Goal: Communication & Community: Answer question/provide support

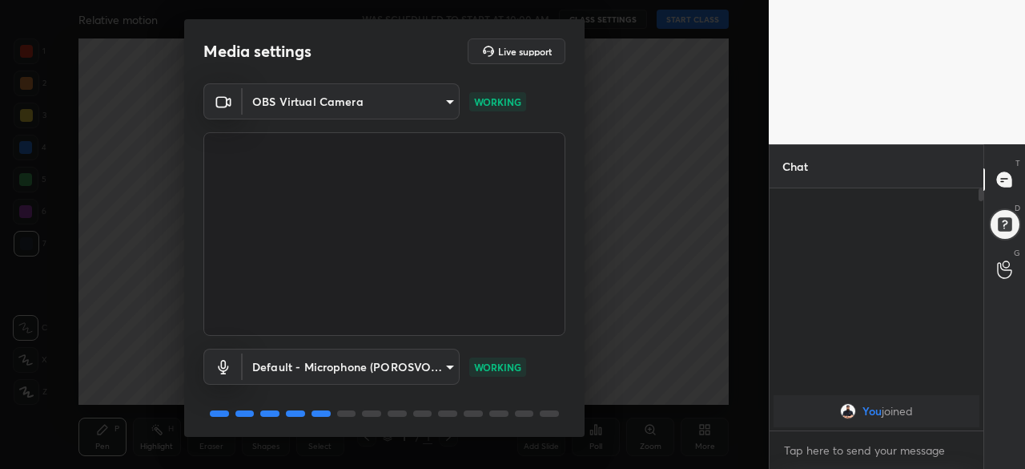
scroll to position [57, 0]
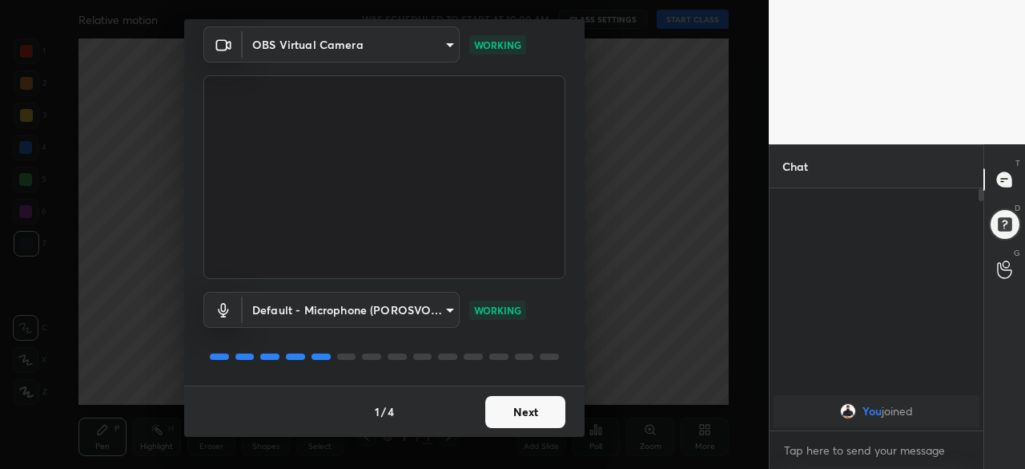
click at [541, 410] on button "Next" at bounding box center [525, 412] width 80 height 32
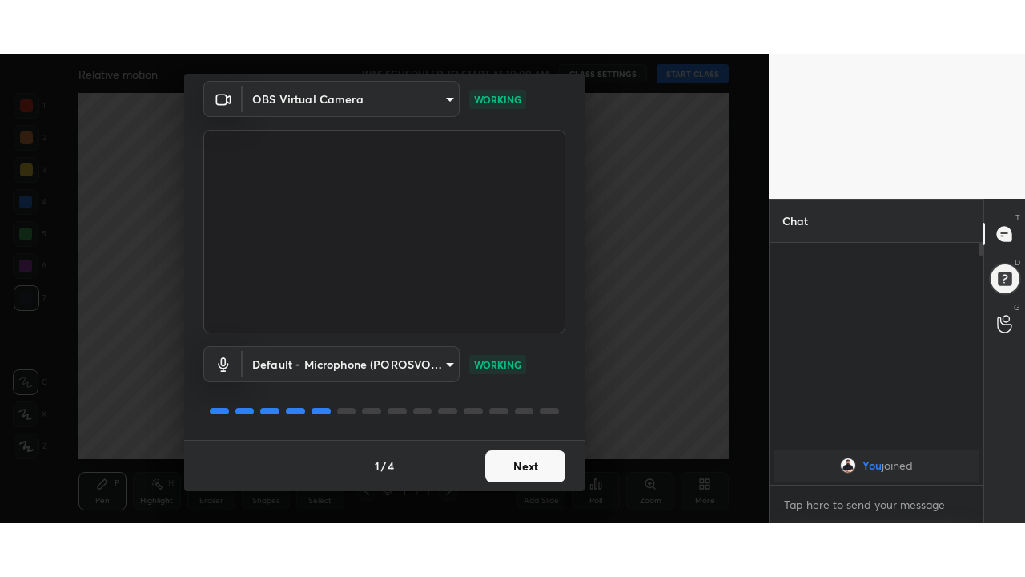
scroll to position [0, 0]
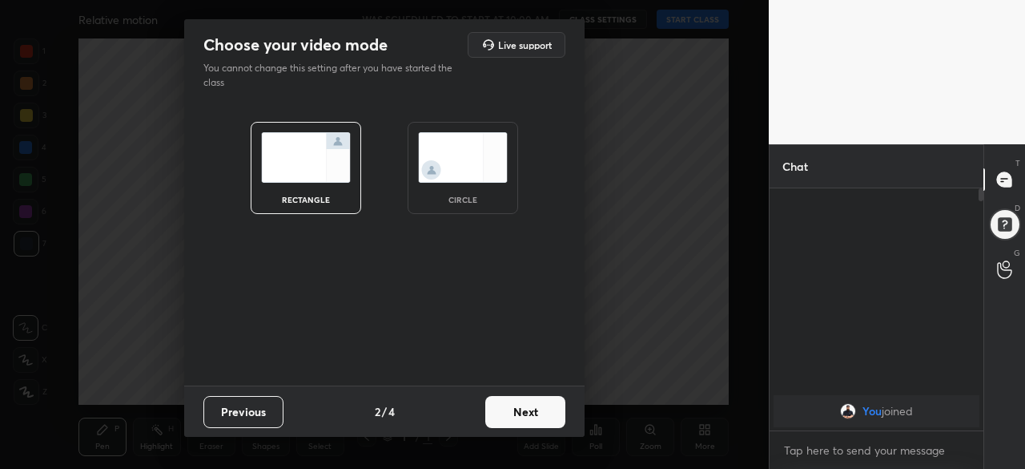
click at [546, 412] on button "Next" at bounding box center [525, 412] width 80 height 32
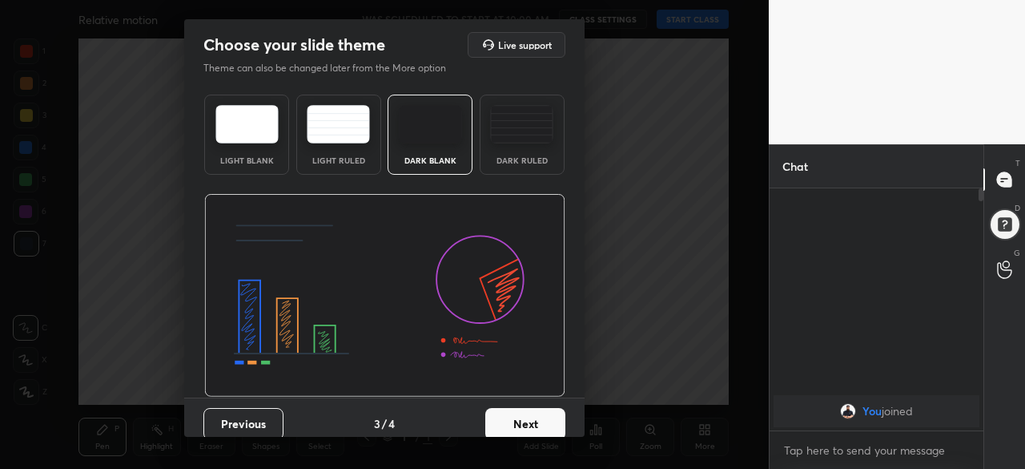
click at [547, 413] on button "Next" at bounding box center [525, 424] width 80 height 32
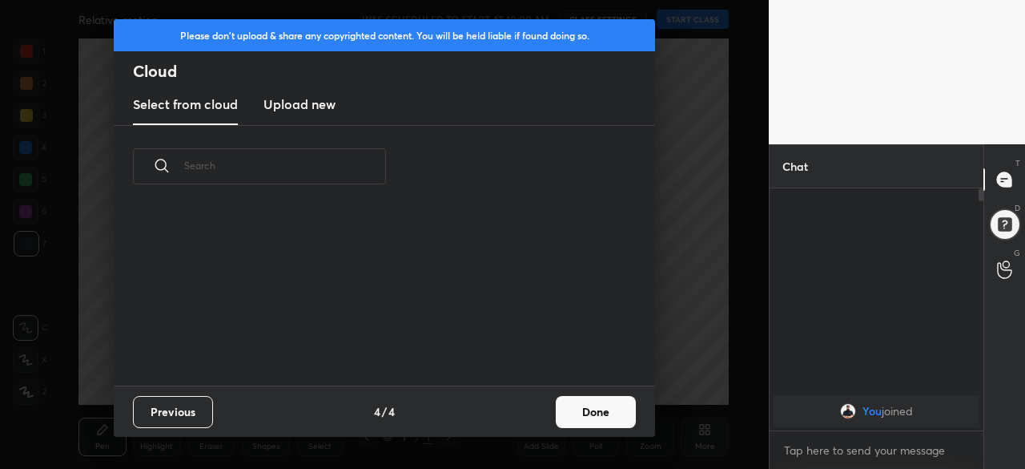
click at [569, 412] on button "Done" at bounding box center [596, 412] width 80 height 32
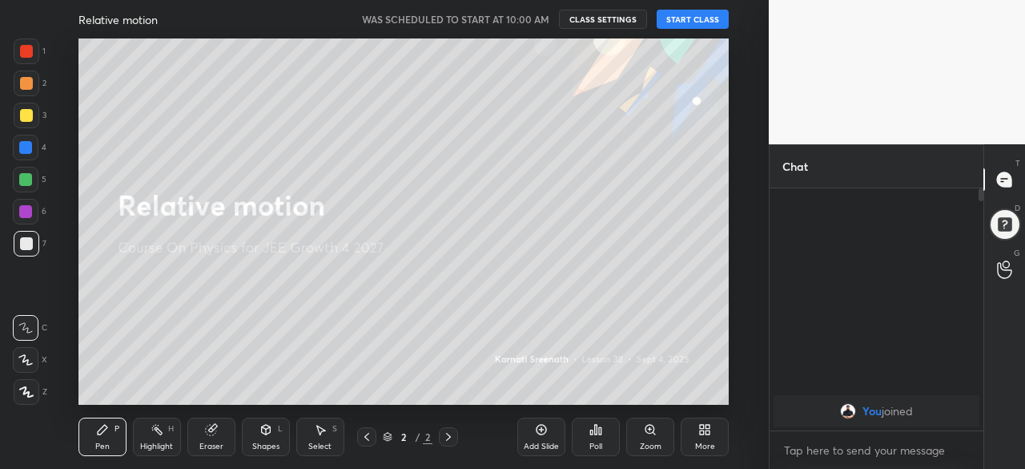
click at [709, 435] on icon at bounding box center [704, 429] width 13 height 13
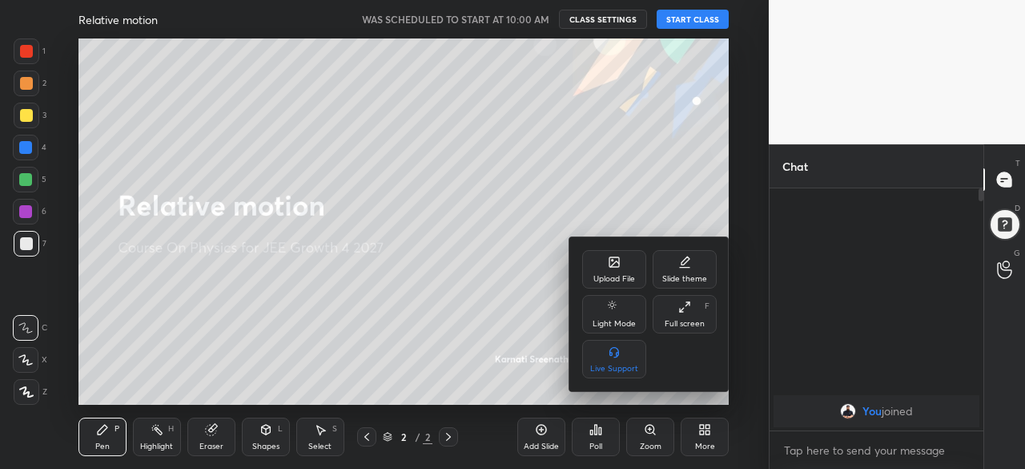
click at [687, 320] on div "Full screen" at bounding box center [685, 324] width 40 height 8
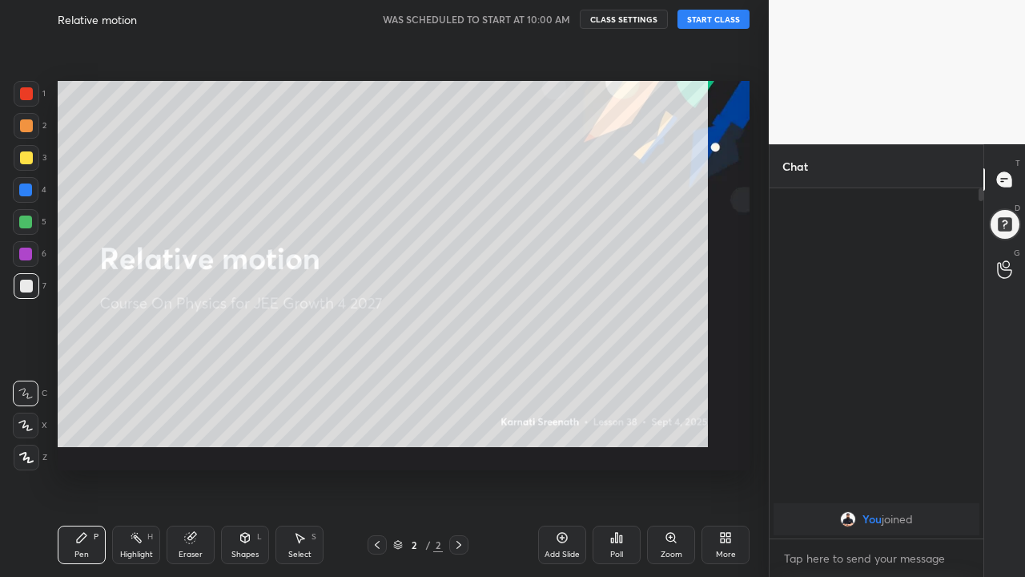
scroll to position [211, 209]
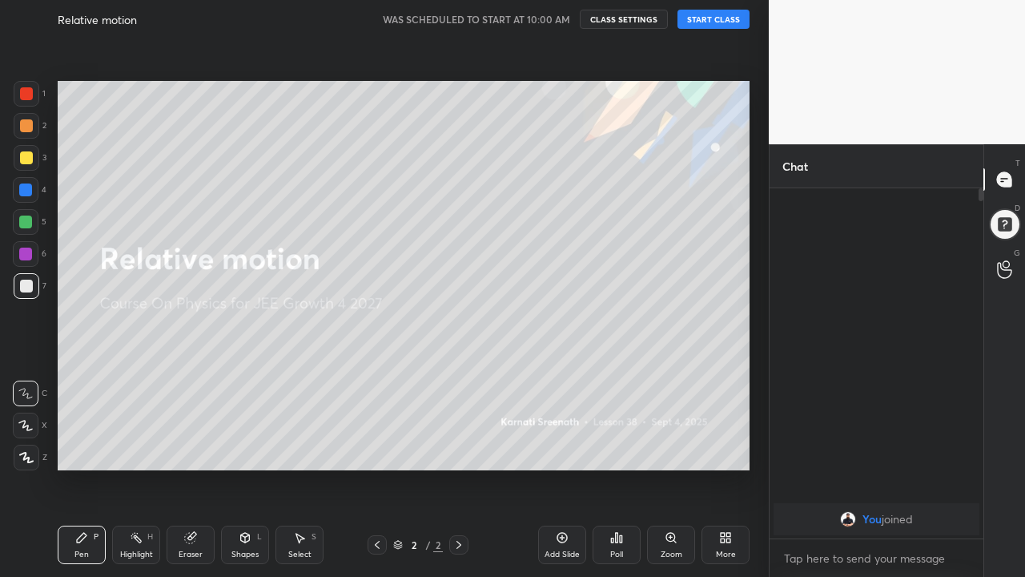
click at [714, 21] on button "START CLASS" at bounding box center [714, 19] width 72 height 19
click at [851, 468] on body "1 2 3 4 5 6 7 C X Z C X Z E E Erase all H H LIVE Relative motion 00:00:13 / 01:…" at bounding box center [512, 288] width 1025 height 577
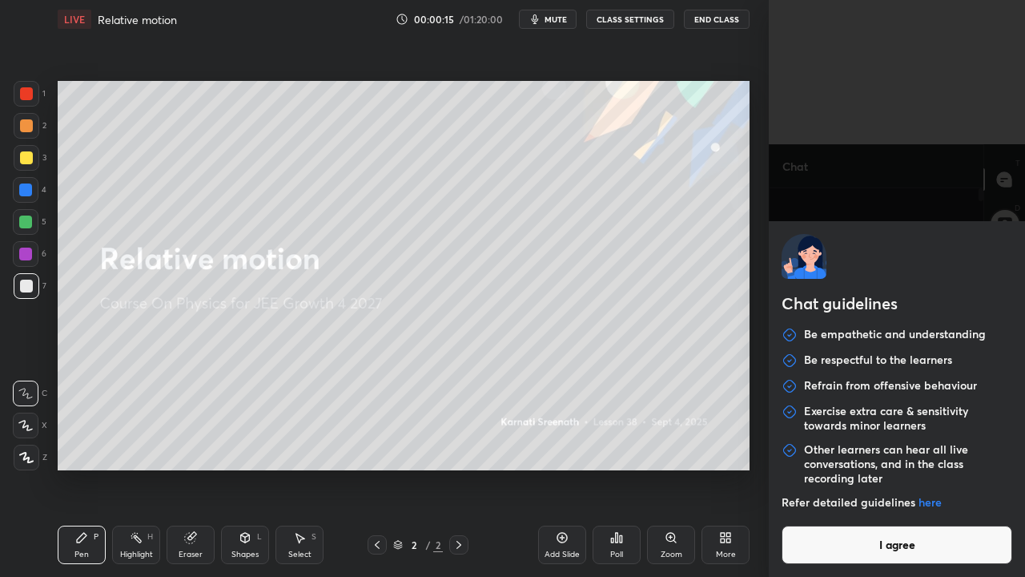
click at [888, 468] on button "I agree" at bounding box center [897, 544] width 231 height 38
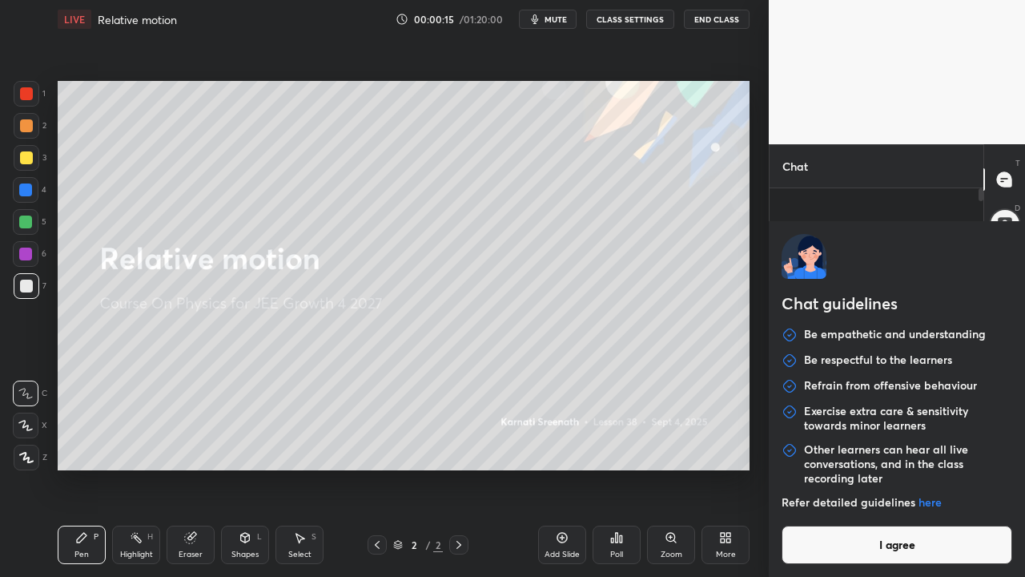
type textarea "x"
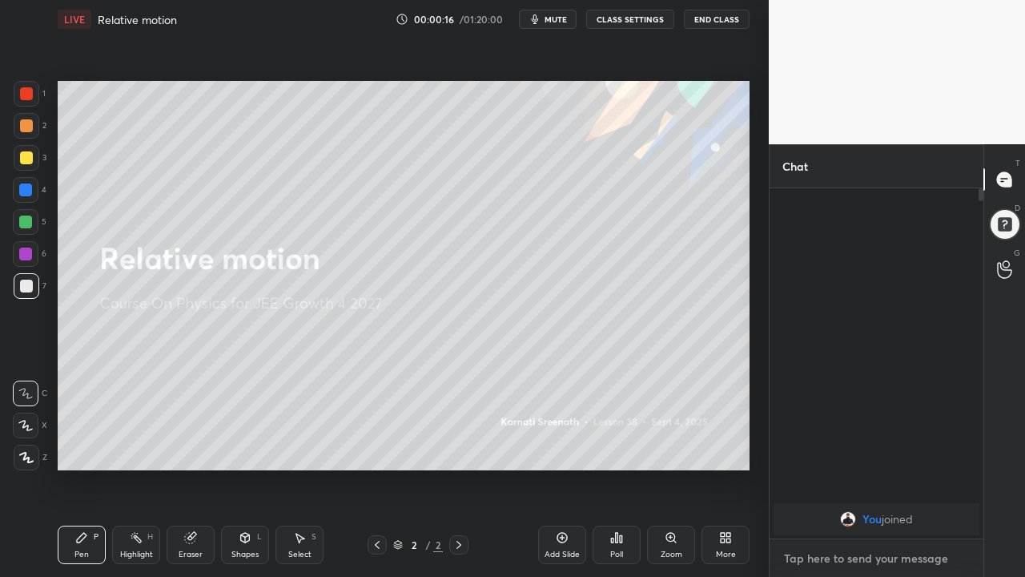
click at [882, 468] on textarea at bounding box center [876, 558] width 188 height 26
type textarea "H"
type textarea "x"
type textarea "Hi"
type textarea "x"
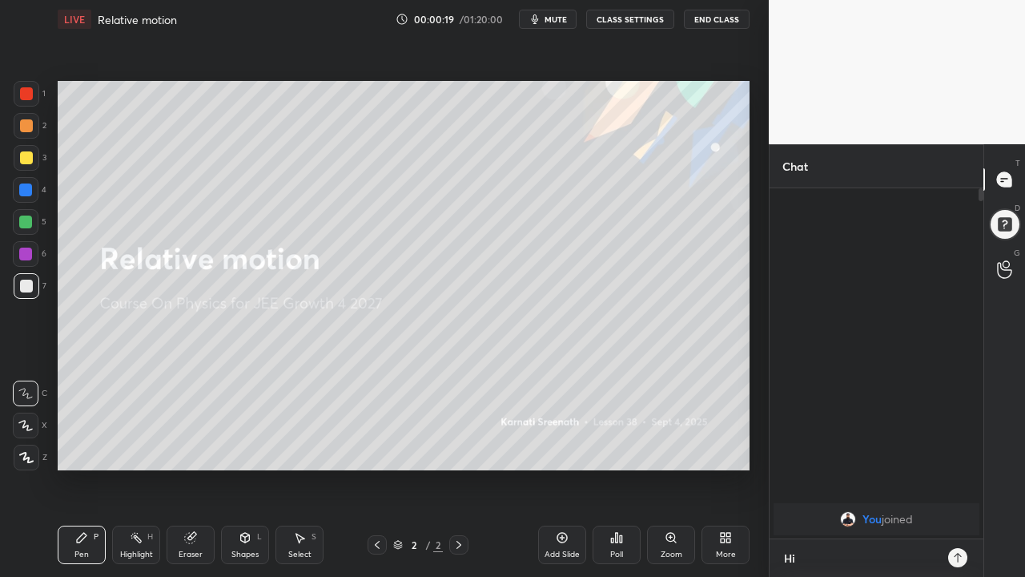
type textarea "Hi"
click at [959, 468] on icon at bounding box center [957, 557] width 13 height 13
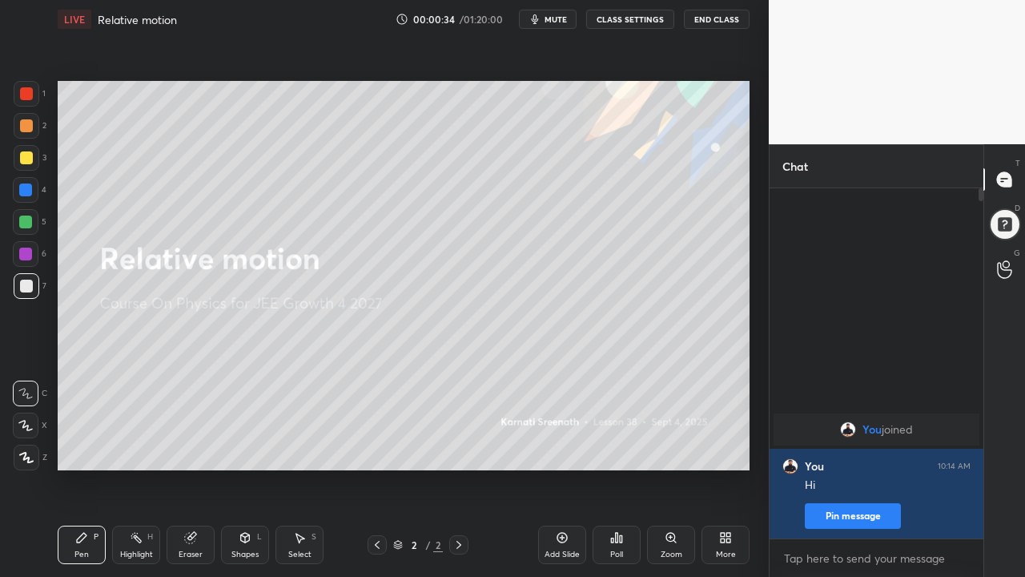
click at [730, 468] on div "More" at bounding box center [726, 544] width 48 height 38
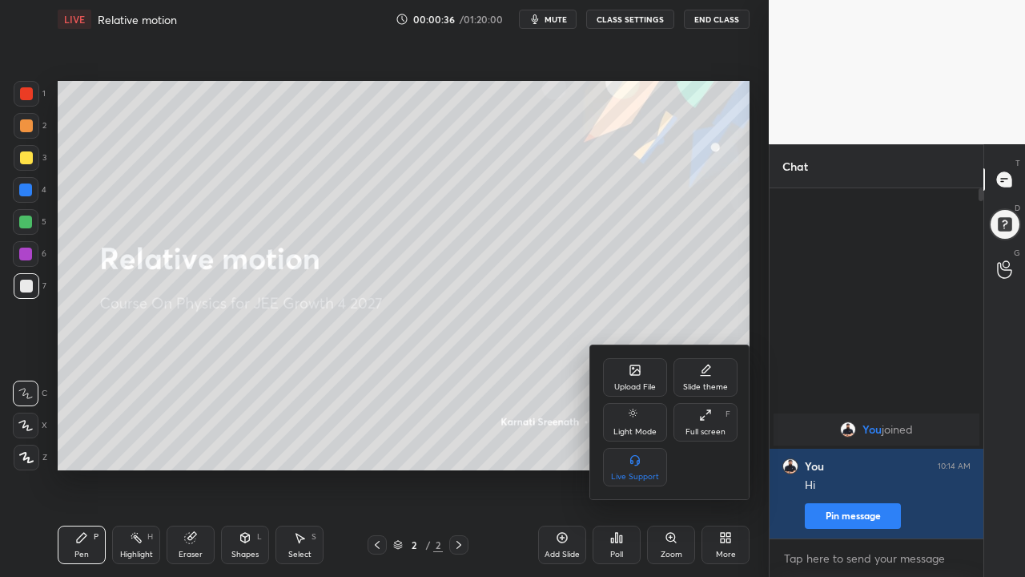
click at [699, 424] on div "Full screen F" at bounding box center [706, 422] width 64 height 38
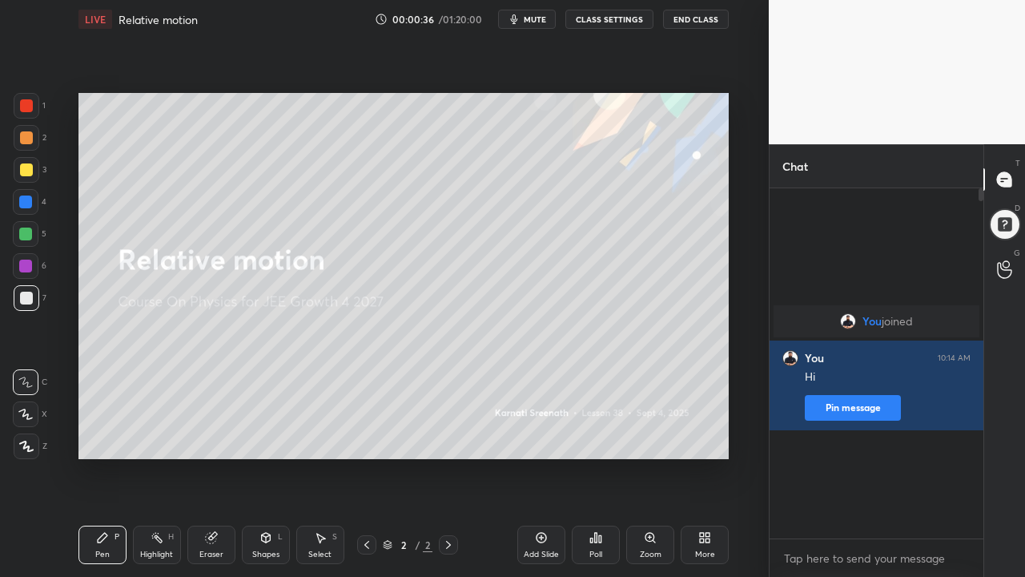
type textarea "x"
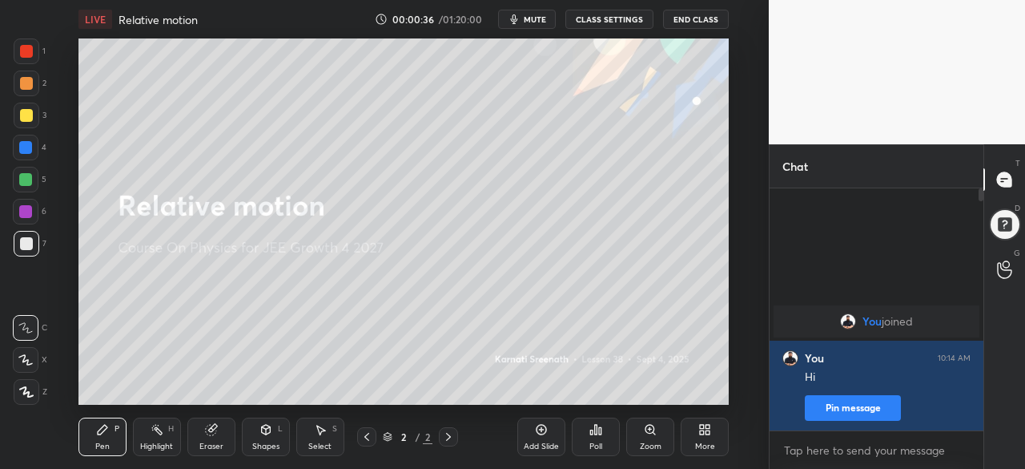
scroll to position [79720, 79381]
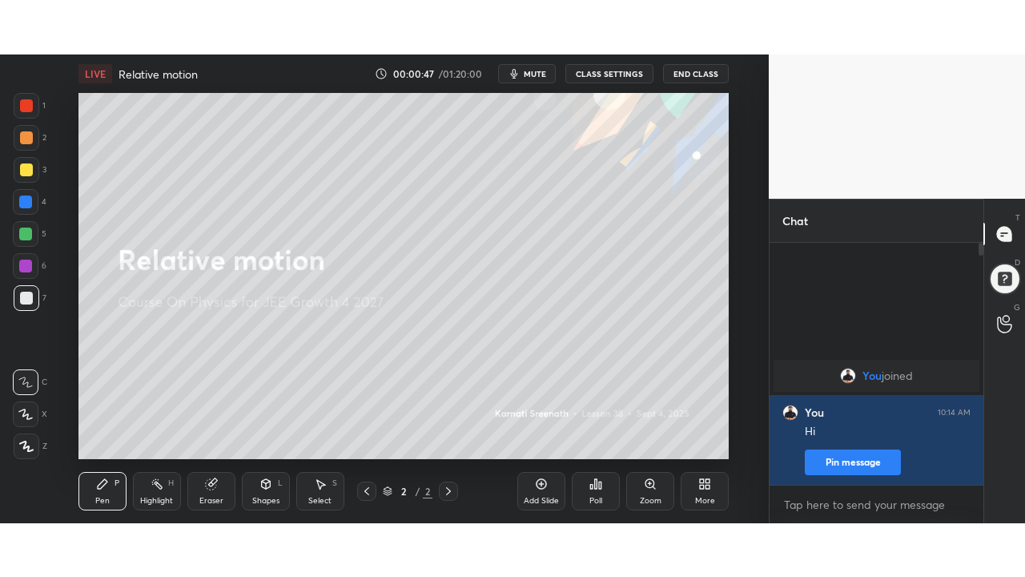
scroll to position [79720, 79381]
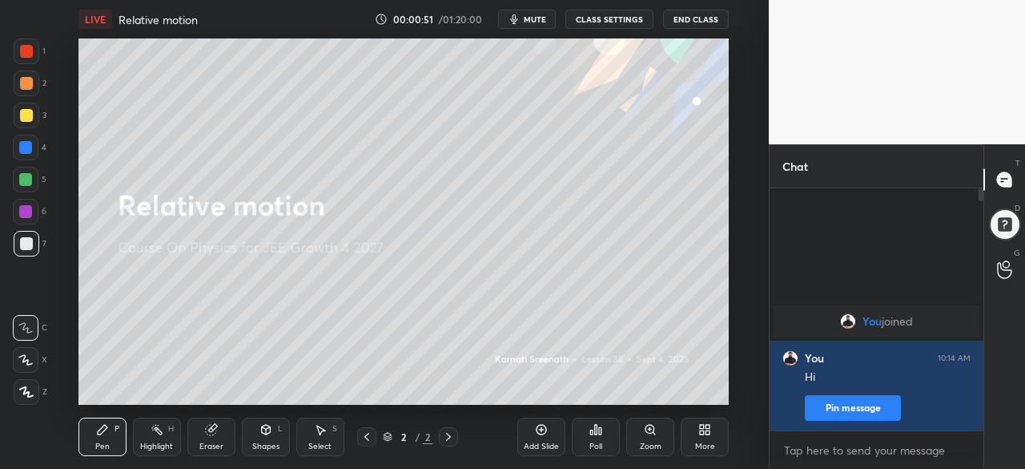
click at [1006, 183] on icon at bounding box center [1004, 179] width 14 height 14
click at [1005, 183] on icon at bounding box center [1004, 179] width 14 height 14
click at [707, 431] on icon at bounding box center [708, 432] width 4 height 4
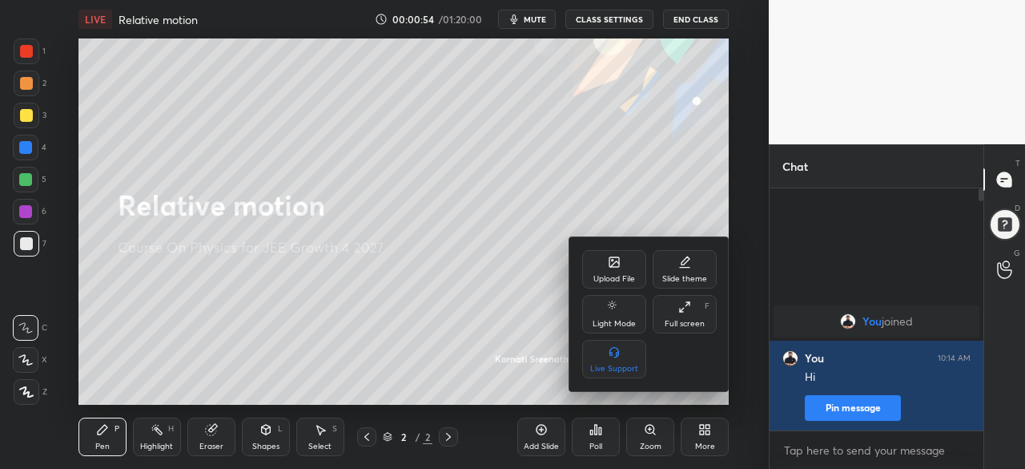
click at [693, 315] on div "Full screen F" at bounding box center [685, 314] width 64 height 38
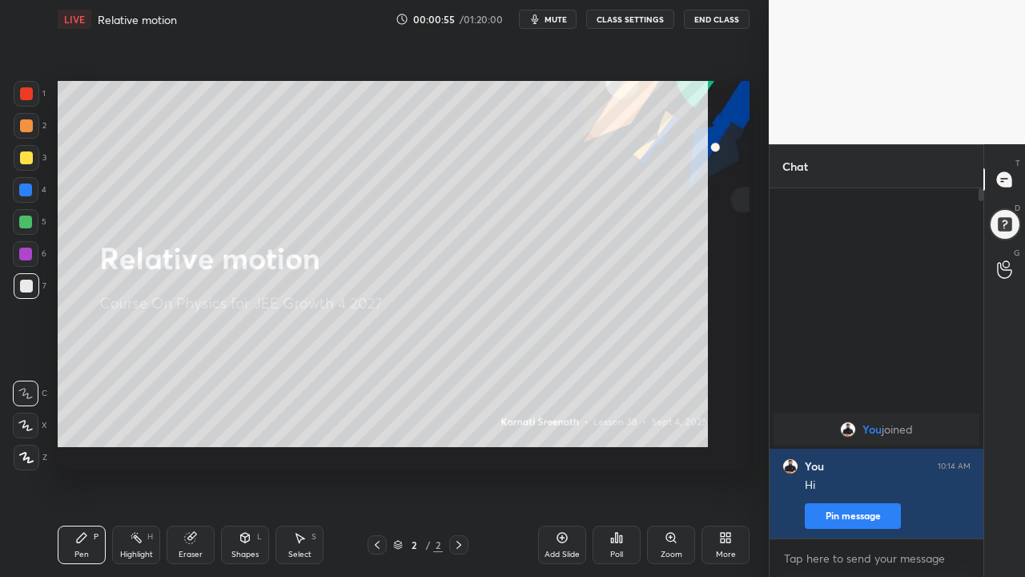
scroll to position [211, 209]
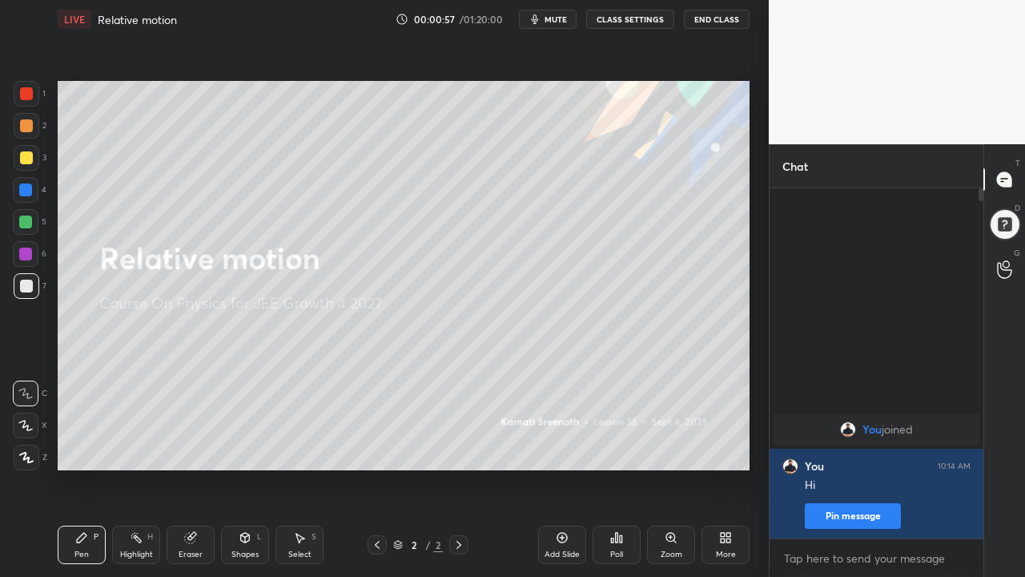
click at [558, 468] on icon at bounding box center [562, 537] width 13 height 13
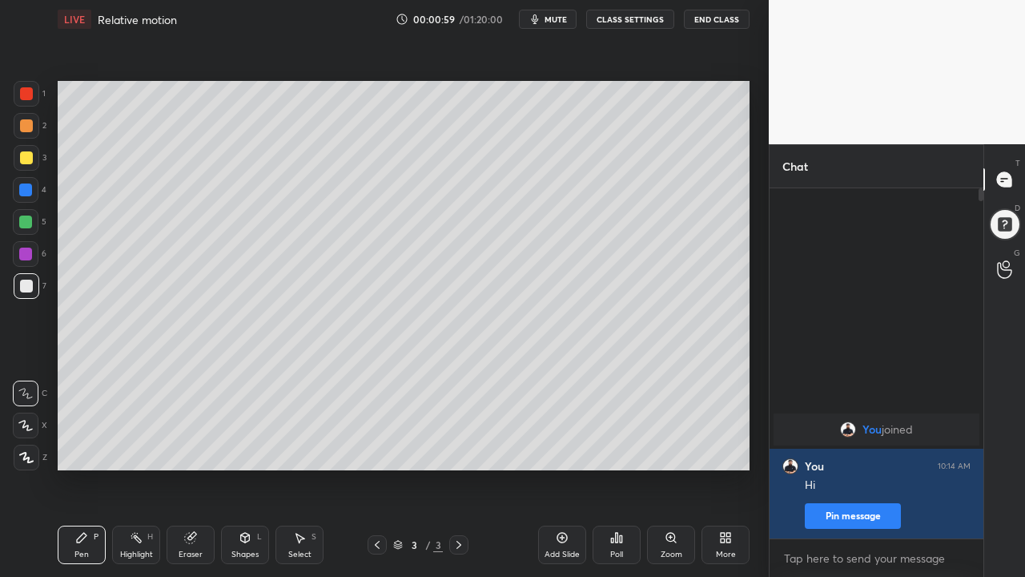
click at [33, 159] on div at bounding box center [27, 158] width 26 height 26
click at [192, 468] on div "Eraser" at bounding box center [191, 544] width 48 height 38
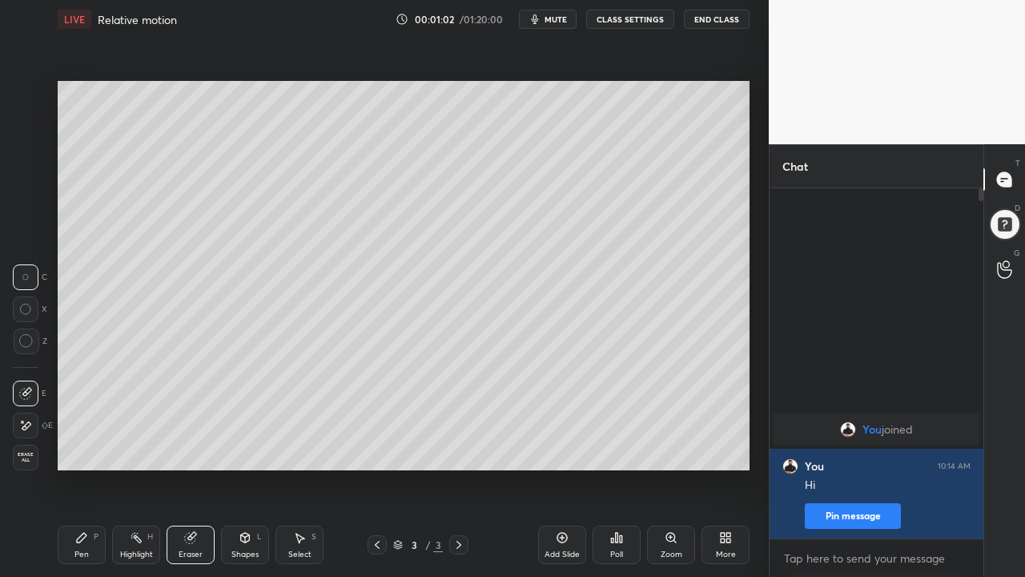
click at [88, 468] on div "Pen P" at bounding box center [82, 544] width 48 height 38
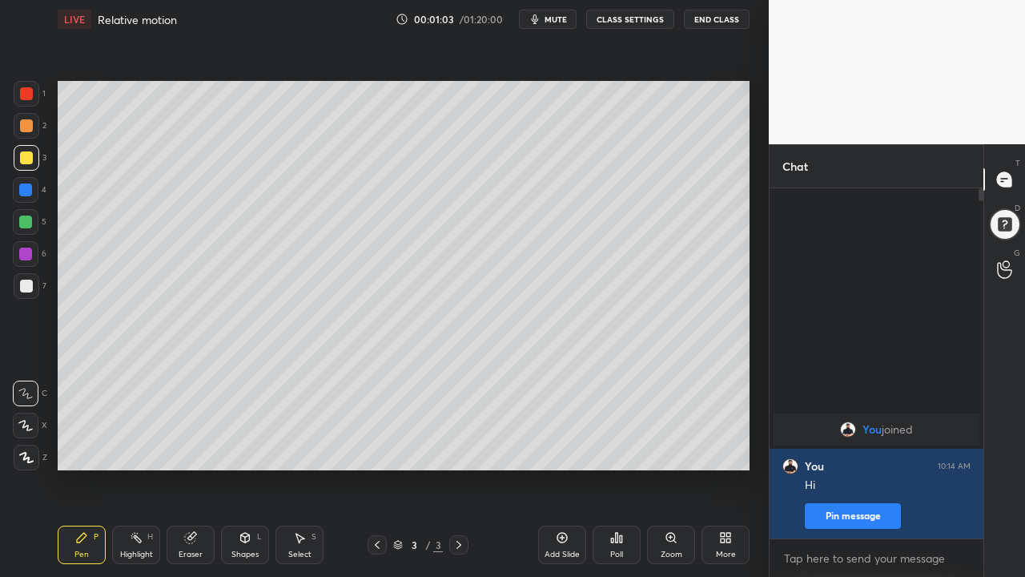
click at [29, 167] on div at bounding box center [27, 158] width 26 height 26
click at [30, 196] on div at bounding box center [26, 190] width 26 height 26
click at [30, 159] on div at bounding box center [26, 157] width 13 height 13
click at [26, 223] on div at bounding box center [25, 221] width 13 height 13
click at [30, 167] on div at bounding box center [27, 158] width 26 height 26
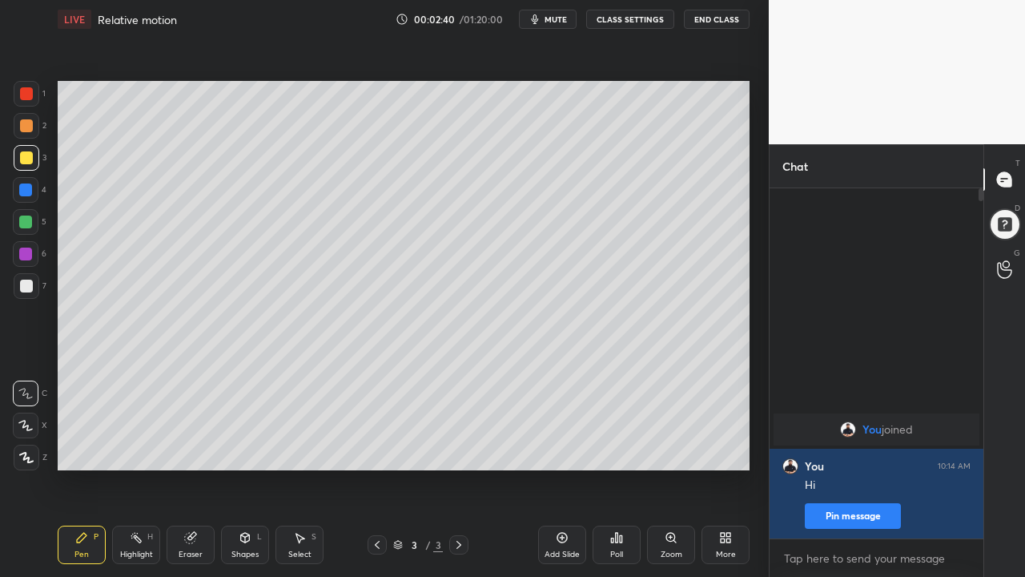
click at [27, 223] on div at bounding box center [25, 221] width 13 height 13
click at [29, 255] on div at bounding box center [25, 253] width 13 height 13
click at [32, 288] on div at bounding box center [26, 286] width 13 height 13
click at [182, 468] on div "Eraser" at bounding box center [191, 544] width 48 height 38
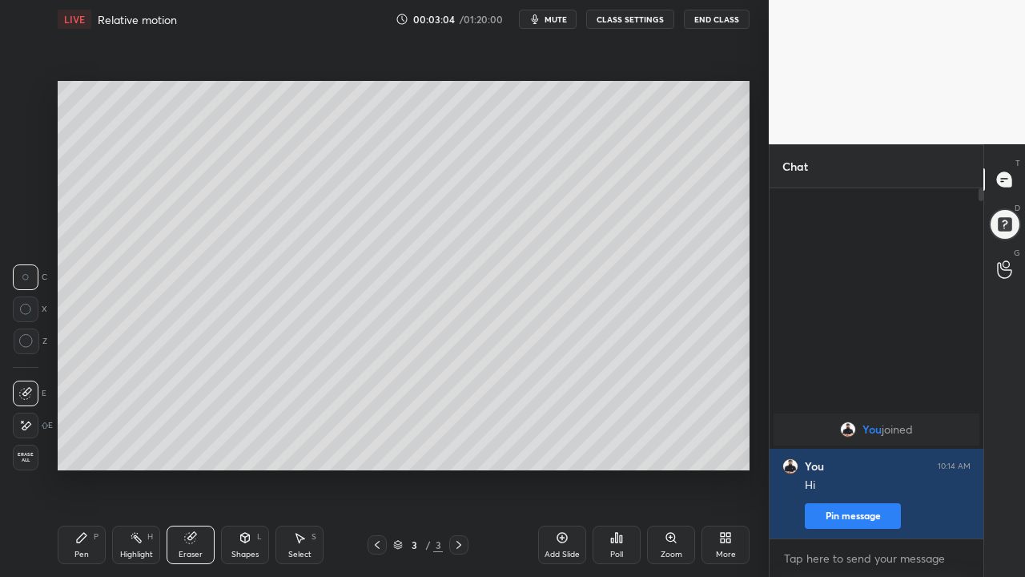
click at [74, 468] on div "Pen P" at bounding box center [82, 544] width 48 height 38
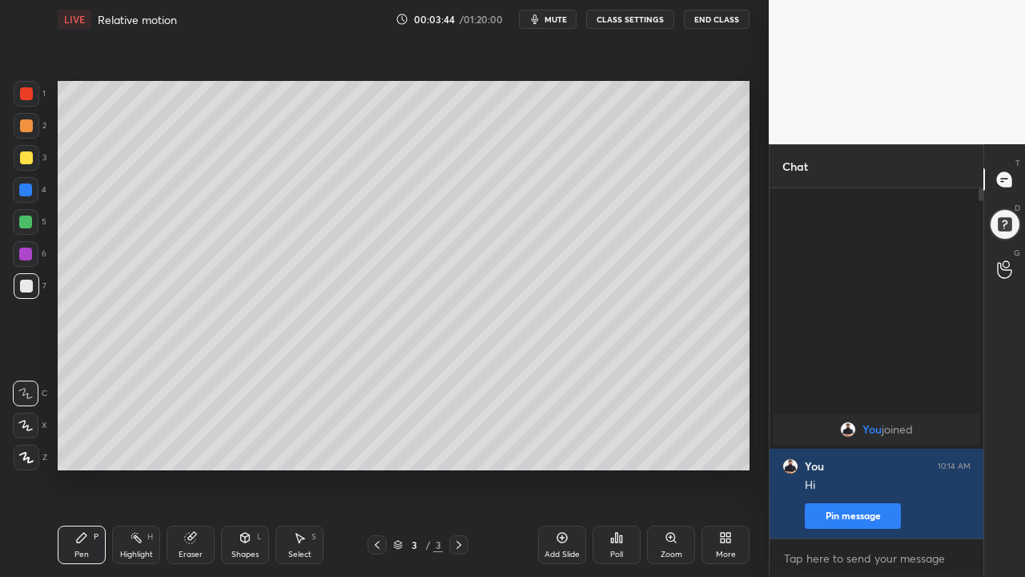
click at [566, 468] on div "Add Slide" at bounding box center [562, 554] width 35 height 8
click at [24, 158] on div at bounding box center [26, 157] width 13 height 13
click at [25, 222] on div at bounding box center [25, 221] width 13 height 13
click at [27, 227] on div at bounding box center [25, 221] width 13 height 13
click at [24, 193] on div at bounding box center [25, 189] width 13 height 13
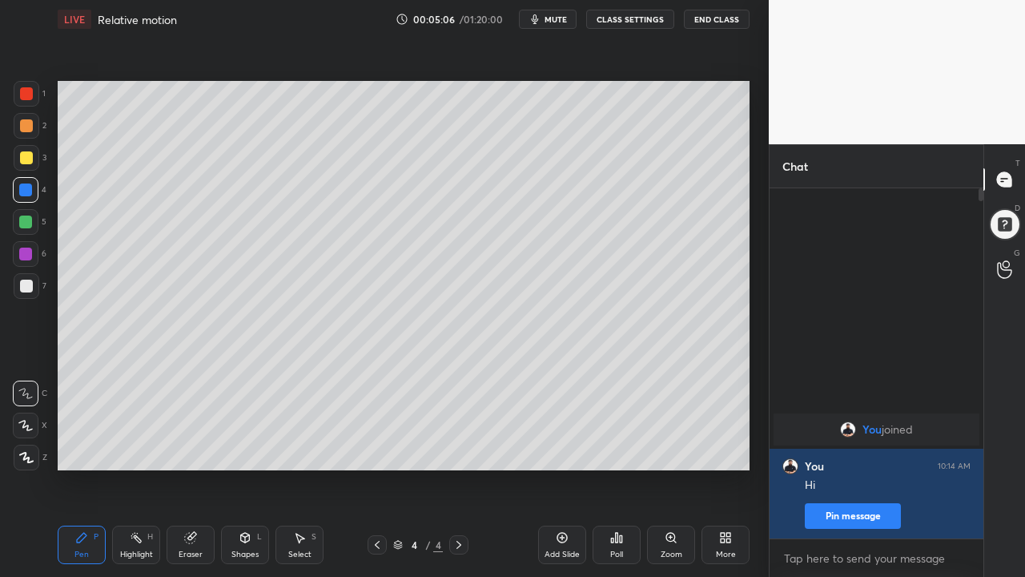
click at [30, 259] on div at bounding box center [26, 254] width 26 height 26
click at [25, 158] on div at bounding box center [26, 157] width 13 height 13
click at [717, 468] on div "Setting up your live class Poll for secs No correct answer Start poll" at bounding box center [403, 275] width 705 height 474
click at [549, 468] on div "Add Slide" at bounding box center [562, 544] width 48 height 38
click at [26, 162] on div at bounding box center [26, 157] width 13 height 13
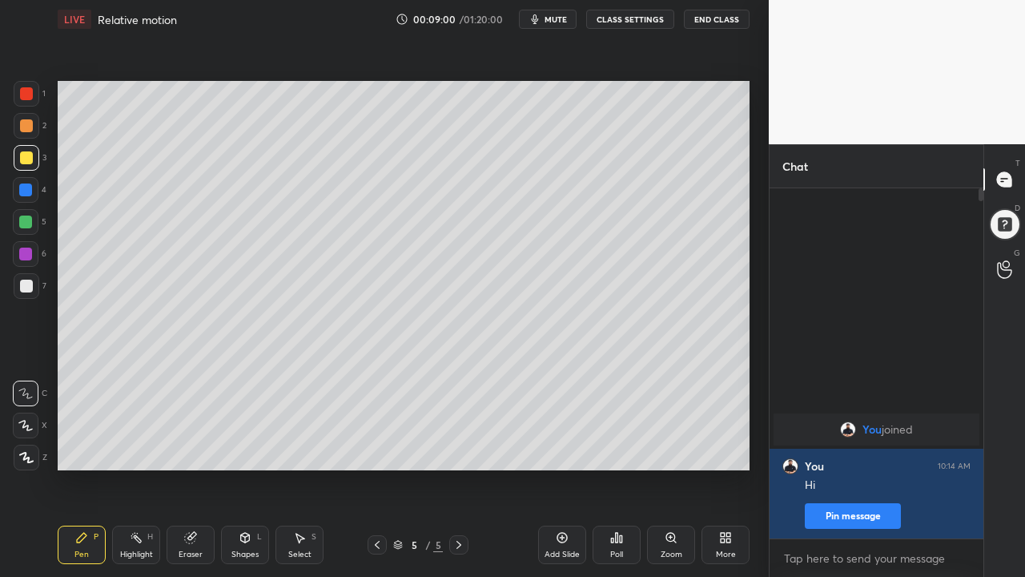
click at [28, 252] on div at bounding box center [25, 253] width 13 height 13
click at [30, 222] on div at bounding box center [25, 221] width 13 height 13
click at [9, 468] on div "1 2 3 4 5 6 7 C X Z C X Z E E Erase all H H LIVE Relative motion 00:09:52 / 01:…" at bounding box center [378, 288] width 756 height 577
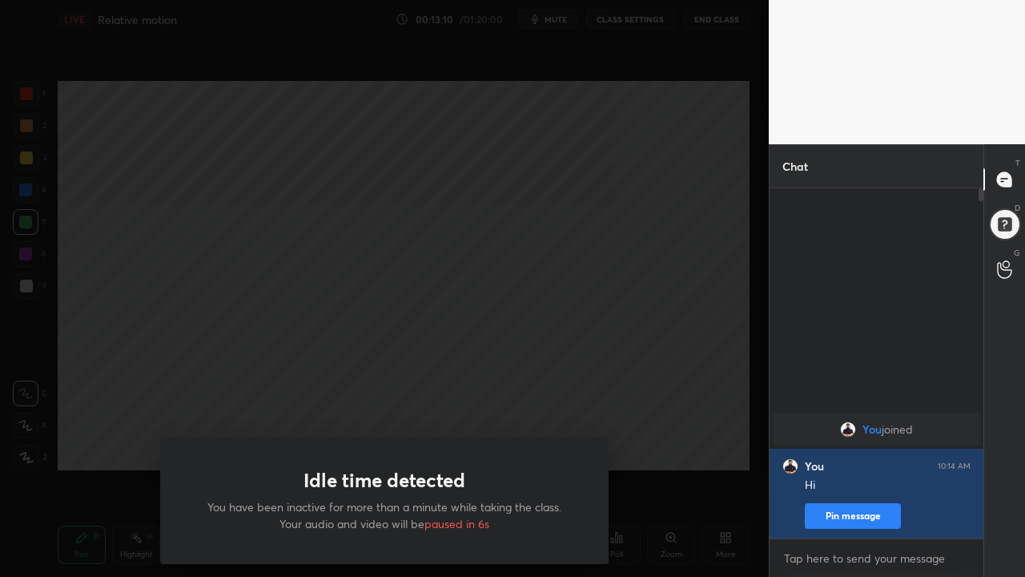
click at [272, 356] on div "Idle time detected You have been inactive for more than a minute while taking t…" at bounding box center [384, 288] width 769 height 577
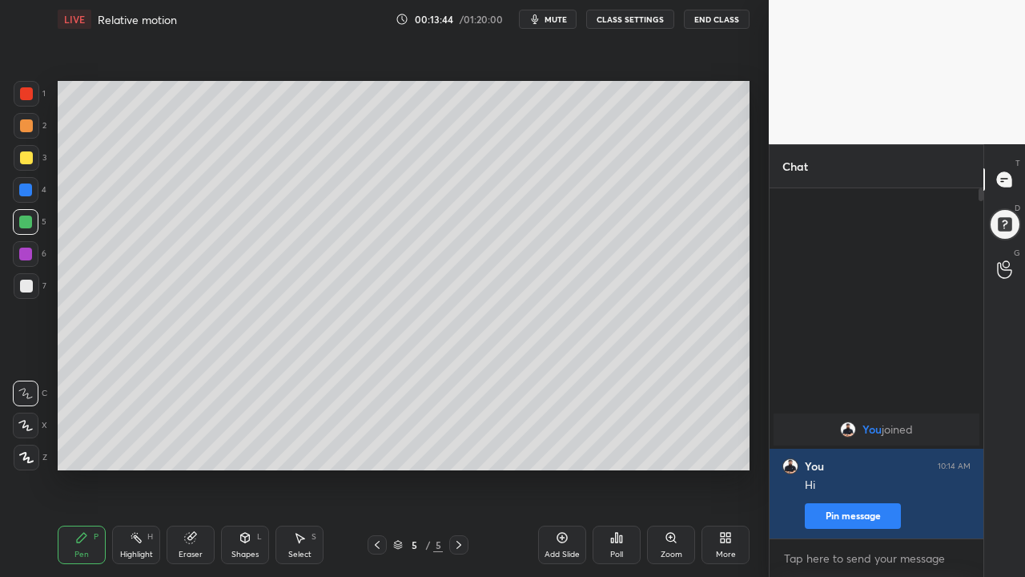
click at [31, 290] on div at bounding box center [26, 286] width 13 height 13
click at [26, 193] on div at bounding box center [25, 189] width 13 height 13
click at [256, 468] on div "Setting up your live class Poll for secs No correct answer Start poll" at bounding box center [403, 275] width 705 height 474
click at [565, 468] on icon at bounding box center [562, 537] width 13 height 13
click at [35, 292] on div at bounding box center [27, 286] width 26 height 26
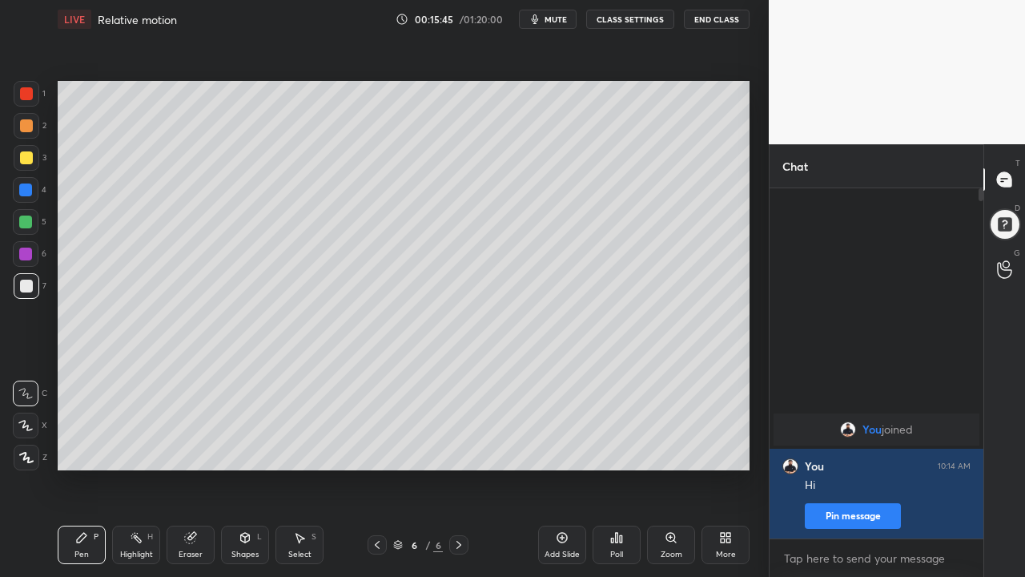
click at [30, 161] on div at bounding box center [26, 157] width 13 height 13
click at [26, 257] on div at bounding box center [25, 253] width 13 height 13
click at [35, 452] on div at bounding box center [27, 457] width 26 height 26
click at [25, 225] on div at bounding box center [25, 221] width 13 height 13
click at [25, 252] on div at bounding box center [25, 253] width 13 height 13
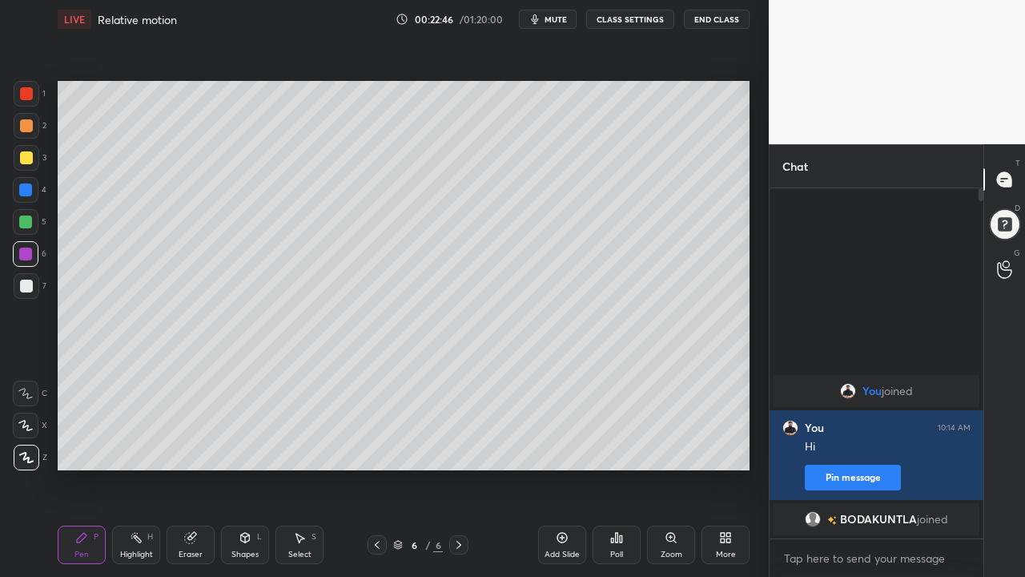
click at [29, 290] on div at bounding box center [26, 286] width 13 height 13
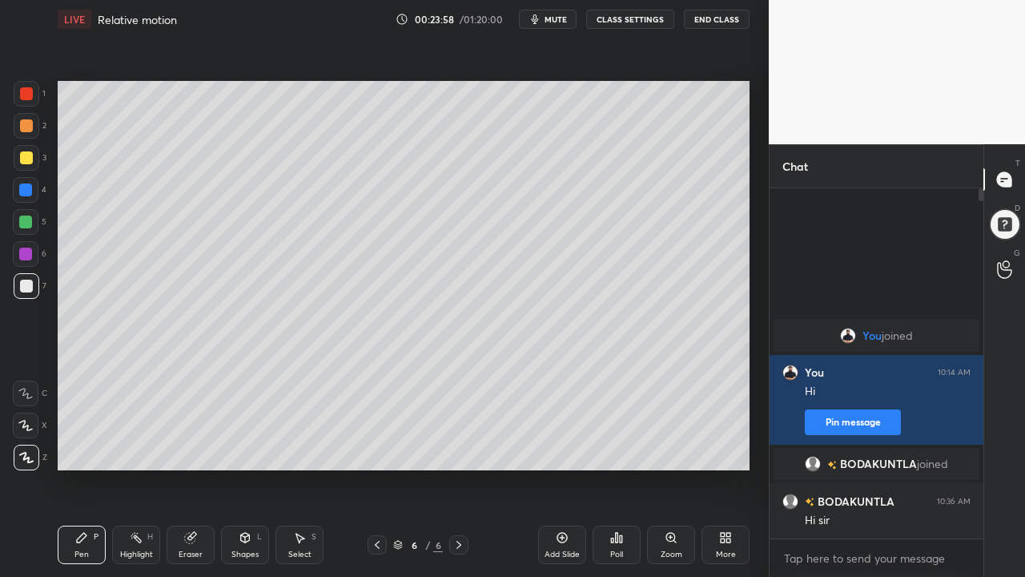
click at [24, 153] on div at bounding box center [26, 157] width 13 height 13
click at [561, 468] on div "Add Slide" at bounding box center [562, 544] width 48 height 38
click at [25, 129] on div at bounding box center [26, 125] width 13 height 13
click at [26, 288] on div at bounding box center [26, 286] width 13 height 13
click at [28, 191] on div at bounding box center [25, 189] width 13 height 13
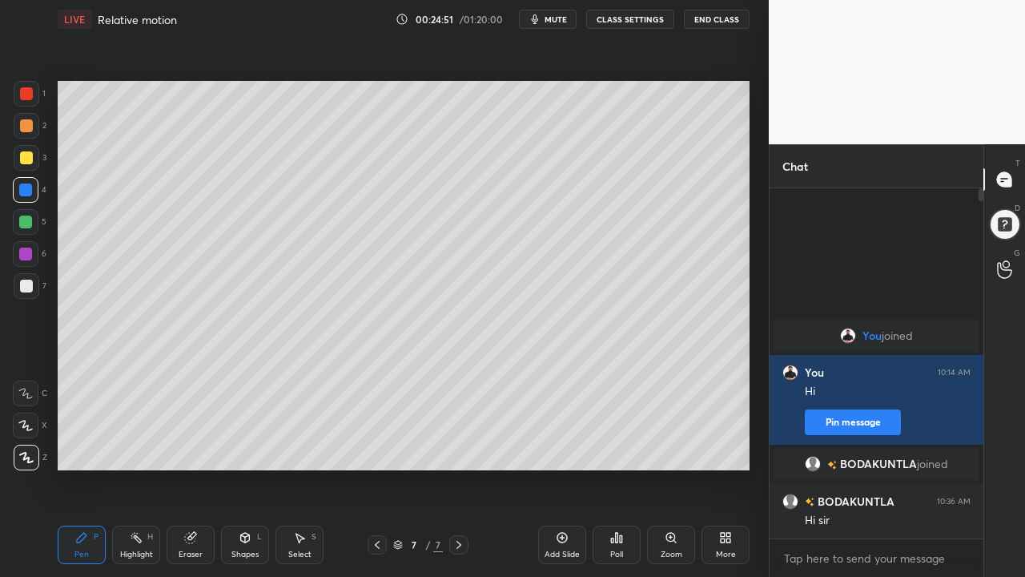
click at [196, 468] on div "Eraser" at bounding box center [191, 554] width 24 height 8
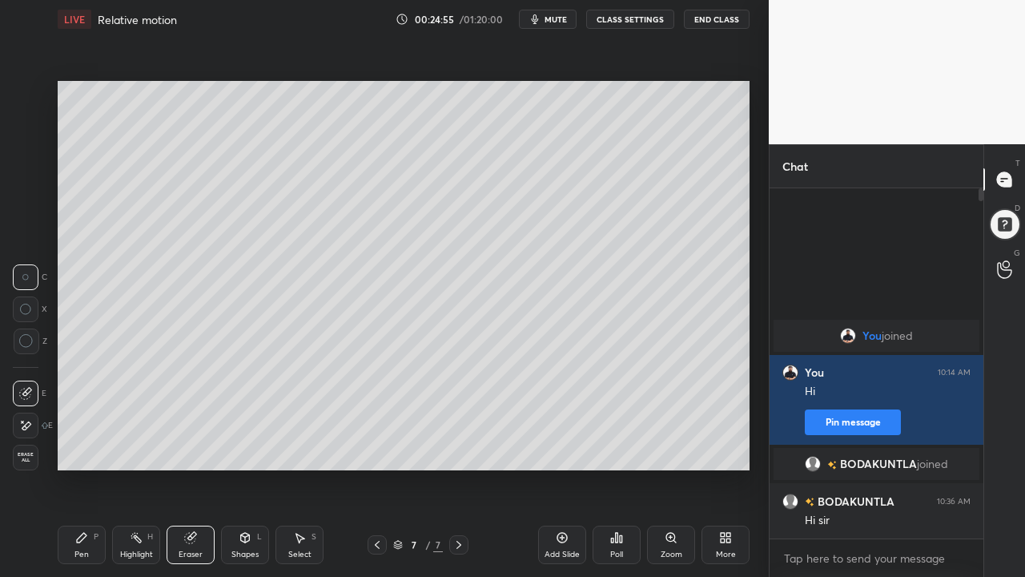
click at [81, 468] on div "Pen P" at bounding box center [82, 544] width 48 height 38
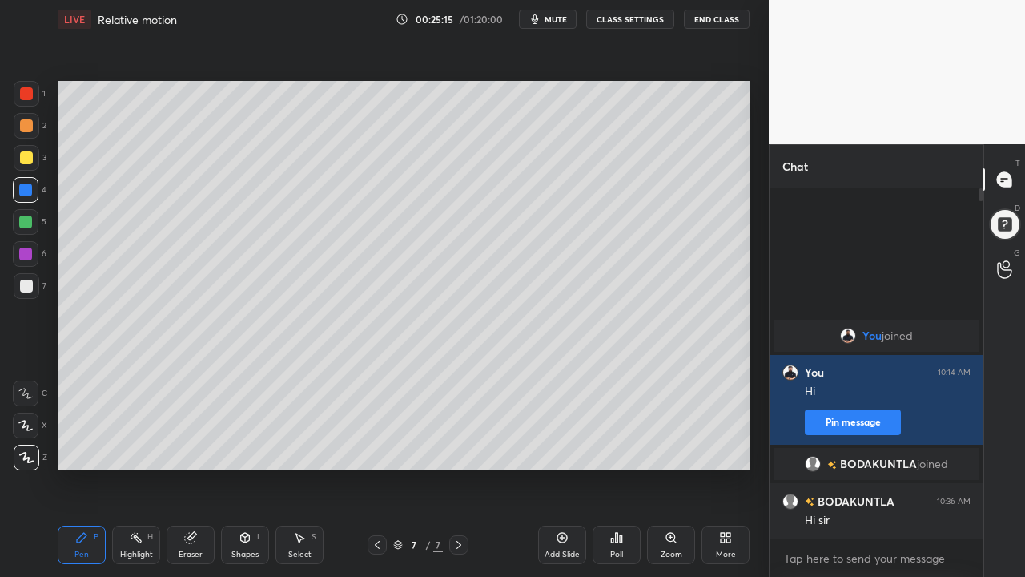
click at [30, 280] on div at bounding box center [26, 286] width 13 height 13
click at [24, 122] on div at bounding box center [26, 125] width 13 height 13
click at [26, 291] on div at bounding box center [26, 286] width 13 height 13
click at [32, 189] on div at bounding box center [26, 190] width 26 height 26
click at [28, 124] on div at bounding box center [26, 125] width 13 height 13
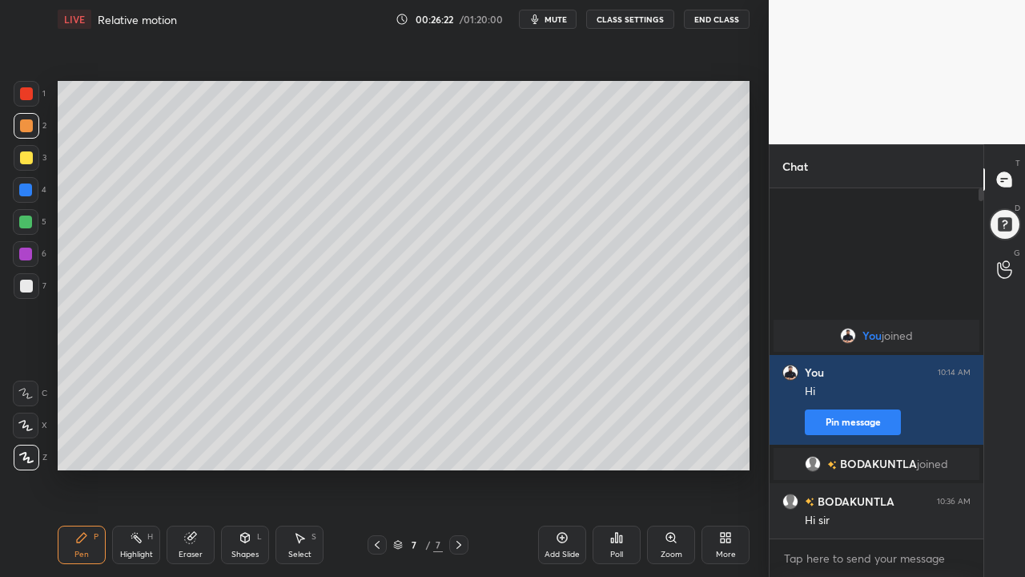
click at [26, 288] on div at bounding box center [26, 286] width 13 height 13
click at [34, 195] on div at bounding box center [26, 190] width 26 height 26
click at [28, 229] on div at bounding box center [26, 222] width 26 height 26
click at [26, 130] on div at bounding box center [26, 125] width 13 height 13
click at [22, 218] on div at bounding box center [25, 221] width 13 height 13
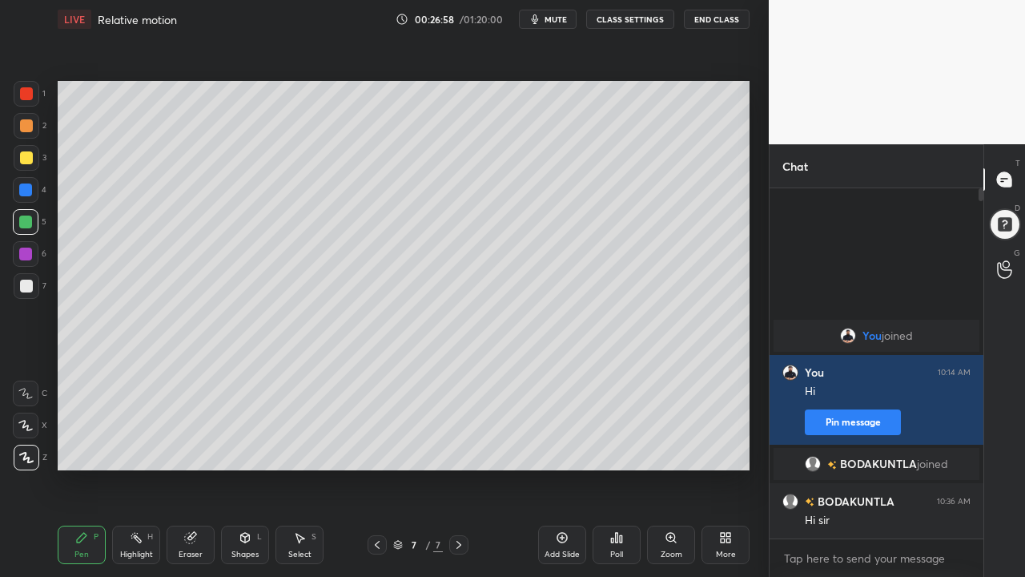
click at [23, 188] on div at bounding box center [25, 189] width 13 height 13
click at [22, 192] on div at bounding box center [25, 189] width 13 height 13
click at [27, 285] on div at bounding box center [26, 286] width 13 height 13
click at [30, 185] on div at bounding box center [25, 189] width 13 height 13
click at [28, 127] on div at bounding box center [26, 125] width 13 height 13
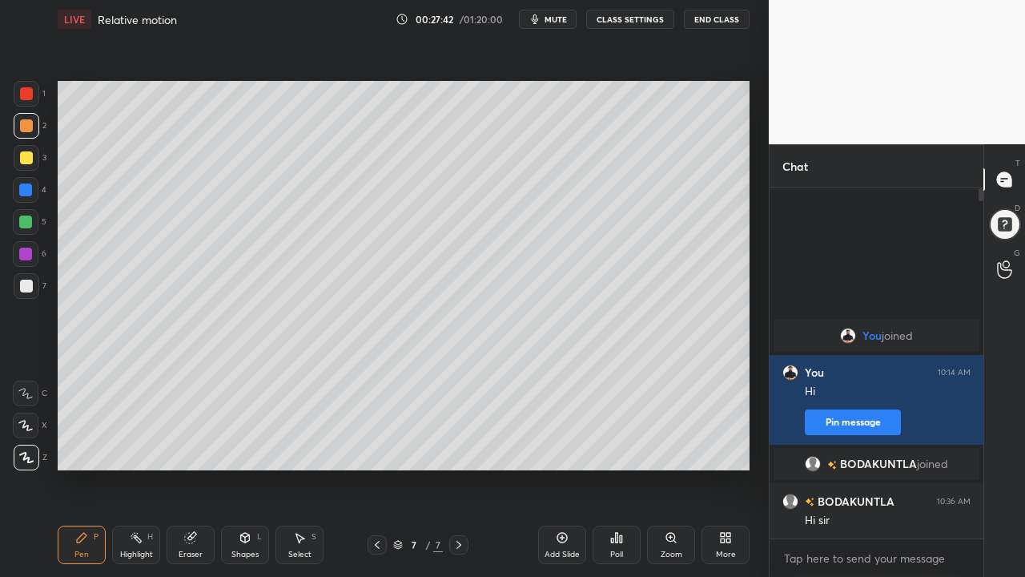
click at [191, 468] on div "Eraser" at bounding box center [191, 544] width 48 height 38
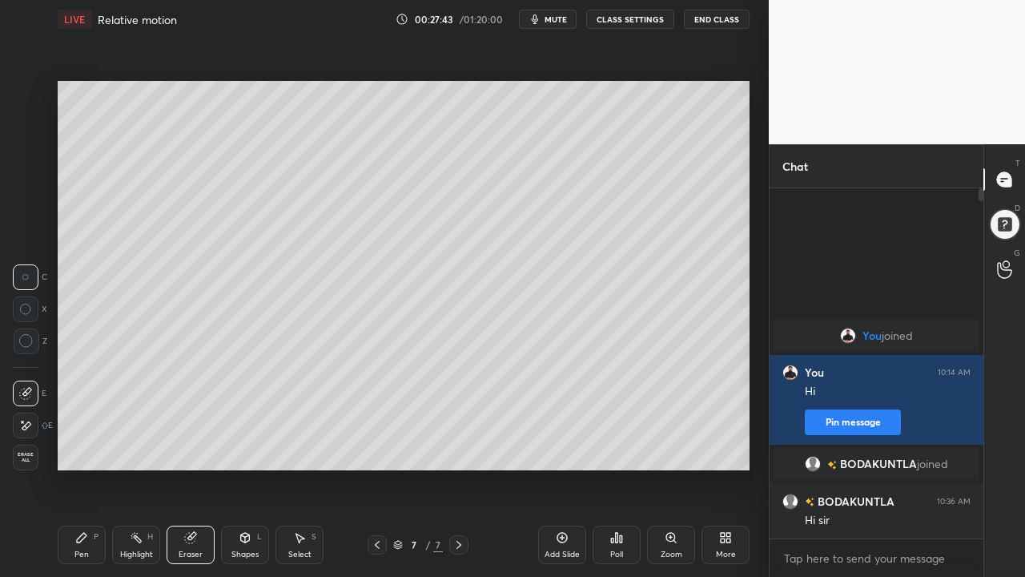
click at [75, 468] on div "Pen" at bounding box center [81, 554] width 14 height 8
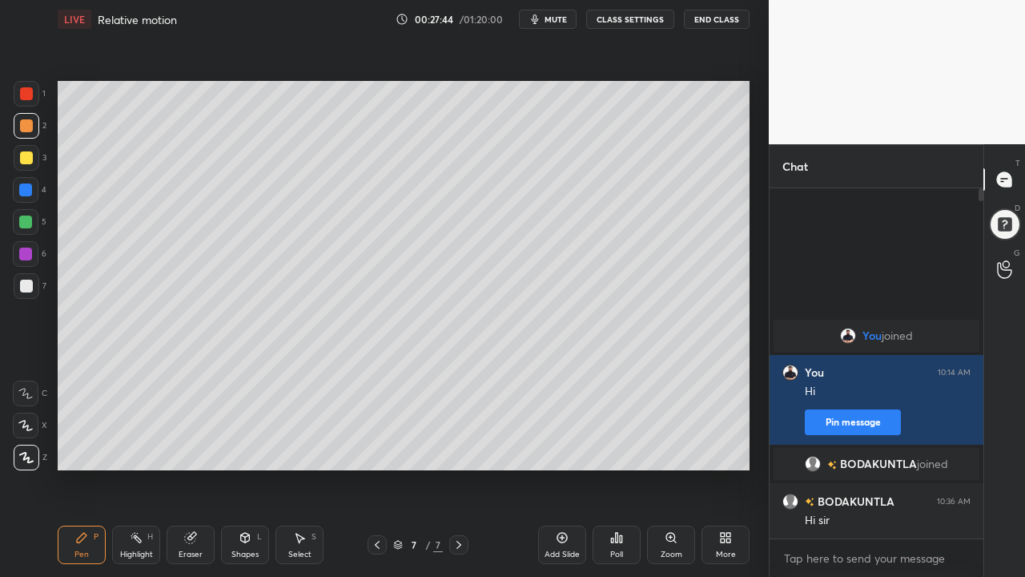
click at [33, 288] on div at bounding box center [27, 286] width 26 height 26
click at [38, 185] on div at bounding box center [26, 190] width 26 height 26
click at [26, 124] on div at bounding box center [26, 125] width 13 height 13
click at [27, 282] on div at bounding box center [26, 286] width 13 height 13
click at [29, 288] on div at bounding box center [26, 286] width 13 height 13
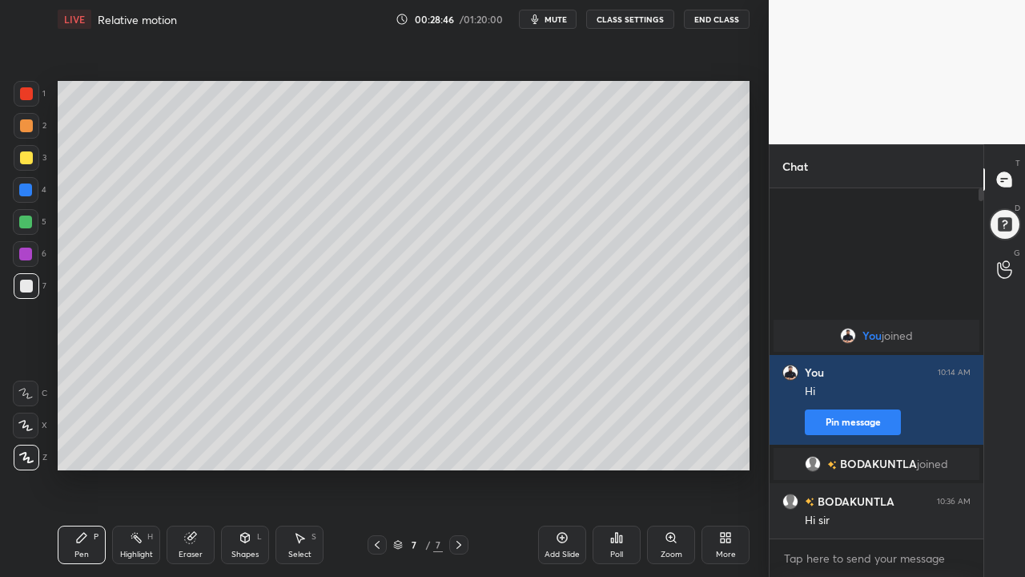
click at [29, 136] on div at bounding box center [27, 126] width 26 height 26
click at [26, 288] on div at bounding box center [26, 286] width 13 height 13
click at [23, 124] on div at bounding box center [26, 125] width 13 height 13
click at [31, 286] on div at bounding box center [26, 286] width 13 height 13
click at [30, 117] on div at bounding box center [27, 126] width 26 height 26
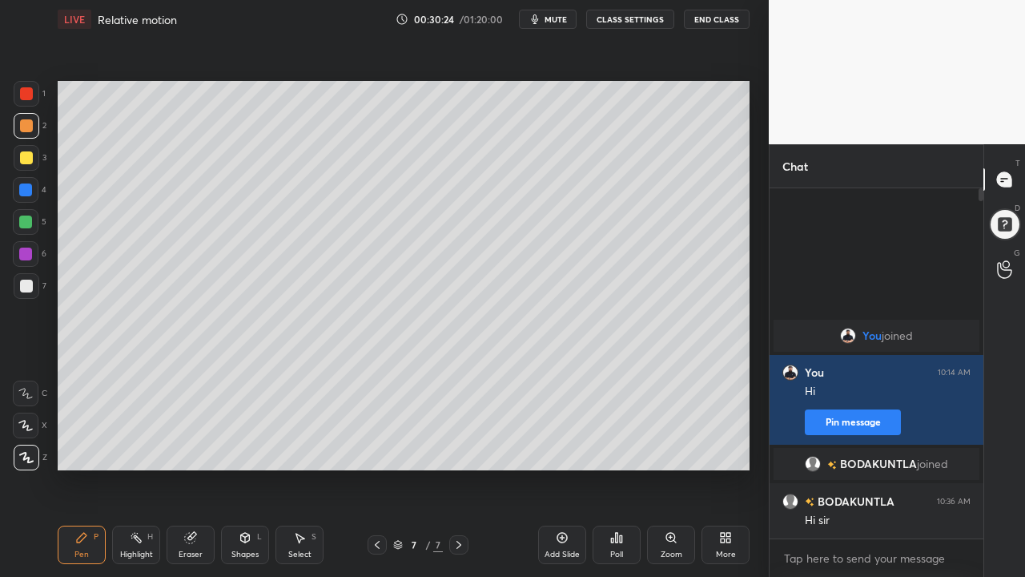
click at [30, 248] on div at bounding box center [25, 253] width 13 height 13
click at [23, 288] on div at bounding box center [26, 286] width 13 height 13
click at [379, 468] on icon at bounding box center [377, 544] width 13 height 13
click at [459, 468] on icon at bounding box center [458, 544] width 13 height 13
click at [22, 157] on div at bounding box center [26, 157] width 13 height 13
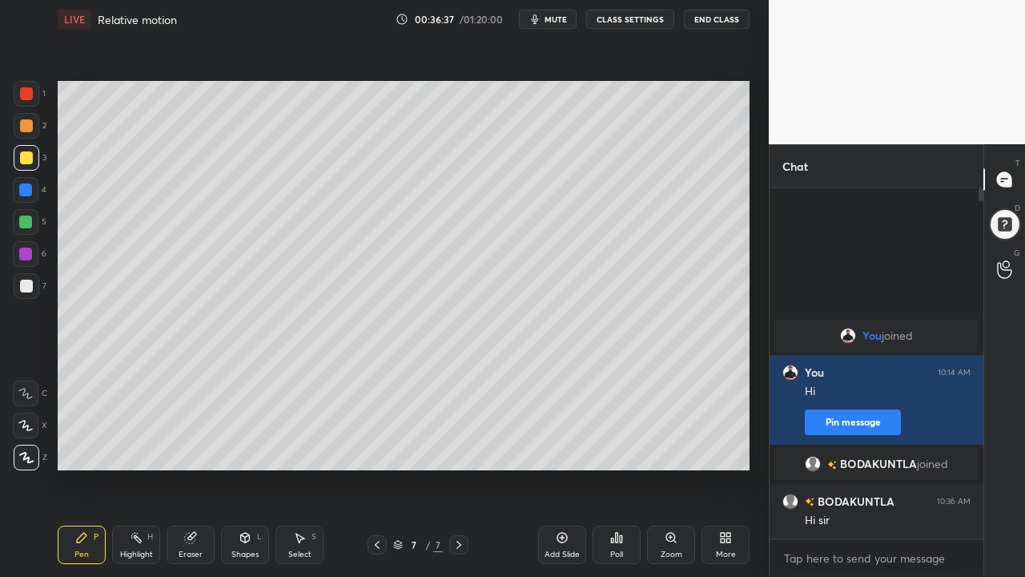
click at [187, 468] on icon at bounding box center [190, 538] width 10 height 10
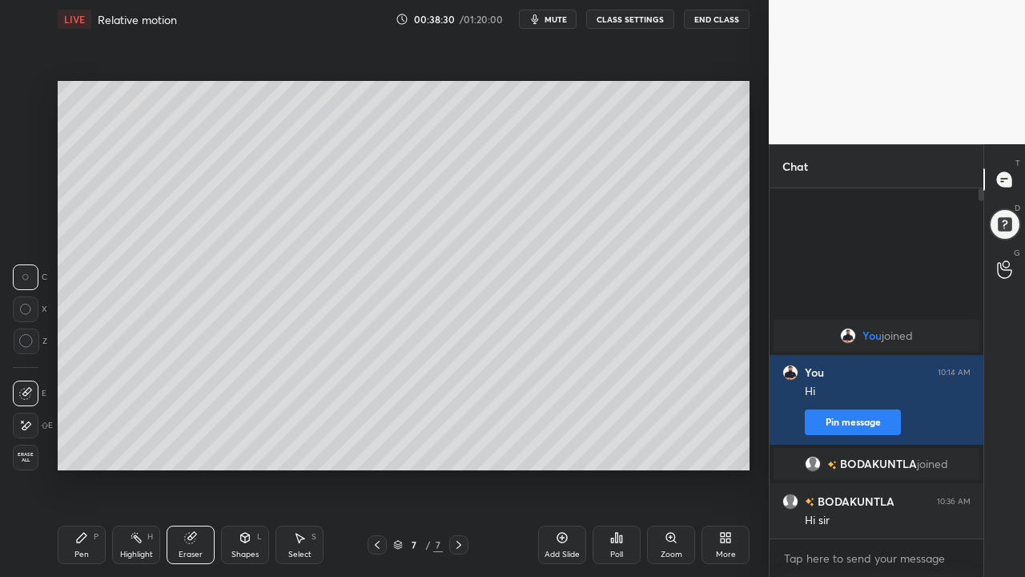
click at [377, 468] on icon at bounding box center [377, 544] width 13 height 13
click at [376, 468] on icon at bounding box center [377, 545] width 5 height 8
click at [384, 468] on div at bounding box center [377, 544] width 19 height 19
click at [377, 468] on icon at bounding box center [377, 544] width 13 height 13
click at [379, 468] on icon at bounding box center [377, 544] width 13 height 13
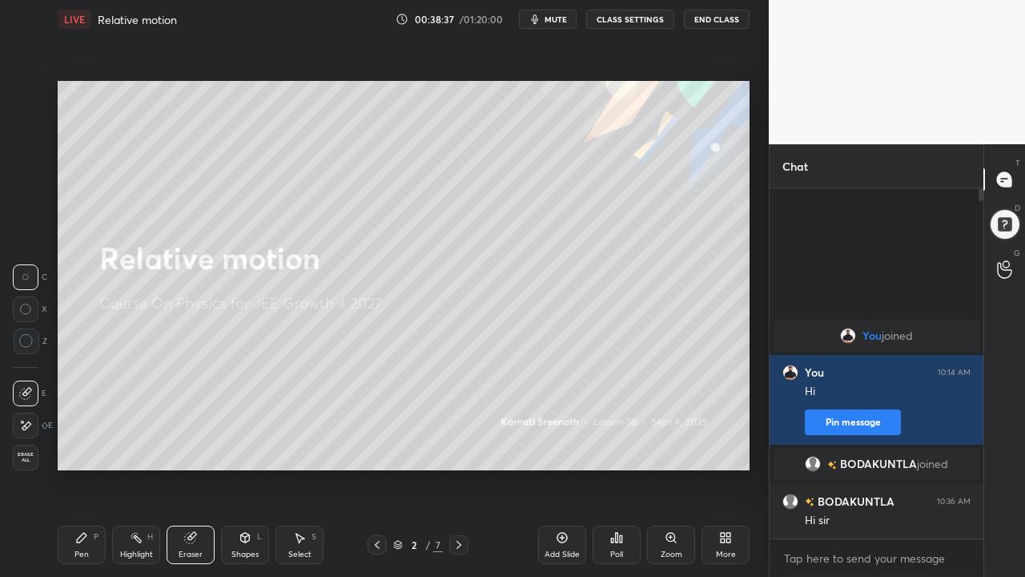
click at [459, 468] on icon at bounding box center [458, 544] width 13 height 13
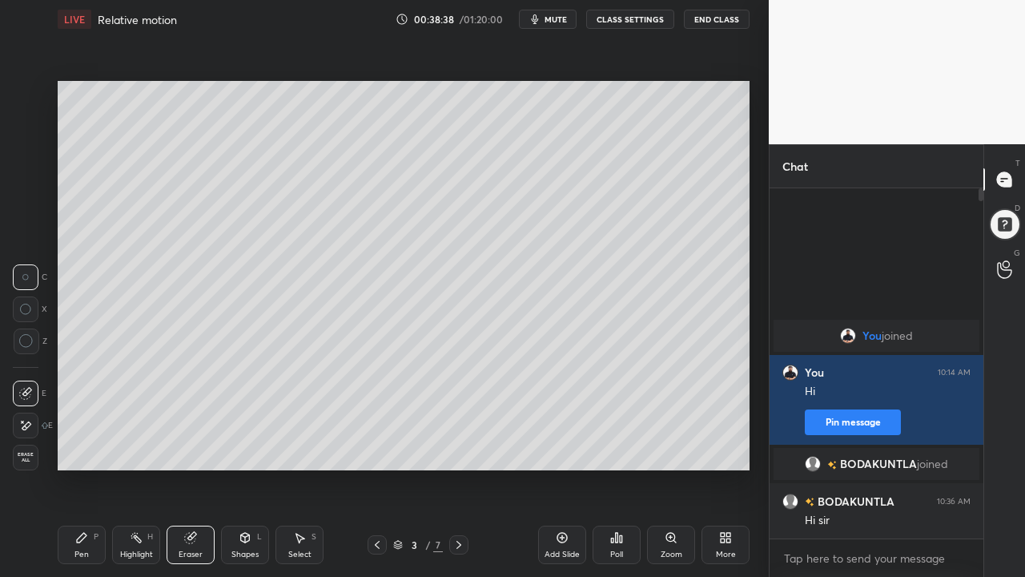
click at [460, 468] on icon at bounding box center [458, 544] width 13 height 13
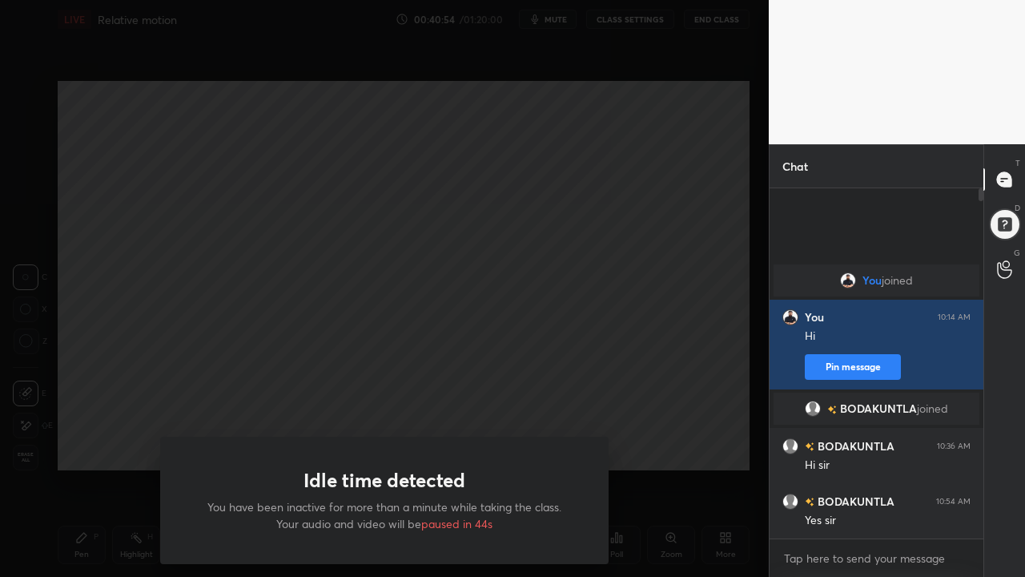
click at [720, 455] on div "Idle time detected You have been inactive for more than a minute while taking t…" at bounding box center [384, 288] width 769 height 577
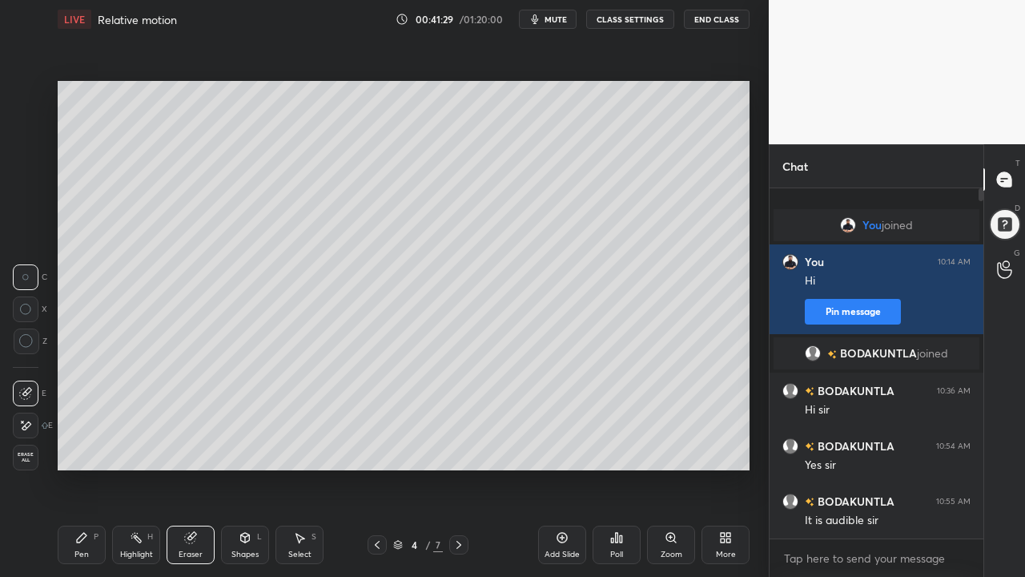
click at [460, 468] on icon at bounding box center [458, 545] width 5 height 8
click at [459, 468] on icon at bounding box center [458, 544] width 13 height 13
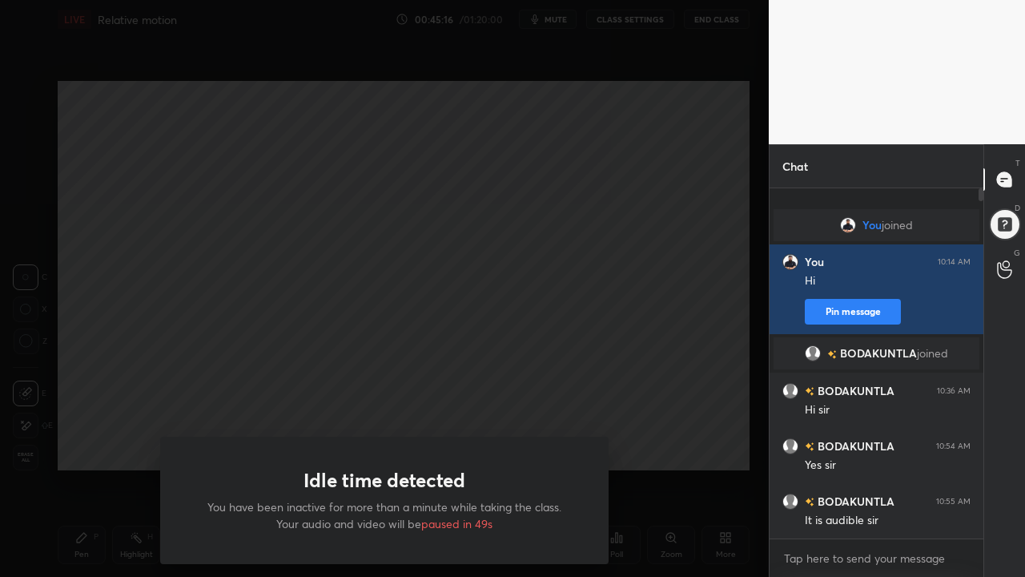
click at [107, 431] on div "Idle time detected You have been inactive for more than a minute while taking t…" at bounding box center [384, 288] width 769 height 577
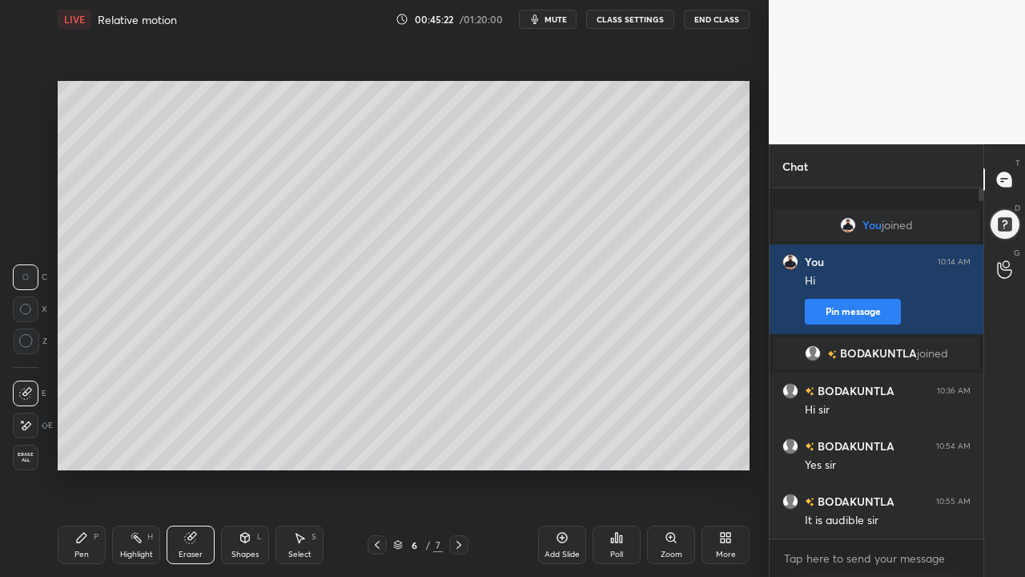
click at [459, 468] on icon at bounding box center [458, 544] width 13 height 13
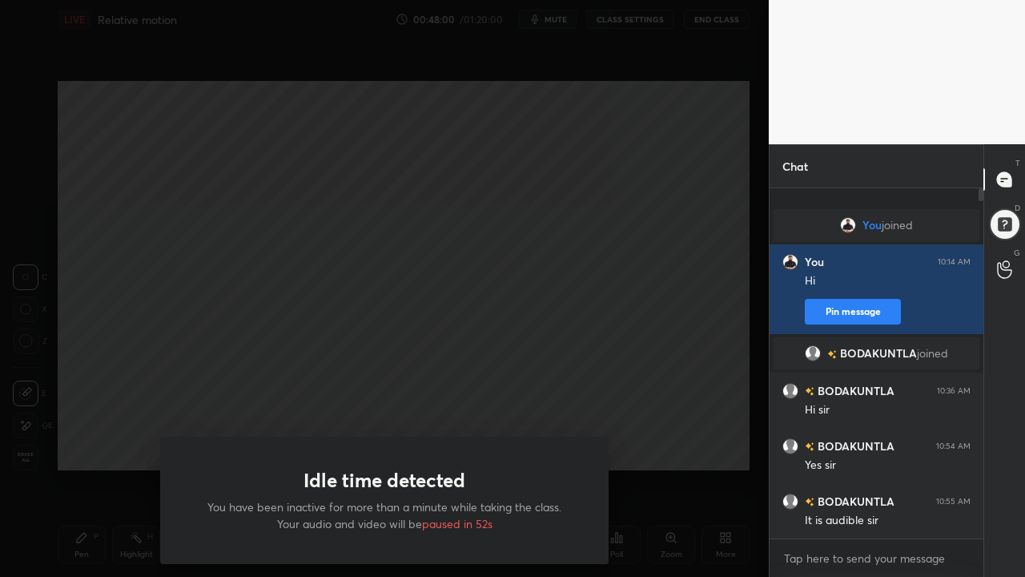
click at [302, 392] on div "Idle time detected You have been inactive for more than a minute while taking t…" at bounding box center [384, 288] width 769 height 577
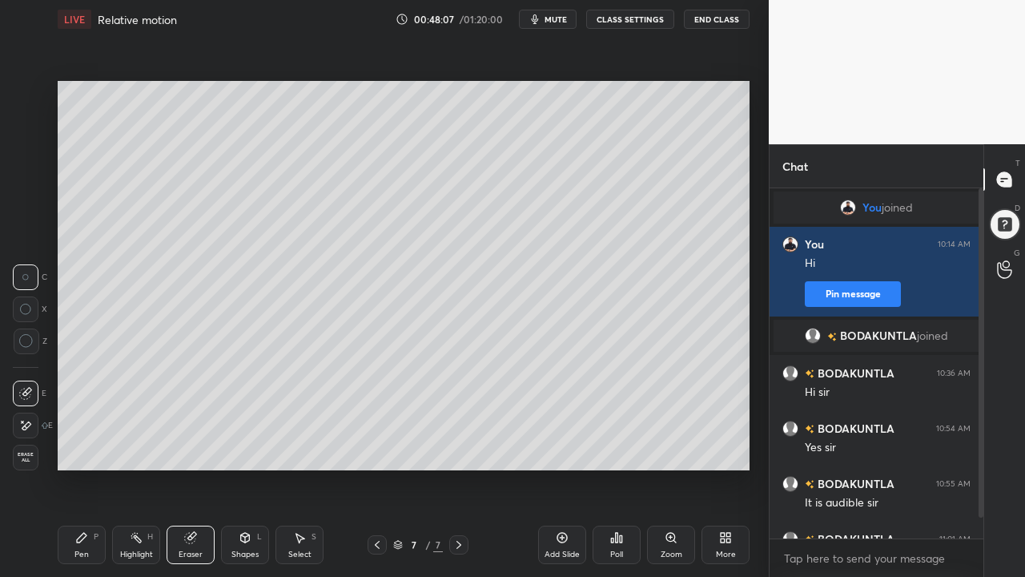
scroll to position [38, 0]
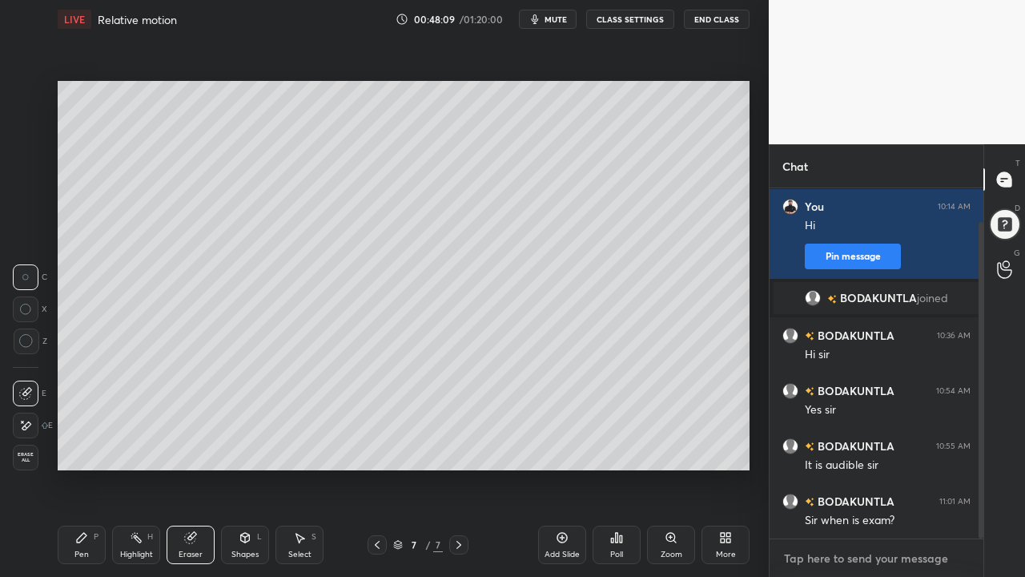
click at [851, 468] on textarea at bounding box center [876, 558] width 188 height 26
type textarea "x"
type textarea "N"
type textarea "x"
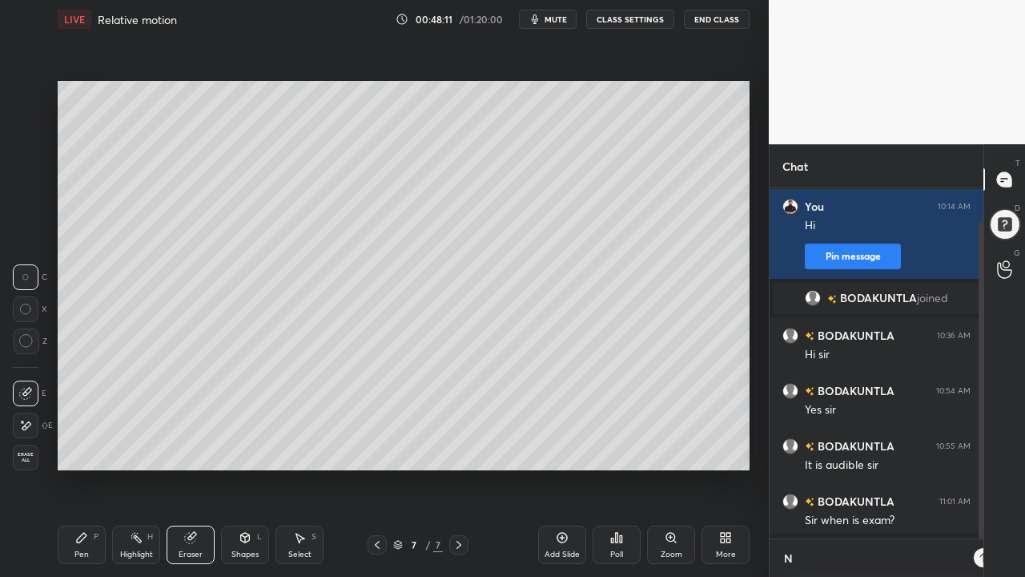
type textarea "No"
type textarea "x"
type textarea "Now"
type textarea "x"
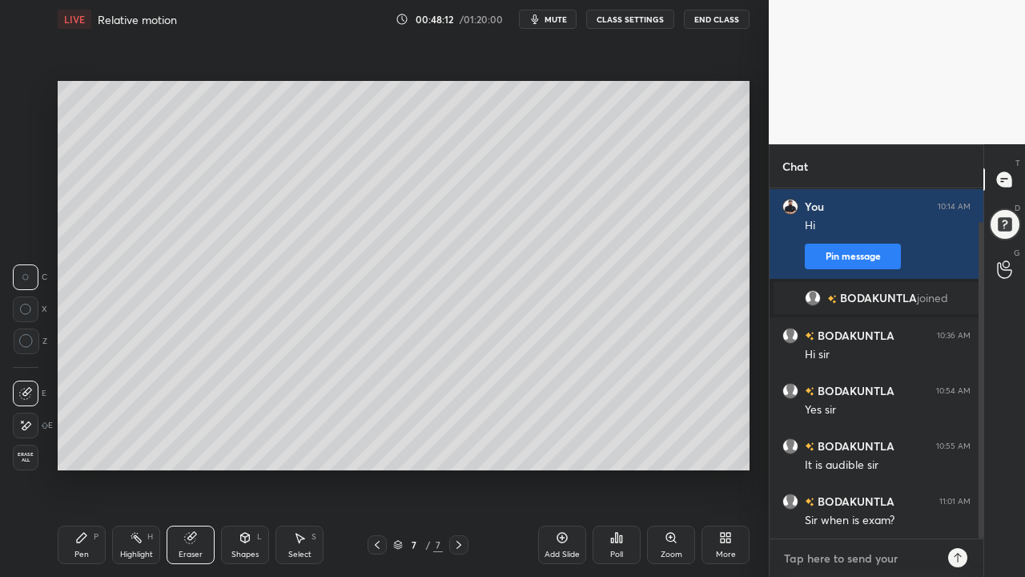
type textarea "x"
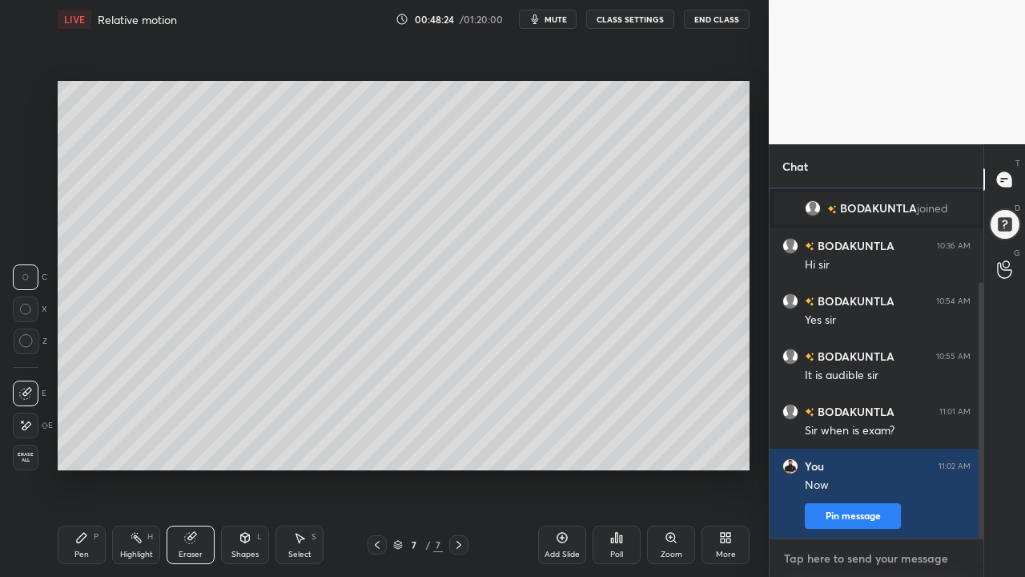
click at [802, 468] on textarea at bounding box center [876, 558] width 188 height 26
click at [814, 468] on textarea at bounding box center [876, 558] width 188 height 26
type textarea "F"
type textarea "x"
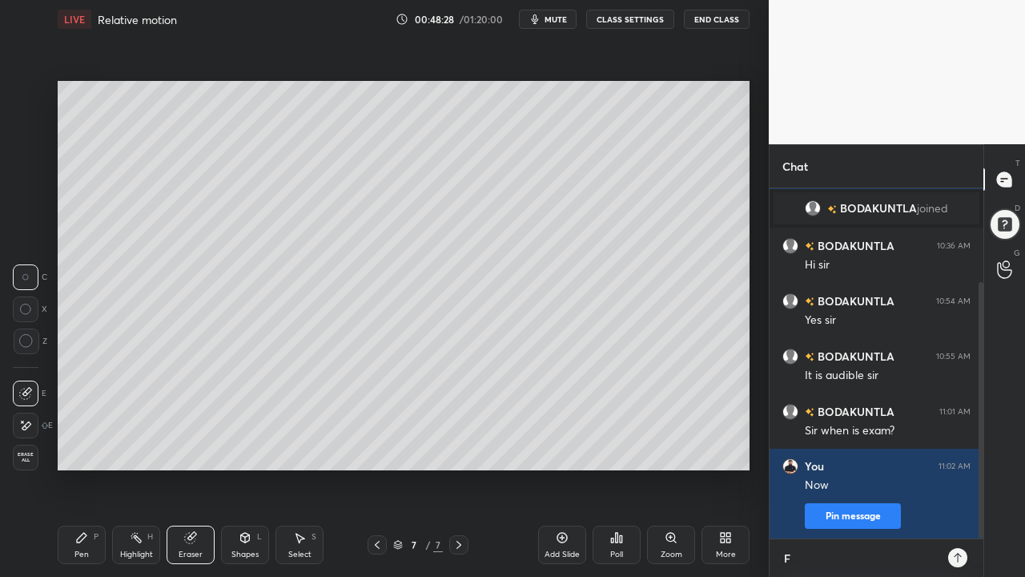
type textarea "Fr"
type textarea "x"
type textarea "Fri"
type textarea "x"
type textarea "Frid"
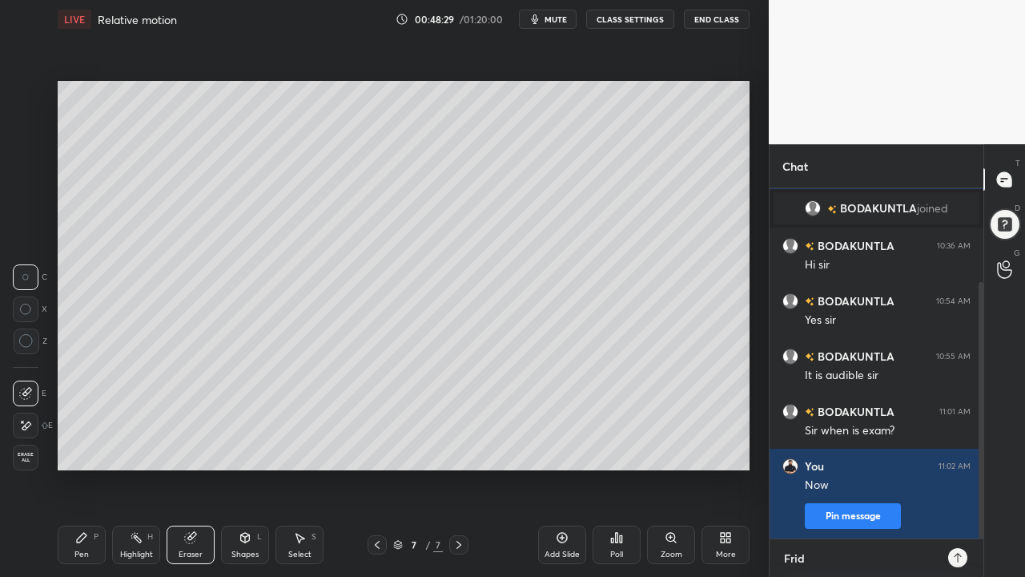
type textarea "x"
type textarea "Frida"
type textarea "x"
type textarea "Friday"
type textarea "x"
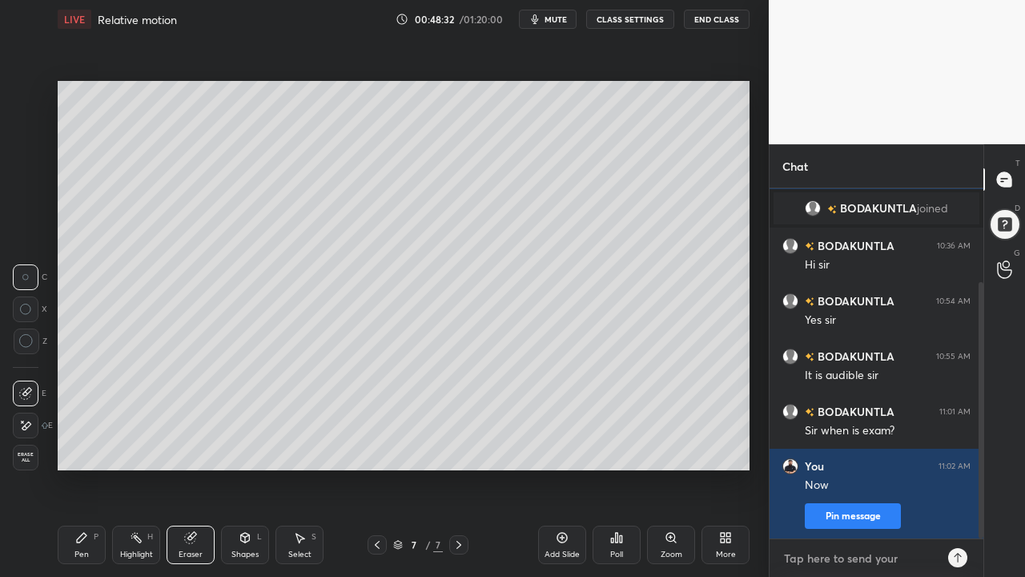
type textarea "x"
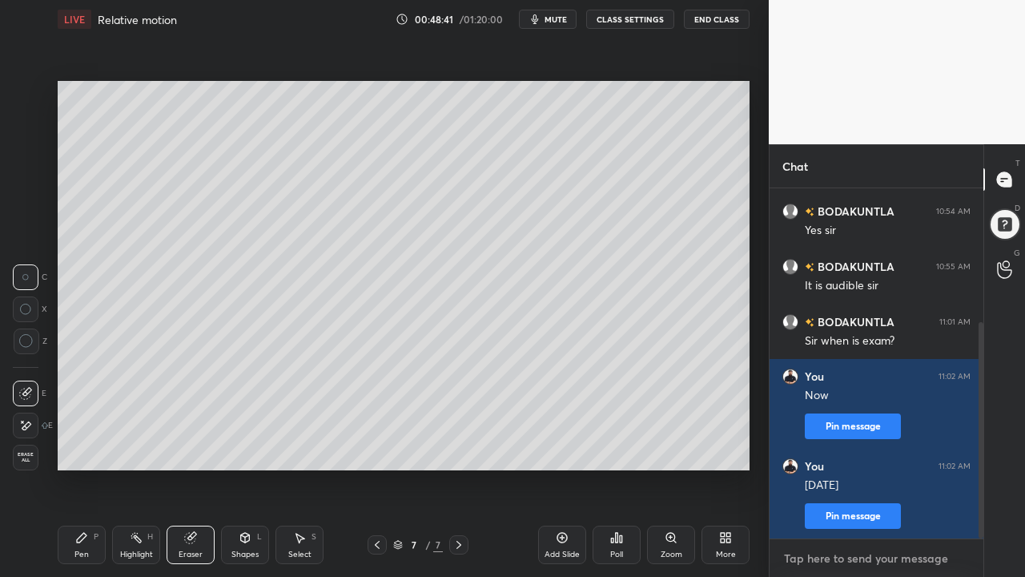
type textarea "Y"
type textarea "x"
type textarea "Yo"
type textarea "x"
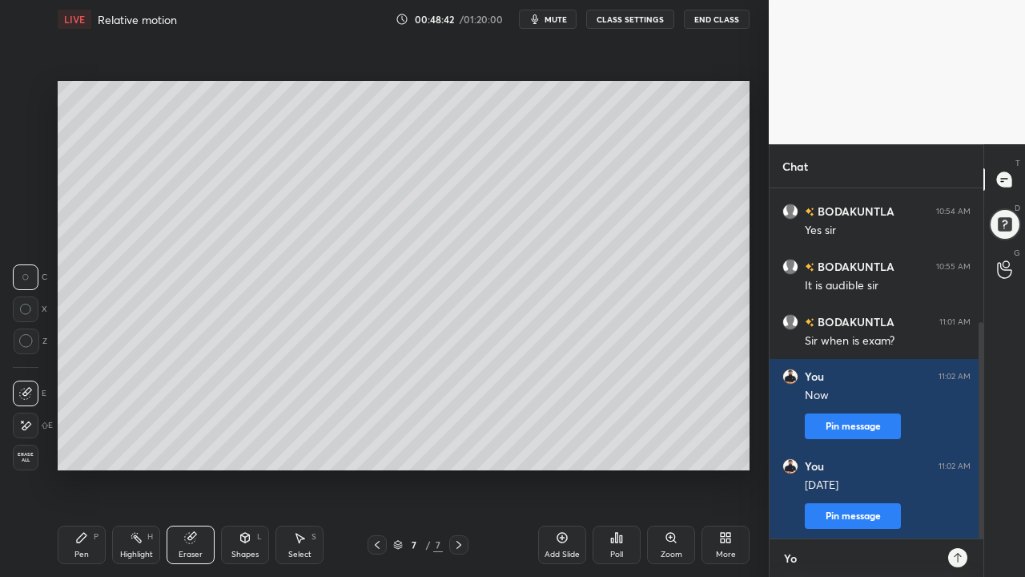
type textarea "Y"
type textarea "x"
type textarea "I"
type textarea "x"
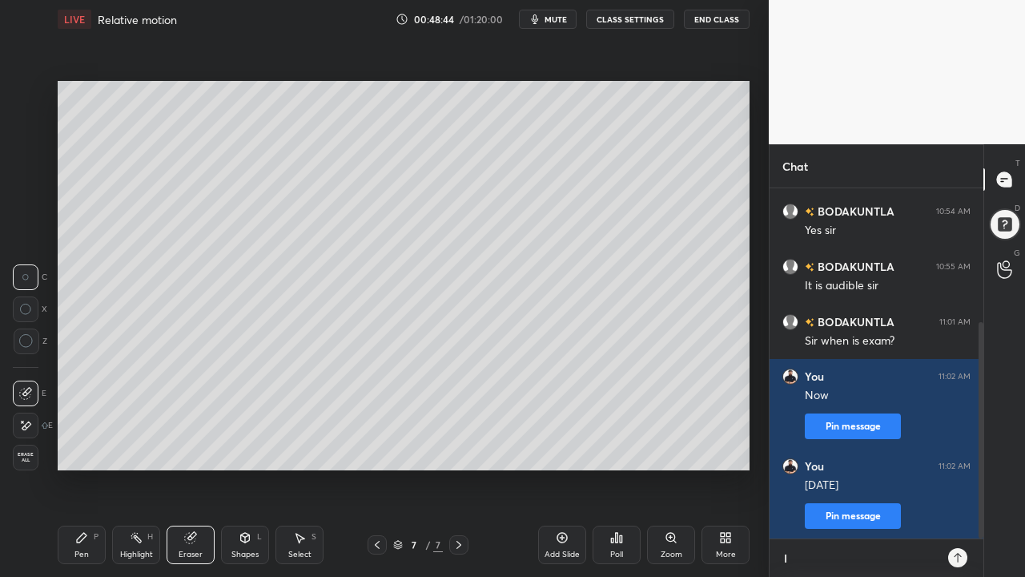
type textarea "Is"
type textarea "x"
type textarea "Is"
type textarea "x"
type textarea "Is i"
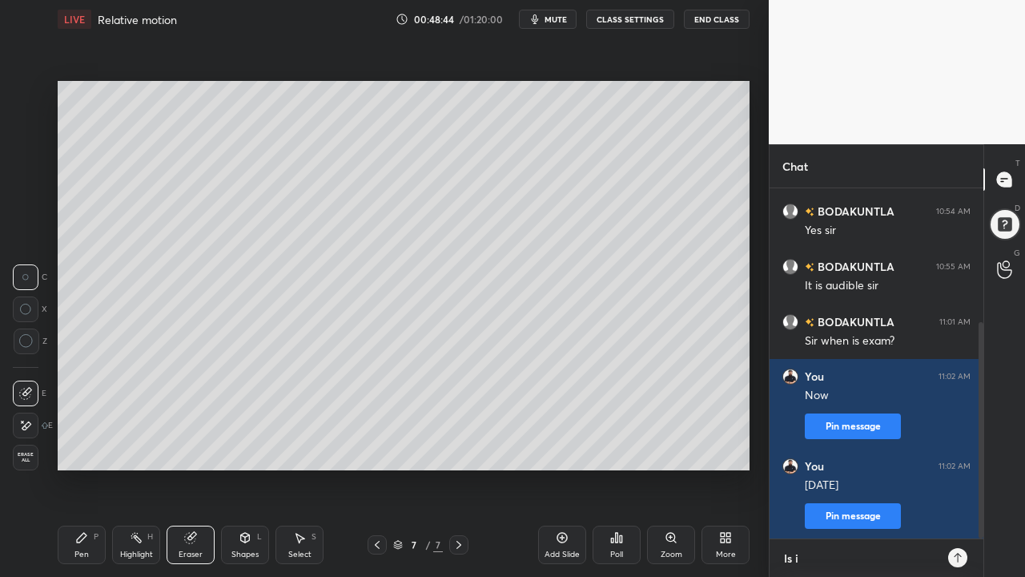
type textarea "x"
type textarea "Is it"
type textarea "x"
type textarea "Is it"
type textarea "x"
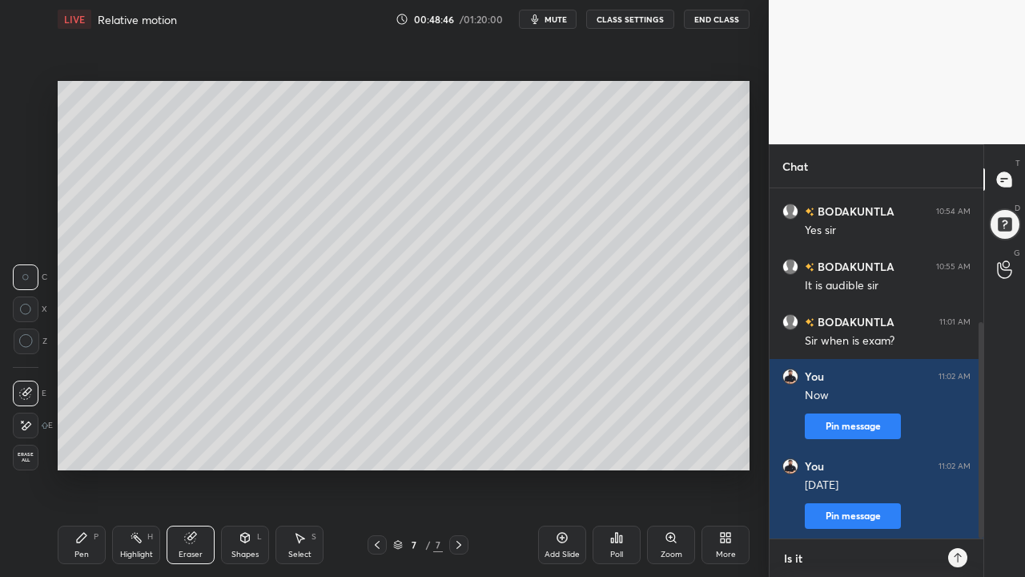
type textarea "Is it o"
type textarea "x"
type textarea "Is it ok"
type textarea "x"
type textarea "Is it ok"
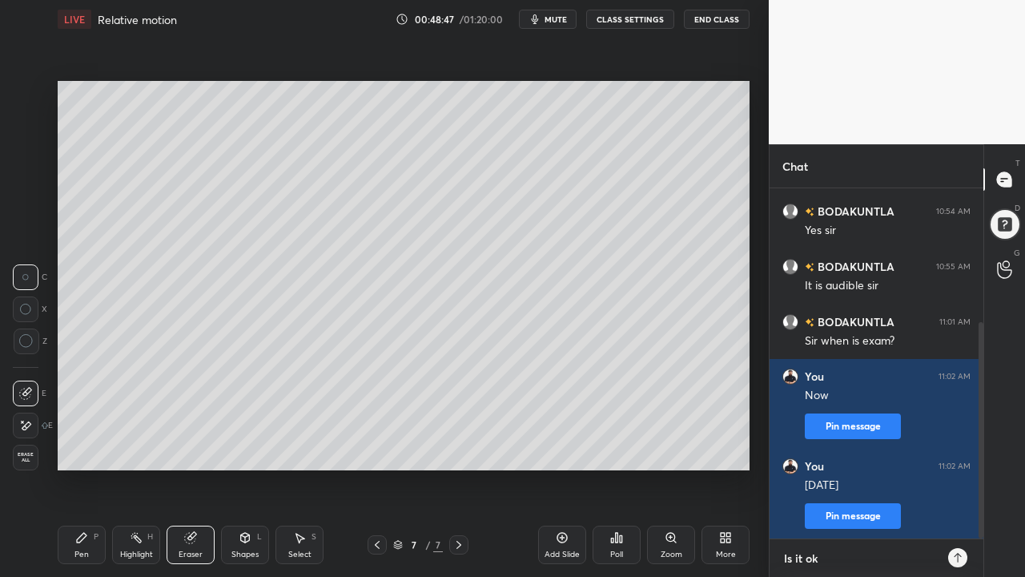
type textarea "x"
type textarea "Is it ok f"
type textarea "x"
type textarea "Is it ok fo"
type textarea "x"
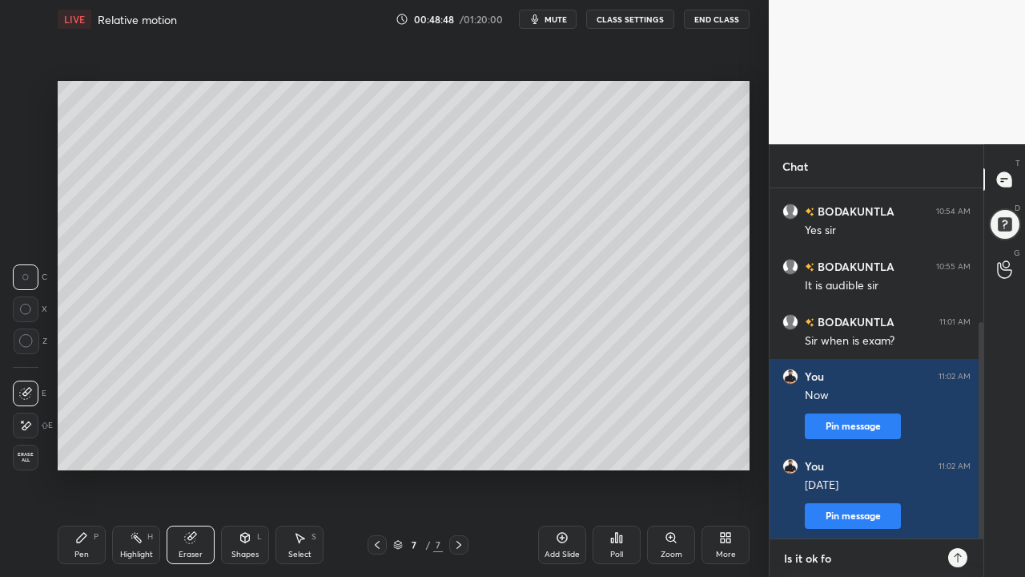
type textarea "Is it ok for"
type textarea "x"
type textarea "Is it ok for"
type textarea "x"
type textarea "Is it ok for y"
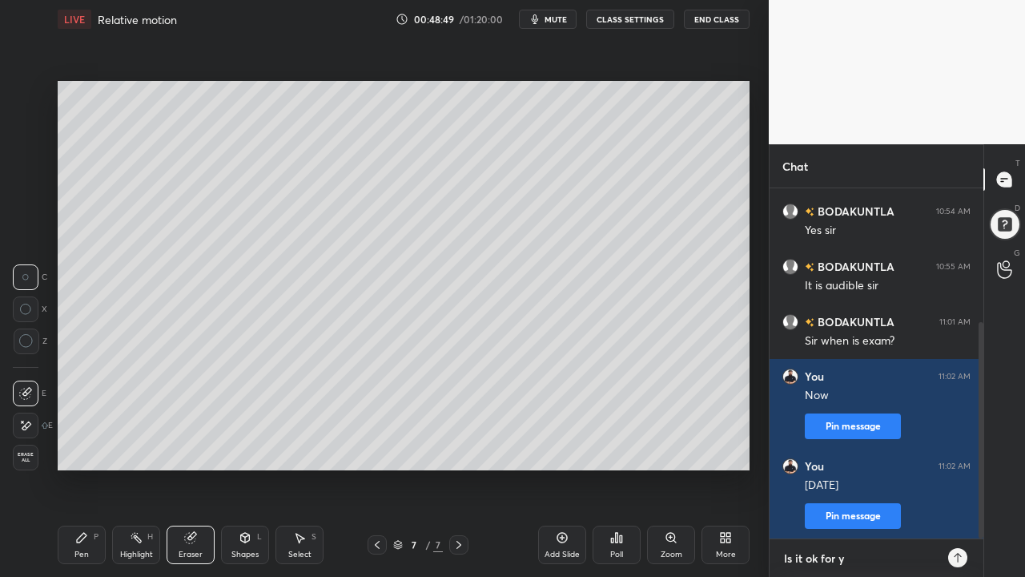
type textarea "x"
type textarea "Is it ok for yo"
type textarea "x"
type textarea "Is it ok for you"
type textarea "x"
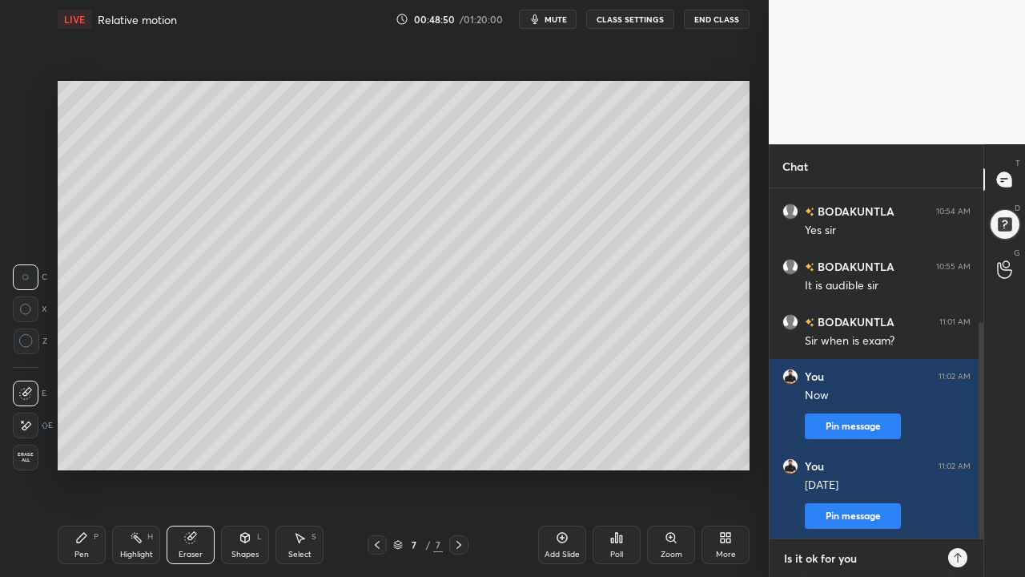
type textarea "Is it ok for you"
type textarea "x"
type textarea "Is it ok for you t"
type textarea "x"
type textarea "Is it ok for you to"
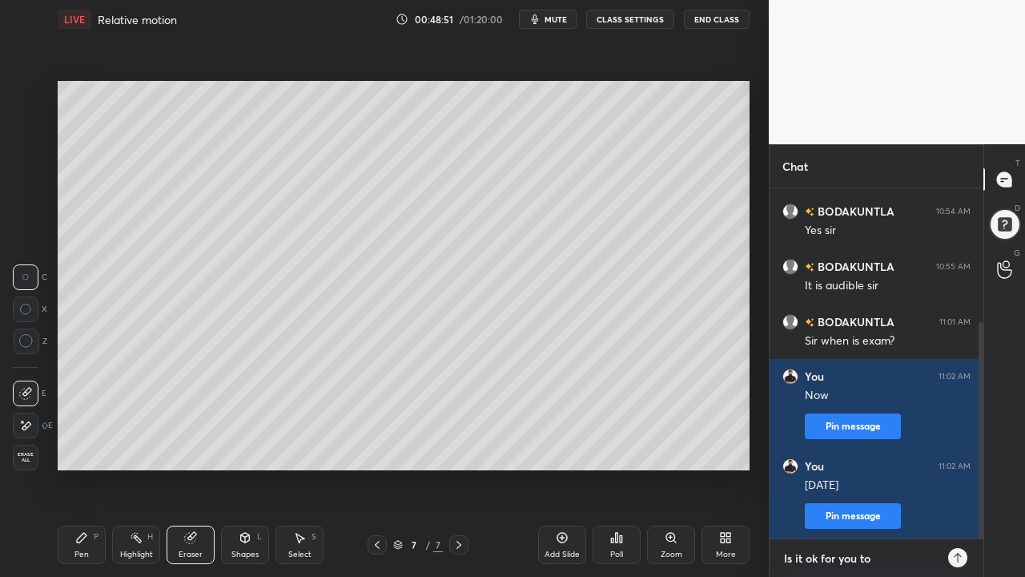
type textarea "x"
type textarea "Is it ok for you to"
type textarea "x"
type textarea "Is it ok for you to h"
type textarea "x"
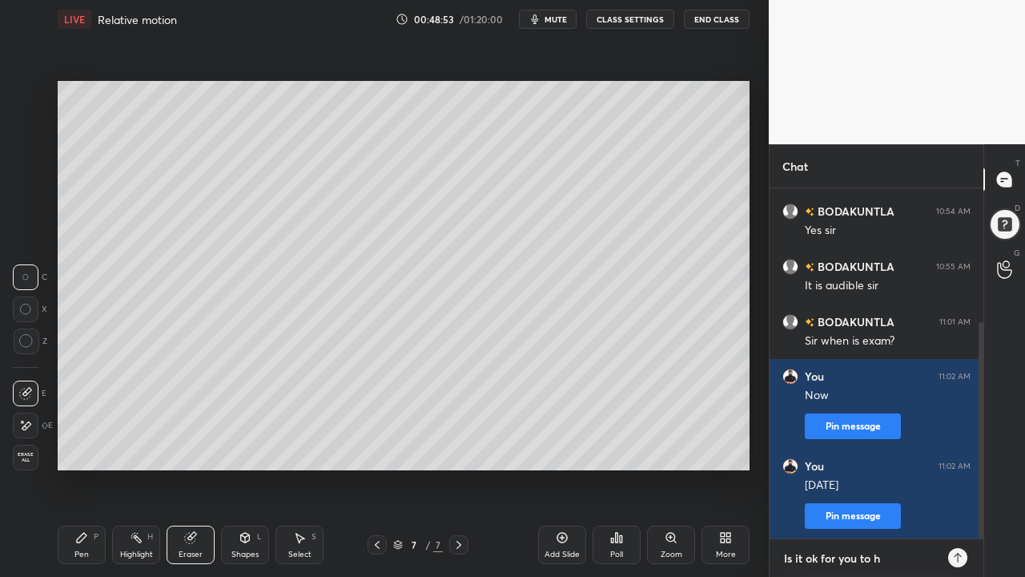
type textarea "Is it ok for you to ha"
type textarea "x"
type textarea "Is it ok for you to hav"
type textarea "x"
type textarea "Is it ok for you to have"
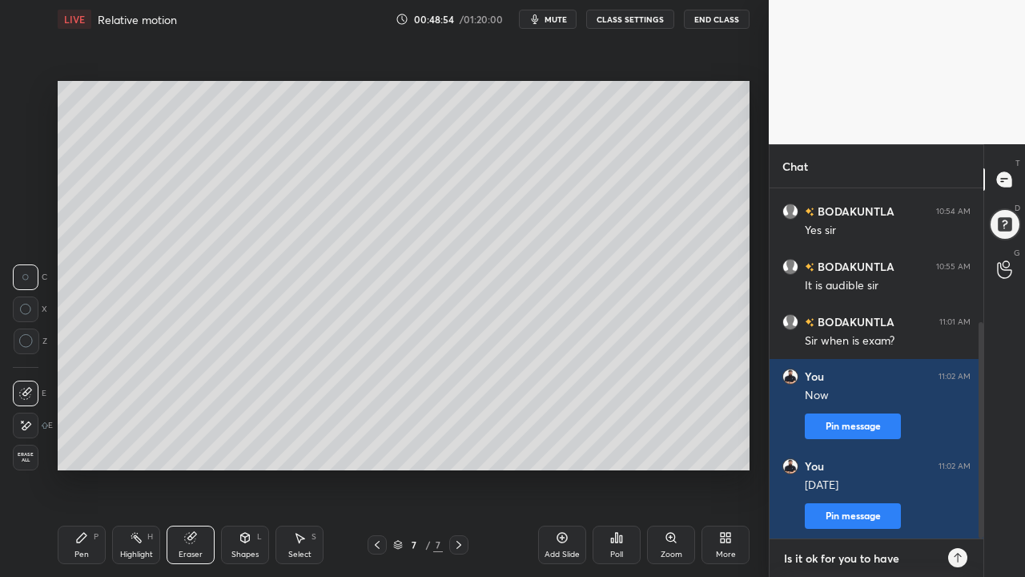
type textarea "x"
type textarea "Is it ok for you to have"
type textarea "x"
type textarea "Is it ok for you to have e"
type textarea "x"
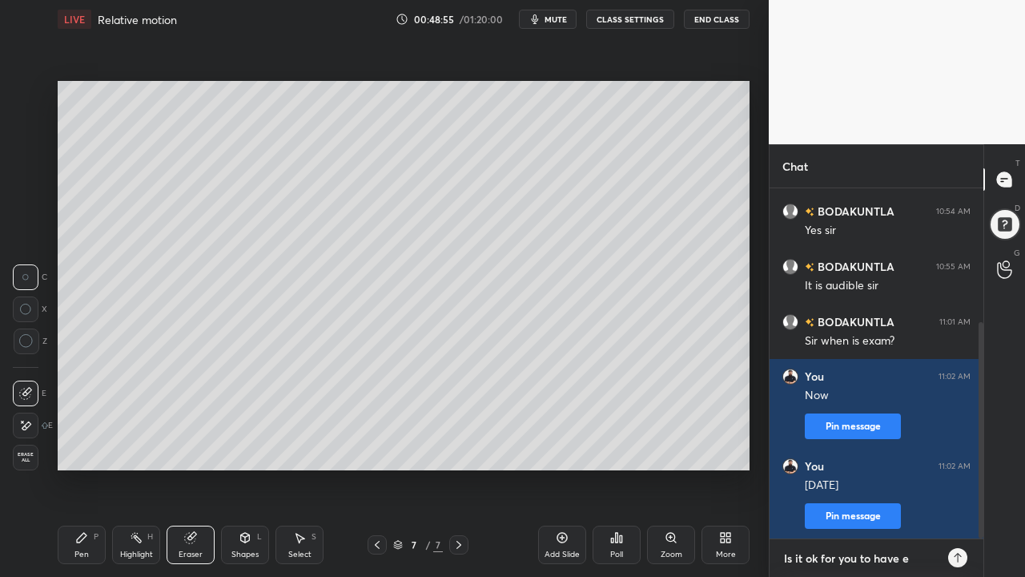
type textarea "Is it ok for you to have ex"
type textarea "x"
type textarea "Is it ok for you to have exa"
type textarea "x"
type textarea "Is it ok for you to have exam"
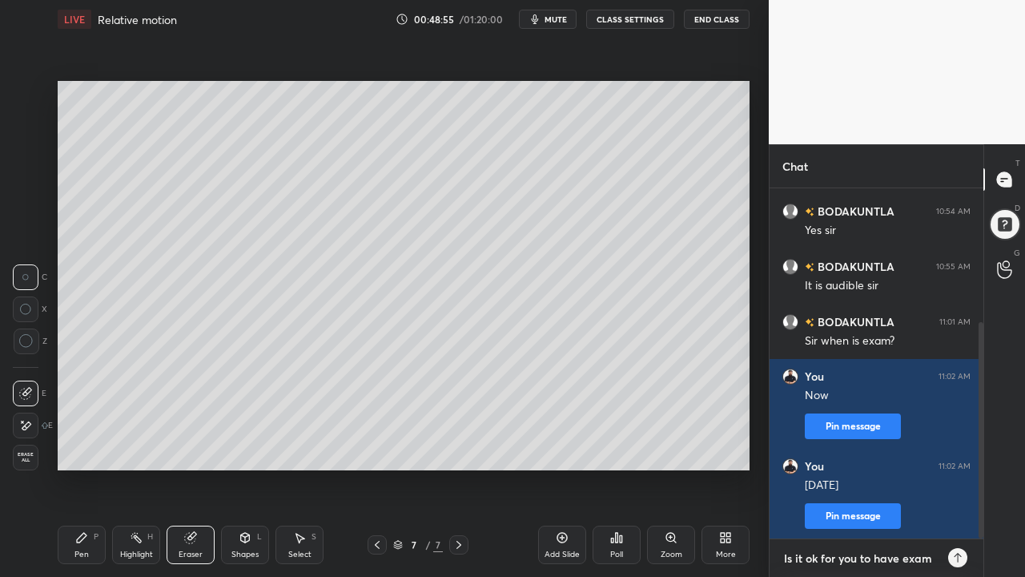
type textarea "x"
type textarea "Is it ok for you to have exam"
type textarea "x"
type textarea "Is it ok for you to have exam o"
type textarea "x"
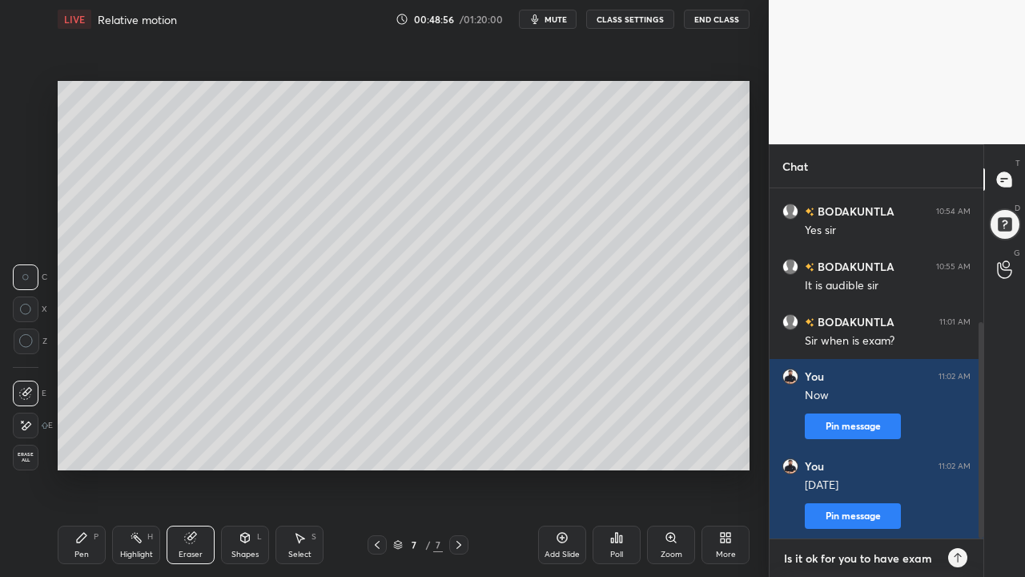
scroll to position [6, 6]
type textarea "Is it ok for you to have exam on"
type textarea "x"
type textarea "Is it ok for you to have exam on"
type textarea "x"
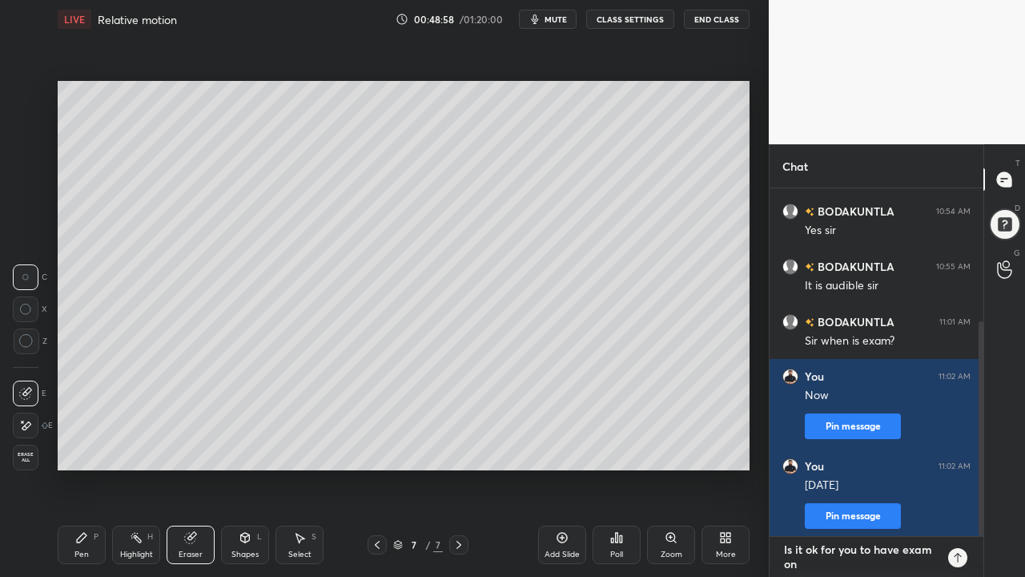
type textarea "Is it ok for you to have exam on M"
type textarea "x"
type textarea "Is it ok for you to have exam on Mo"
type textarea "x"
type textarea "Is it ok for you to have exam on Mon"
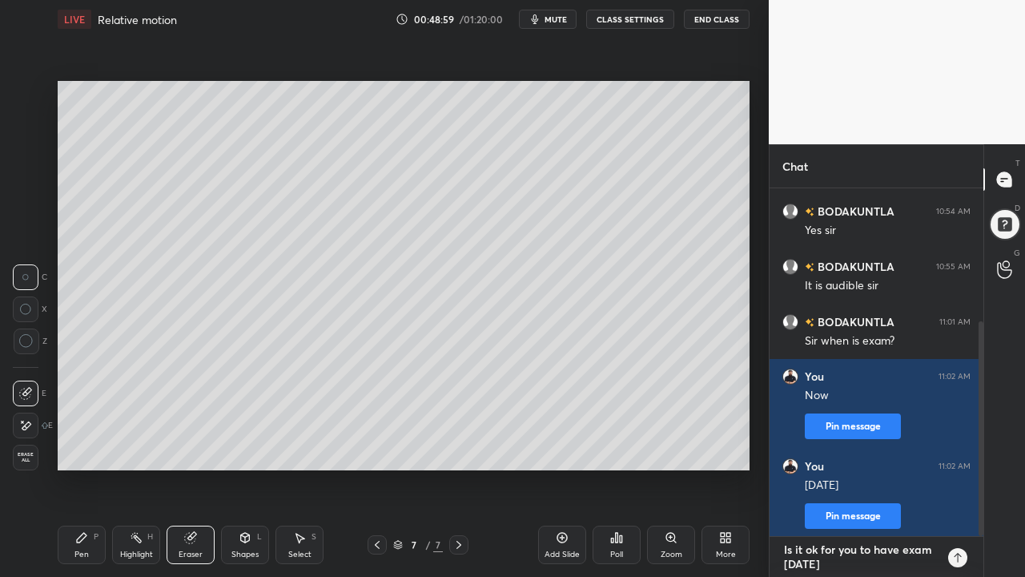
type textarea "x"
type textarea "Is it ok for you to have exam on Mond"
type textarea "x"
type textarea "Is it ok for you to have exam on Monda"
type textarea "x"
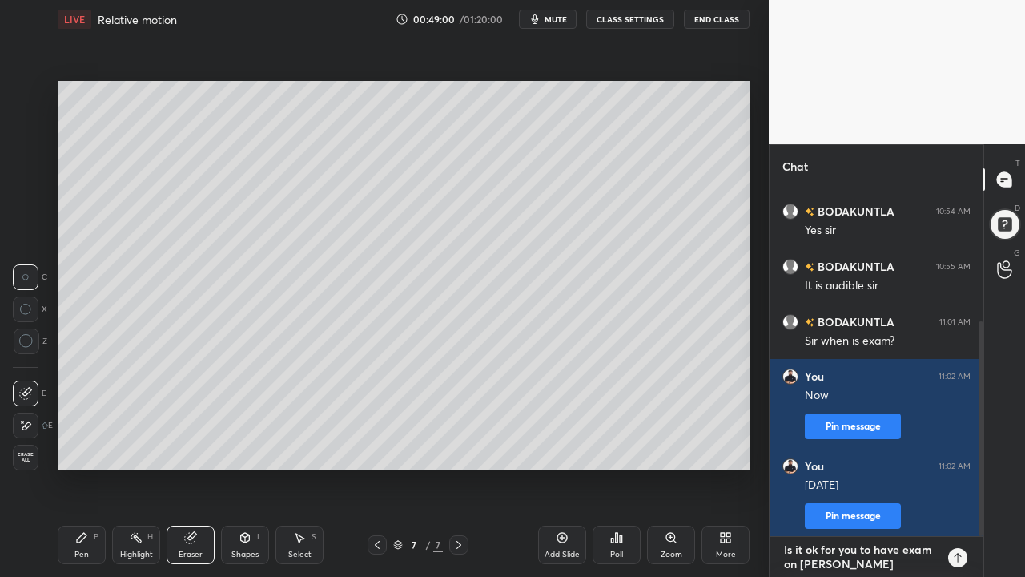
type textarea "Is it ok for you to have exam on Monday"
type textarea "x"
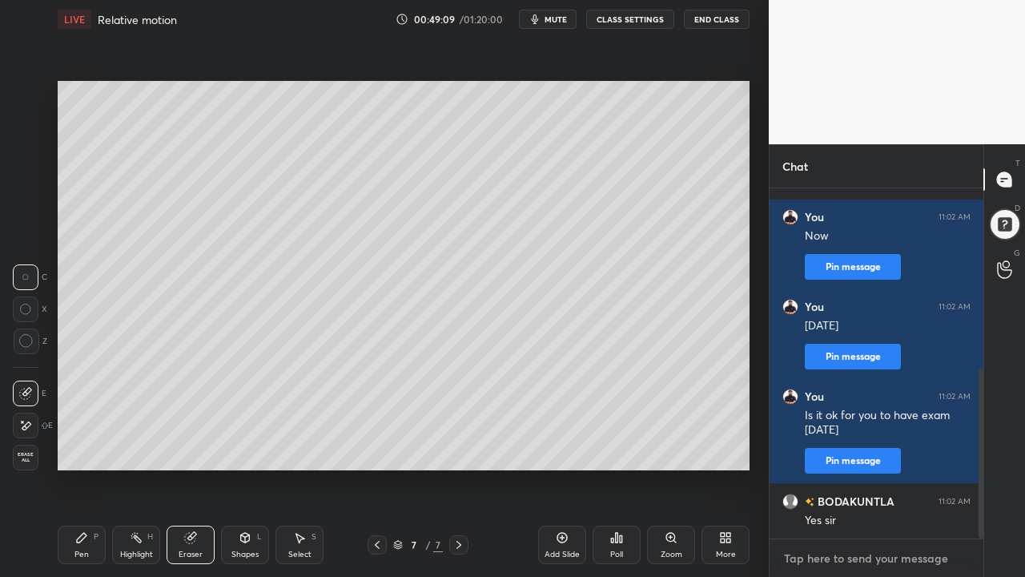
type textarea "F"
type textarea "x"
type textarea "Fr"
type textarea "x"
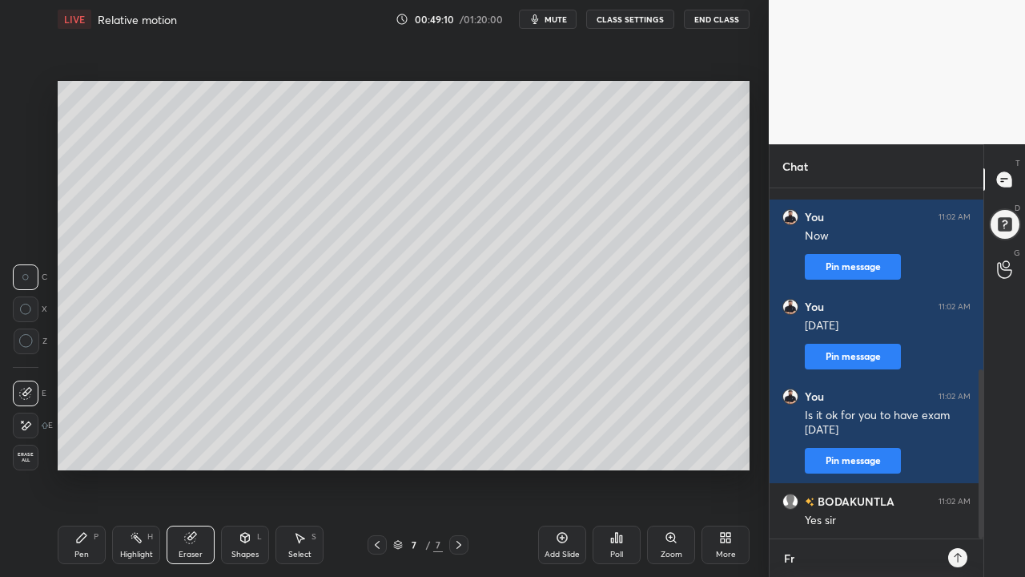
type textarea "Fri"
type textarea "x"
type textarea "Frid"
type textarea "x"
type textarea "Frida"
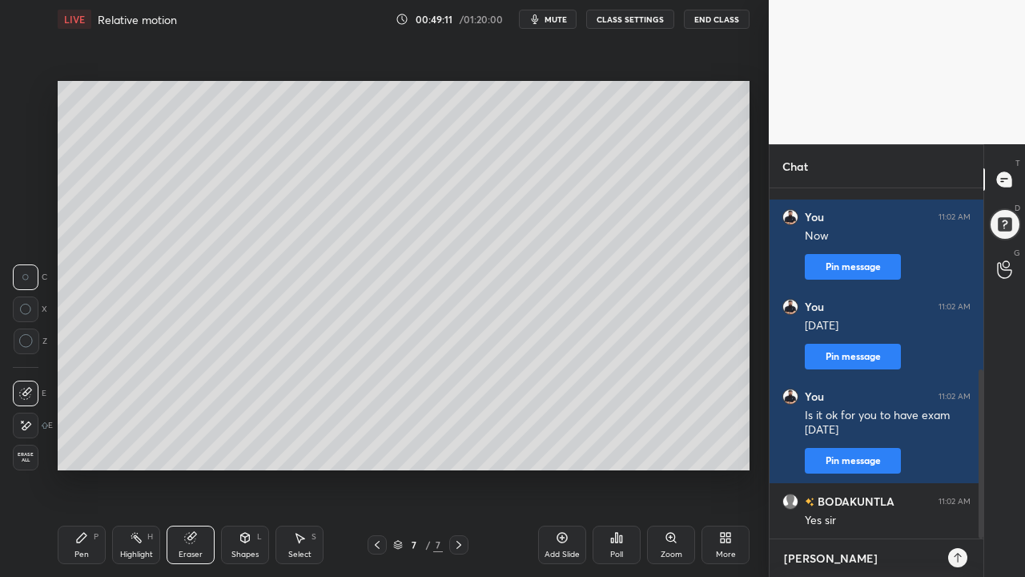
type textarea "x"
type textarea "Friday"
type textarea "x"
type textarea "Friday"
type textarea "x"
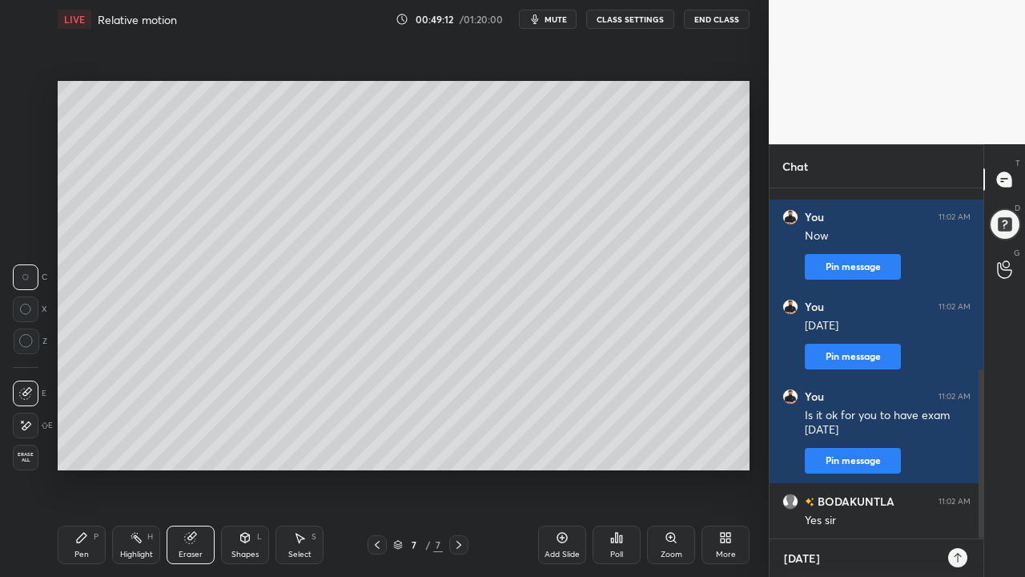
type textarea "Friday k"
type textarea "x"
type textarea "Friday ki"
type textarea "x"
type textarea "Friday ki"
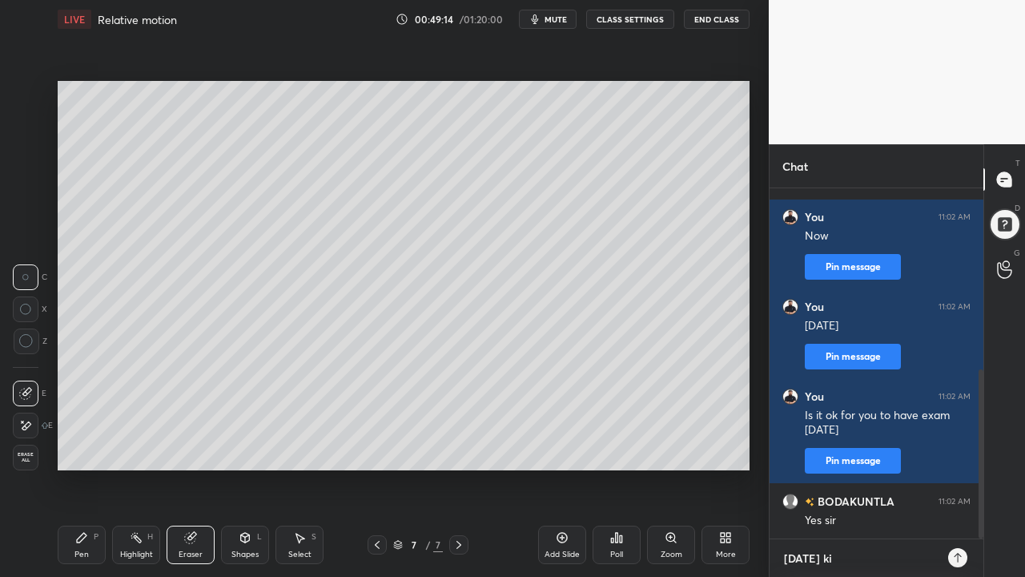
type textarea "x"
type textarea "Friday ki y"
type textarea "x"
type textarea "Friday ki ye"
type textarea "x"
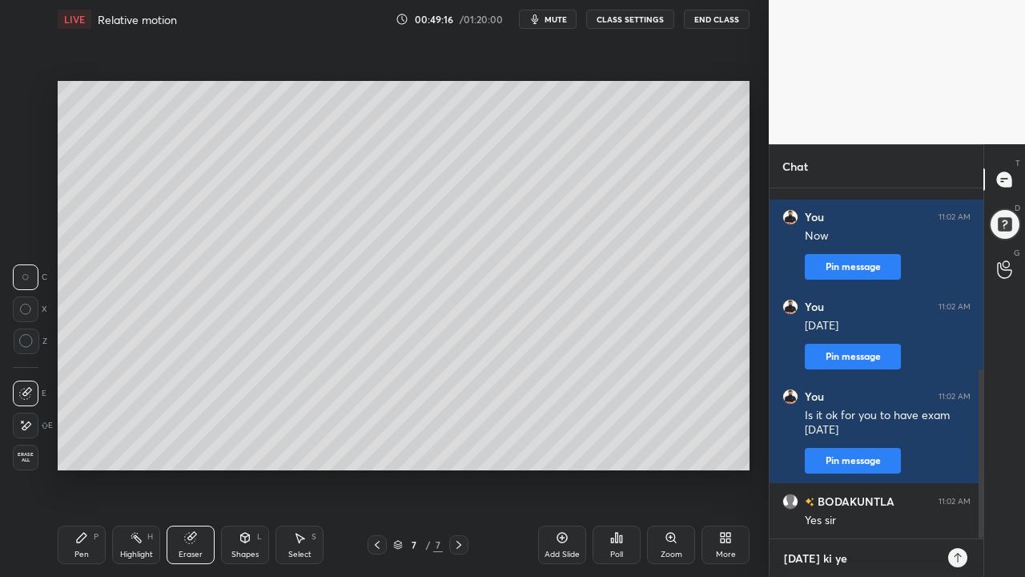
type textarea "Friday ki yes"
type textarea "x"
type textarea "Friday ki yes"
type textarea "x"
type textarea "Friday ki yes a"
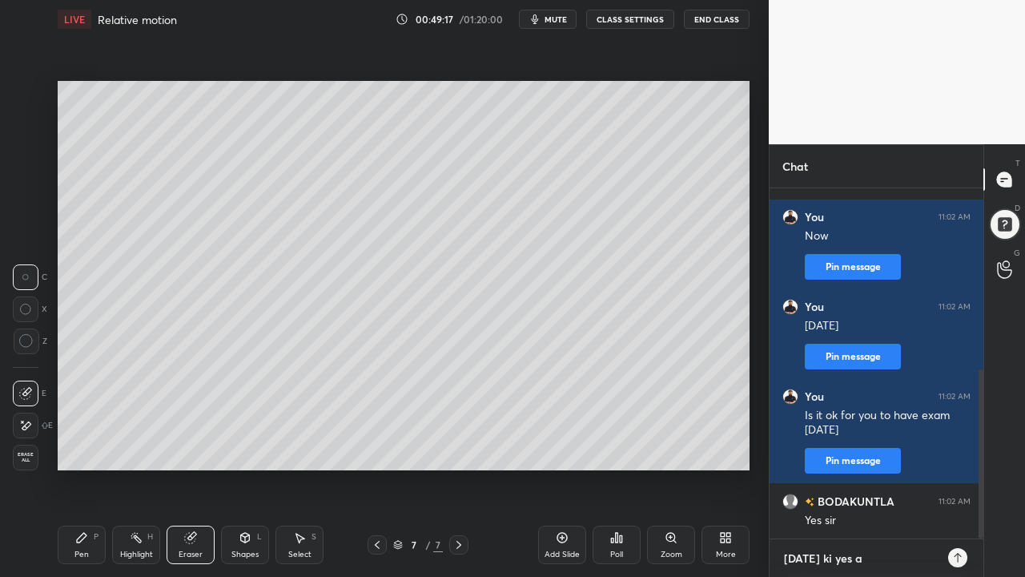
type textarea "x"
type textarea "Friday ki yes ah"
type textarea "x"
type textarea "Friday ki yes aha"
type textarea "x"
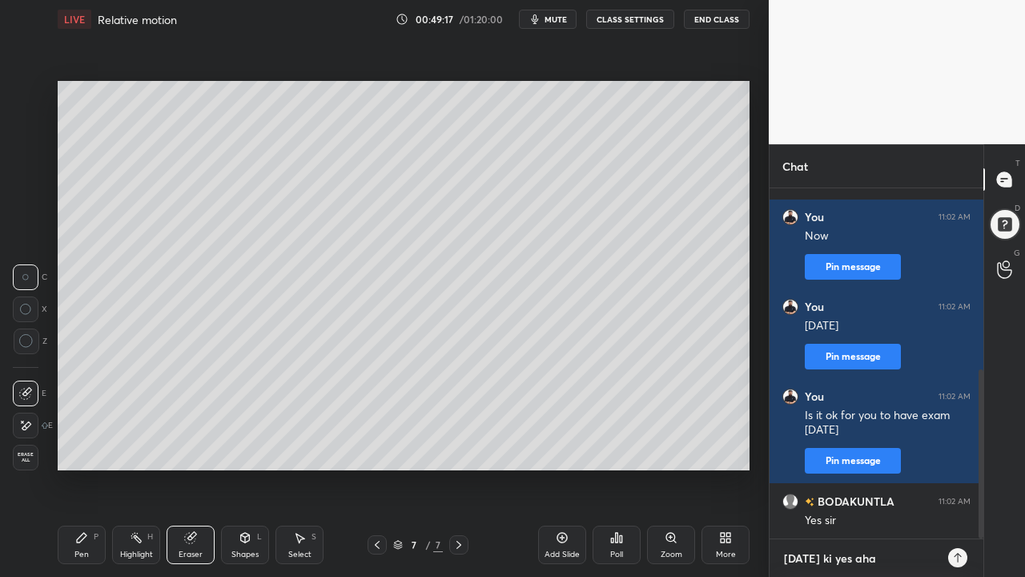
type textarea "Friday ki yes ahaa"
type textarea "x"
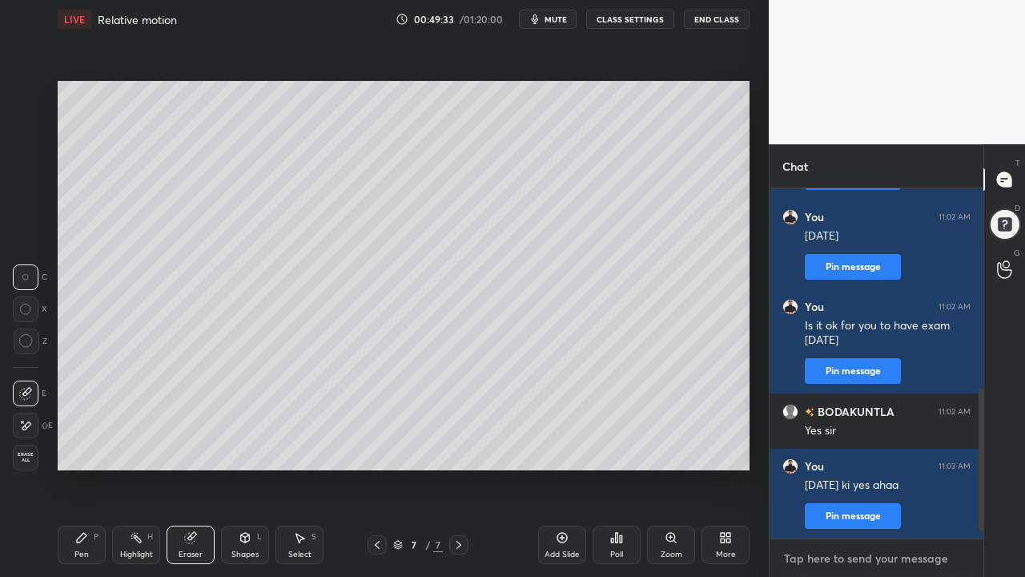
scroll to position [521, 0]
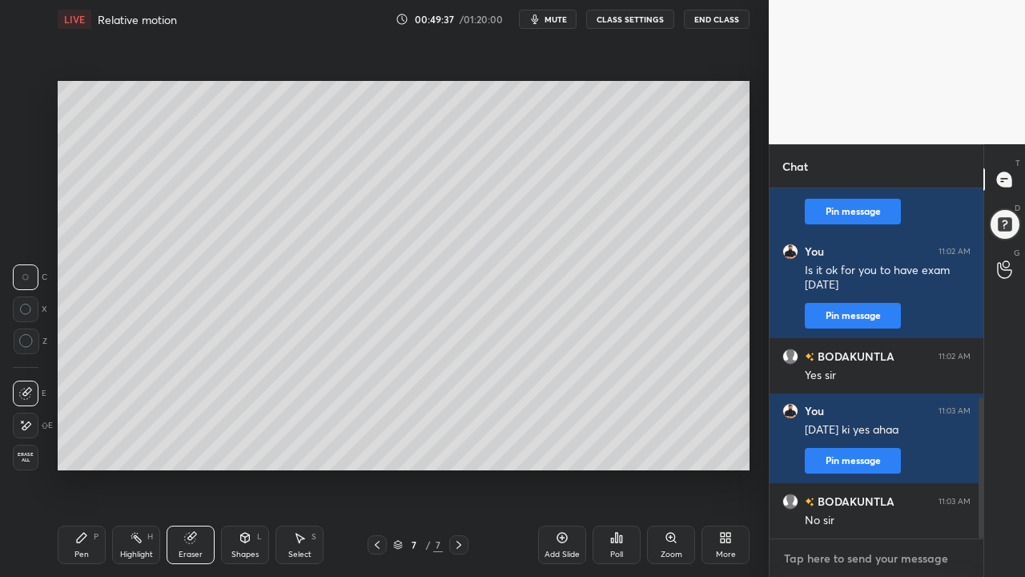
type textarea "N"
type textarea "x"
type textarea "No"
type textarea "x"
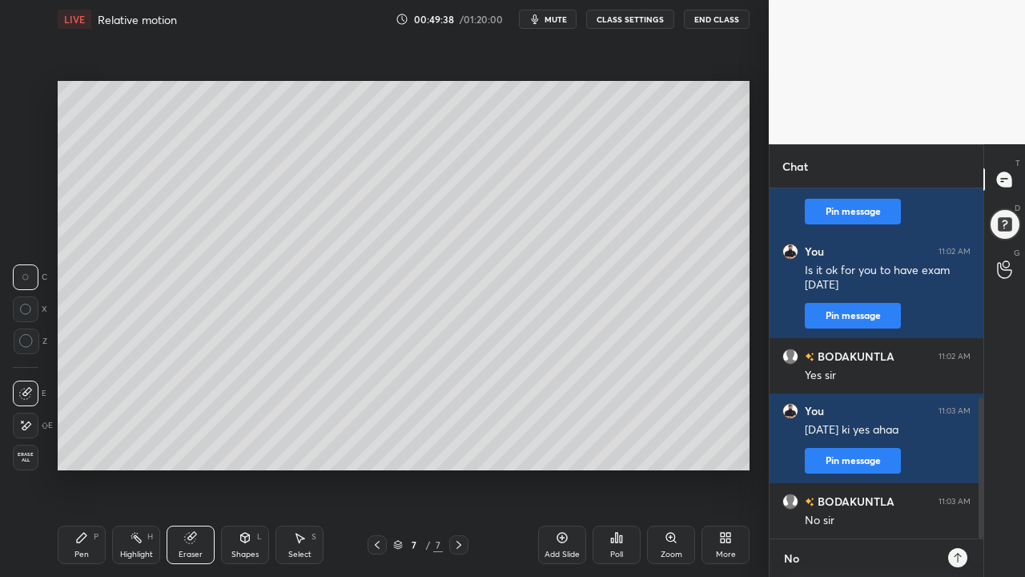
type textarea "No"
type textarea "x"
type textarea "No f"
type textarea "x"
type textarea "No fo"
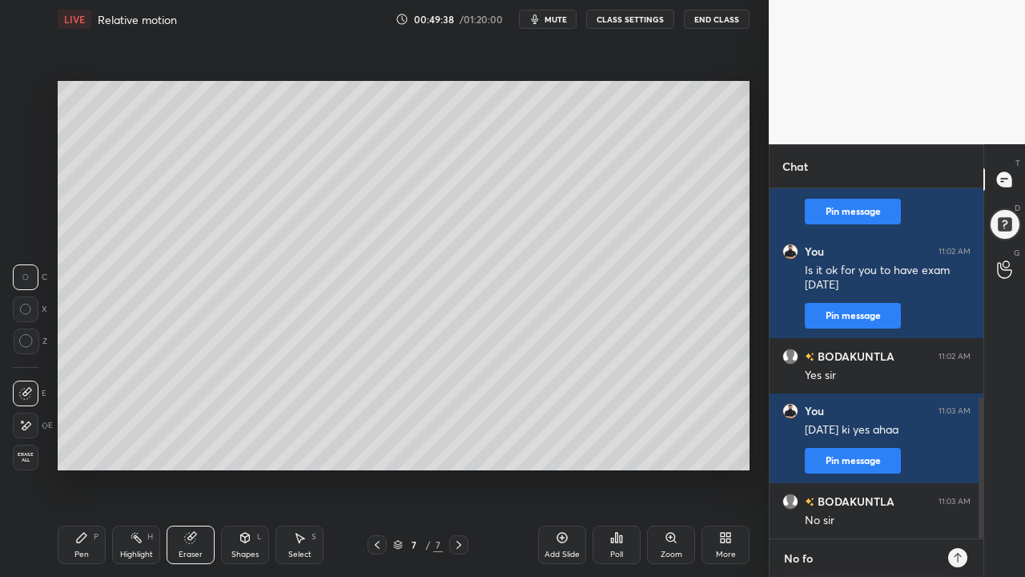
type textarea "x"
type textarea "No for"
type textarea "x"
type textarea "No for"
type textarea "x"
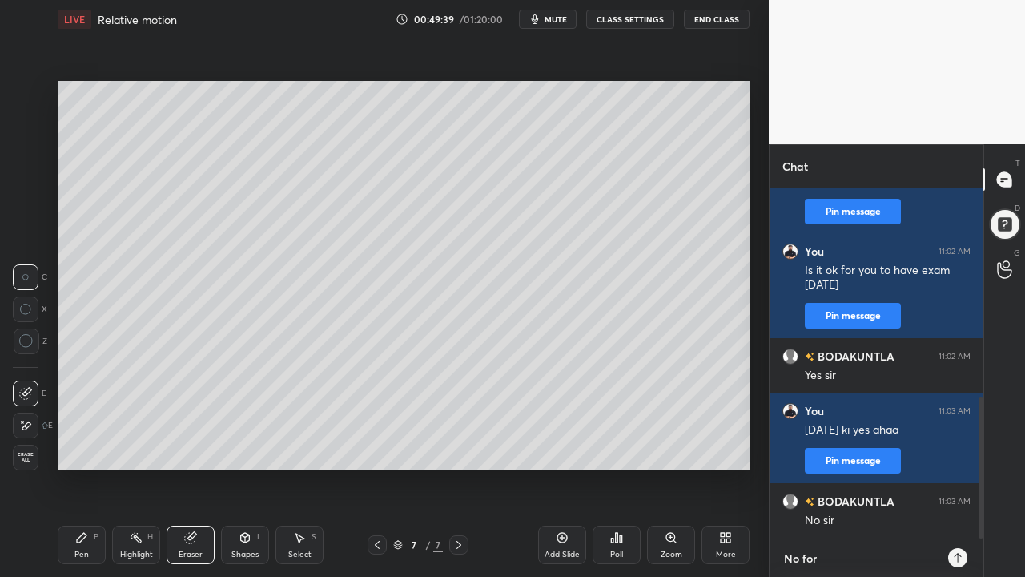
type textarea "No for m"
type textarea "x"
type textarea "No for mo"
type textarea "x"
type textarea "No for mon"
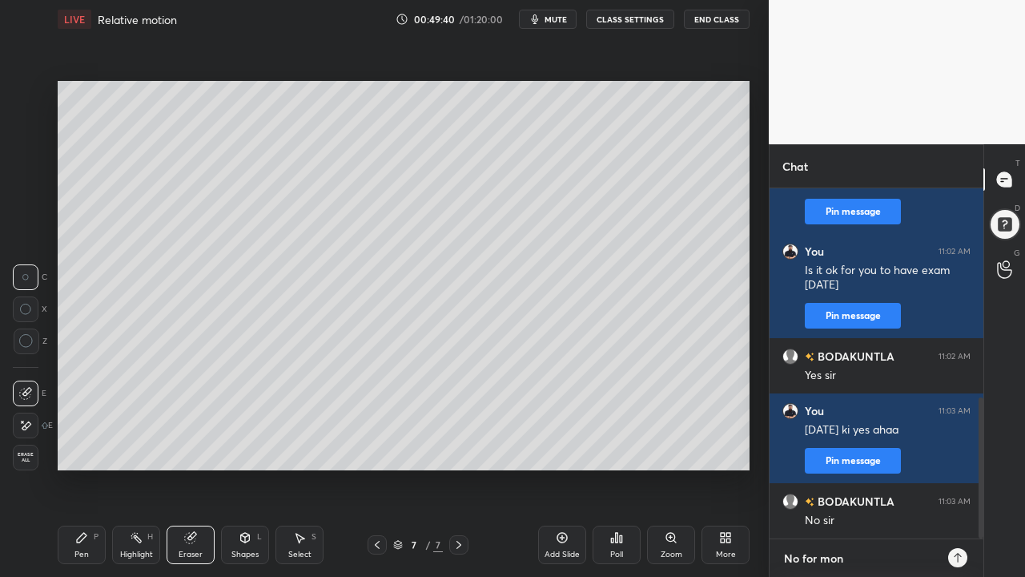
type textarea "x"
type textarea "No for mond"
type textarea "x"
type textarea "No for monda"
type textarea "x"
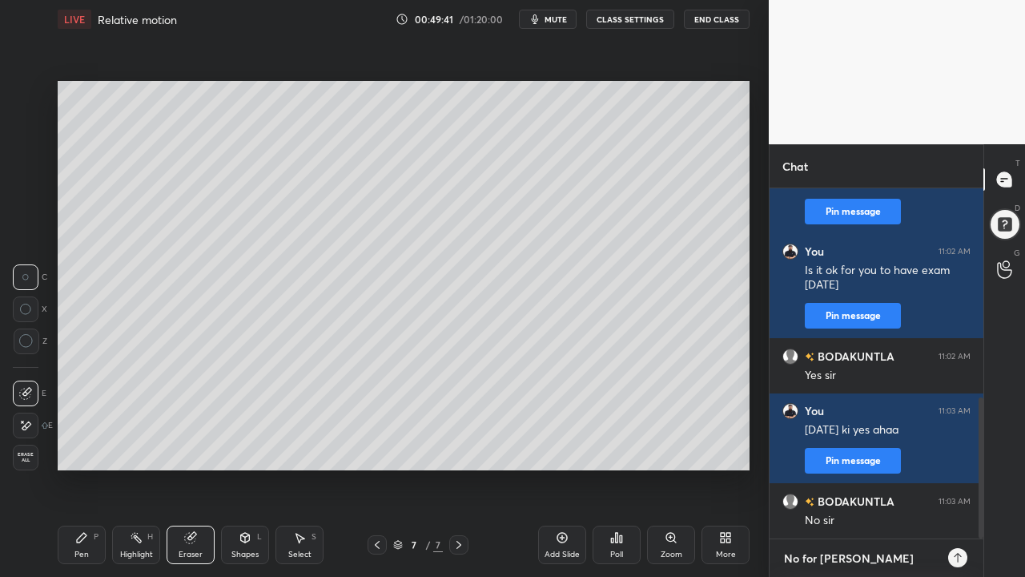
type textarea "No for monday"
type textarea "x"
type textarea "No for monday"
type textarea "x"
type textarea "No for Monday"
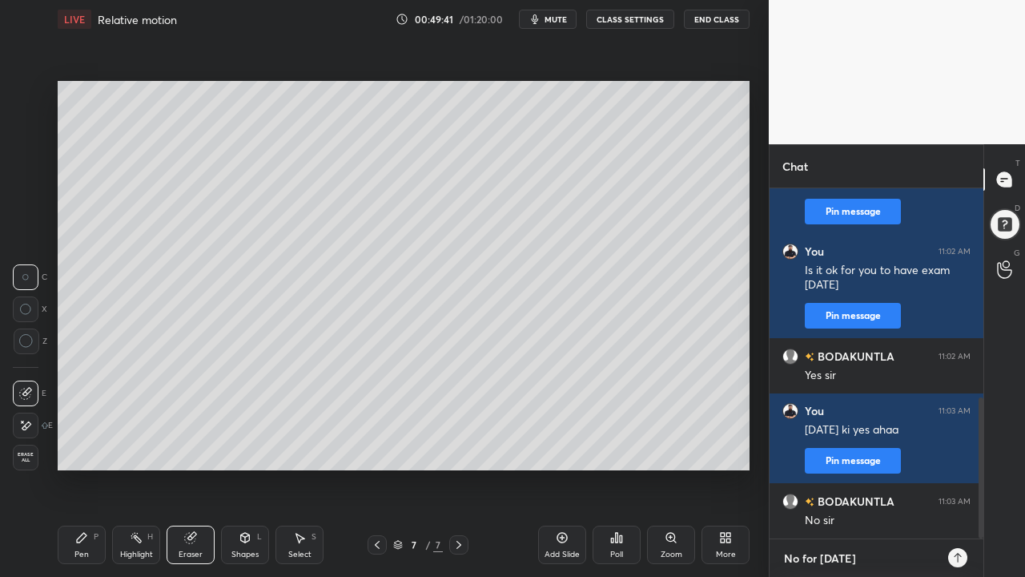
type textarea "x"
type textarea "No for Monday a"
type textarea "x"
type textarea "No for Monday ah"
type textarea "x"
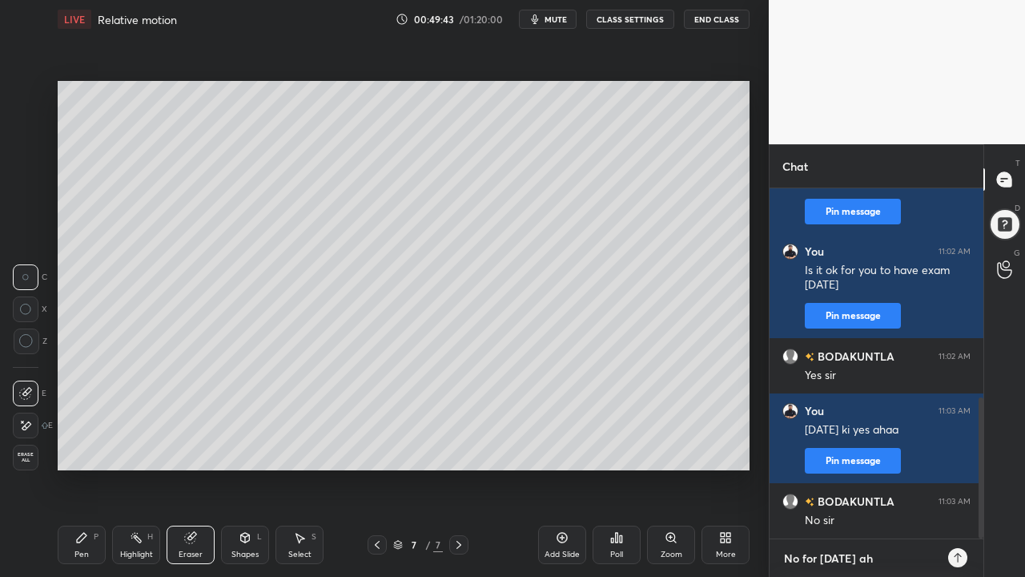
type textarea "No for Monday ahh"
type textarea "x"
type textarea "No for Monday ahhs"
type textarea "x"
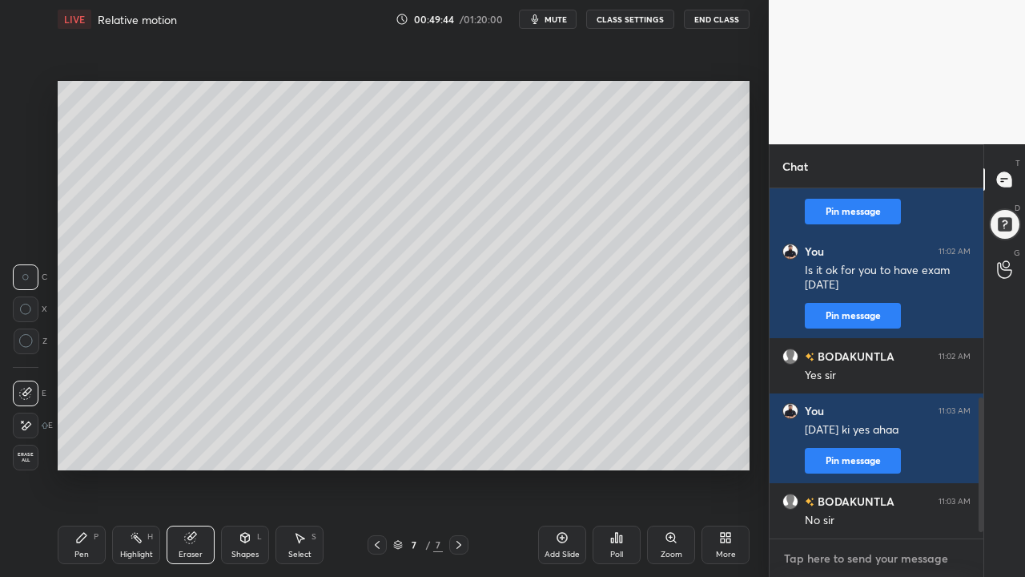
scroll to position [611, 0]
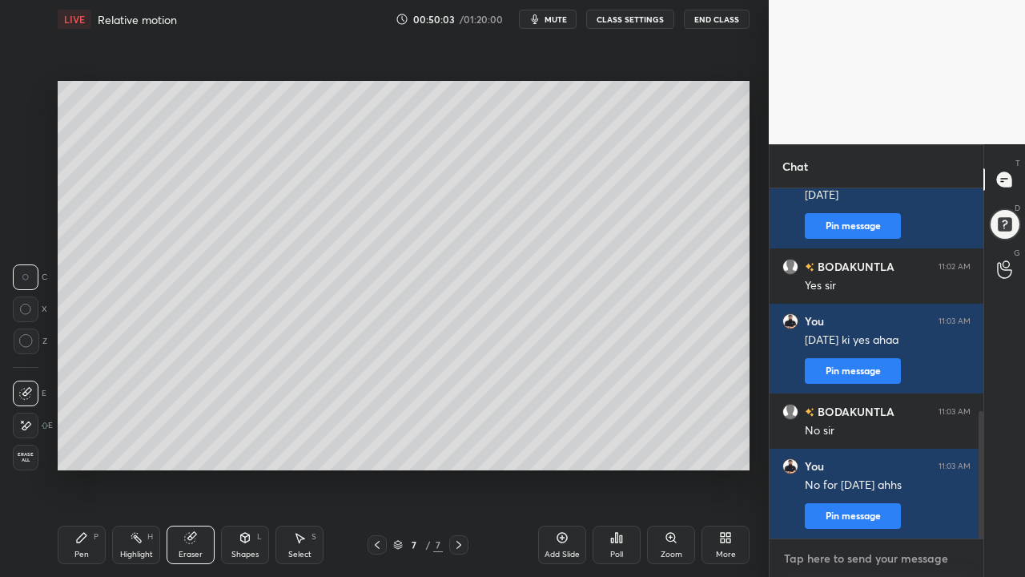
type textarea "O"
type textarea "x"
type textarea "Ok"
type textarea "x"
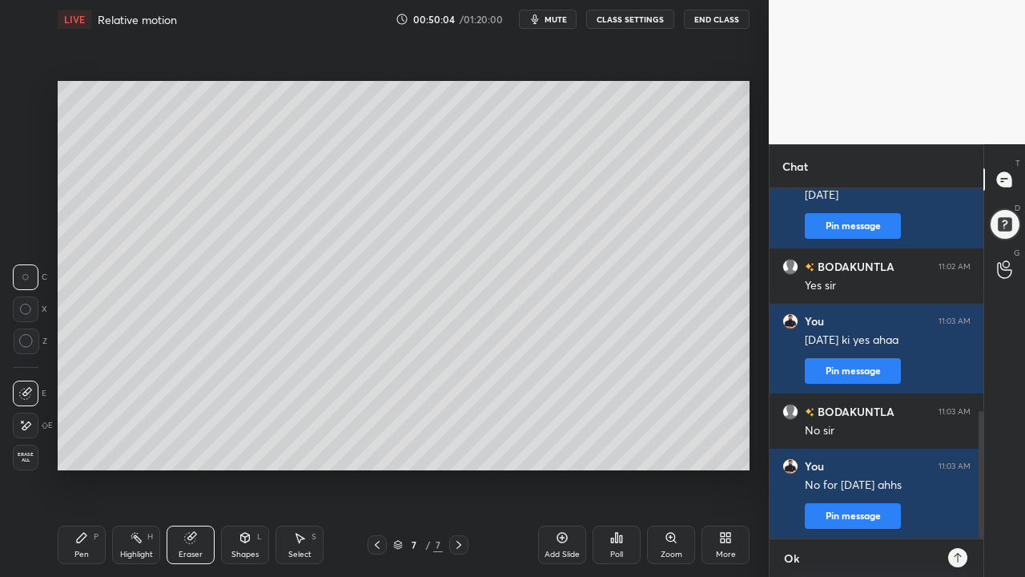
type textarea "O"
type textarea "x"
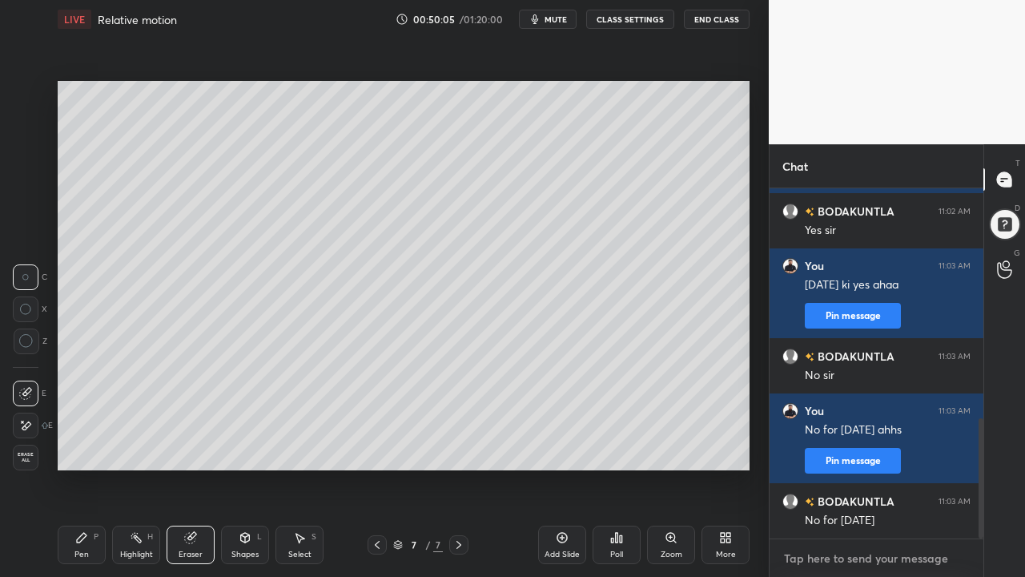
type textarea "Y"
type textarea "x"
type textarea "Ya"
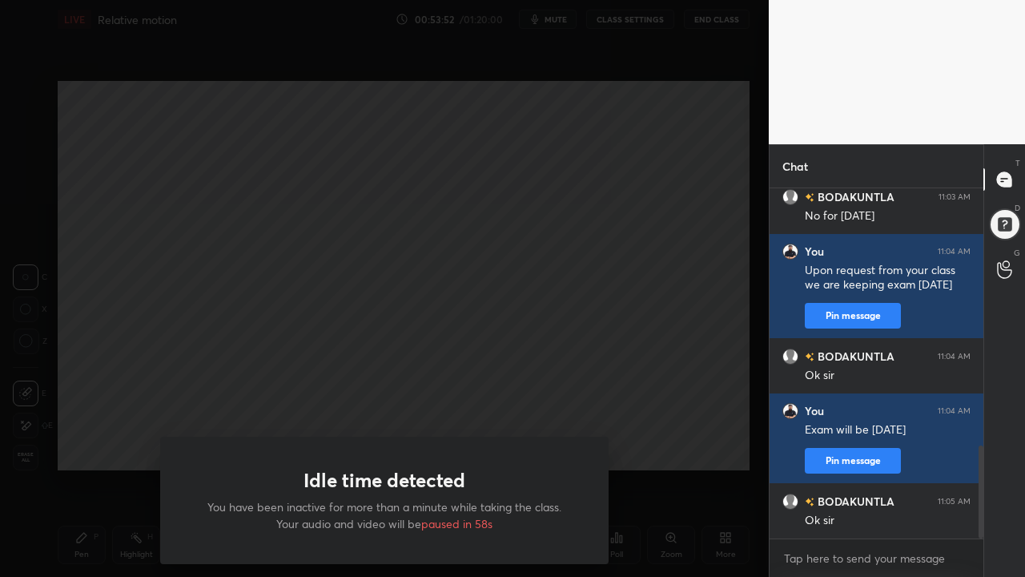
click at [259, 377] on div "Idle time detected You have been inactive for more than a minute while taking t…" at bounding box center [384, 288] width 769 height 577
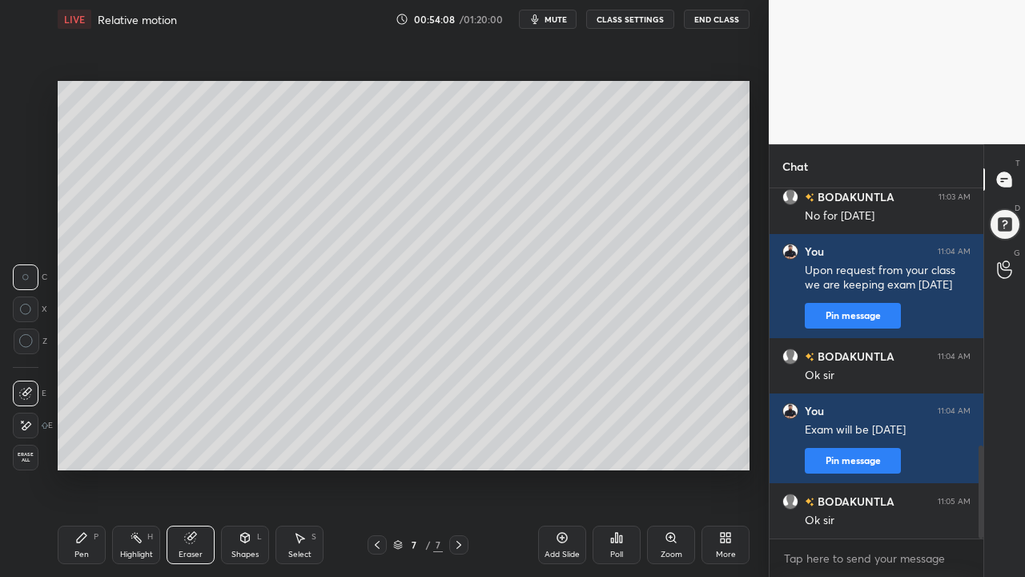
click at [85, 468] on icon at bounding box center [81, 537] width 13 height 13
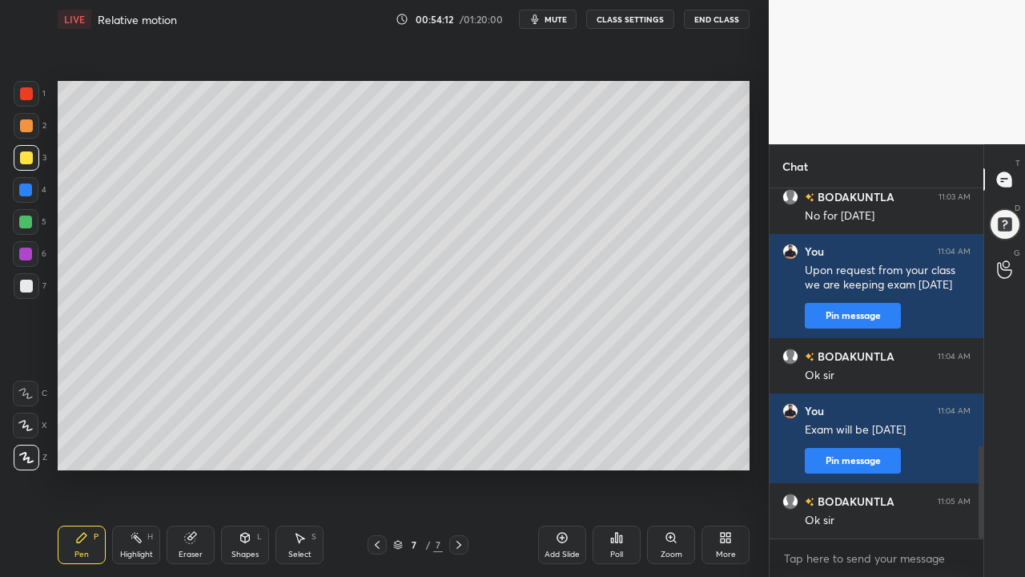
click at [565, 468] on div "Add Slide" at bounding box center [562, 554] width 35 height 8
click at [25, 191] on div at bounding box center [25, 189] width 13 height 13
click at [28, 286] on div at bounding box center [26, 286] width 13 height 13
click at [26, 225] on div at bounding box center [25, 221] width 13 height 13
click at [26, 127] on div at bounding box center [26, 125] width 13 height 13
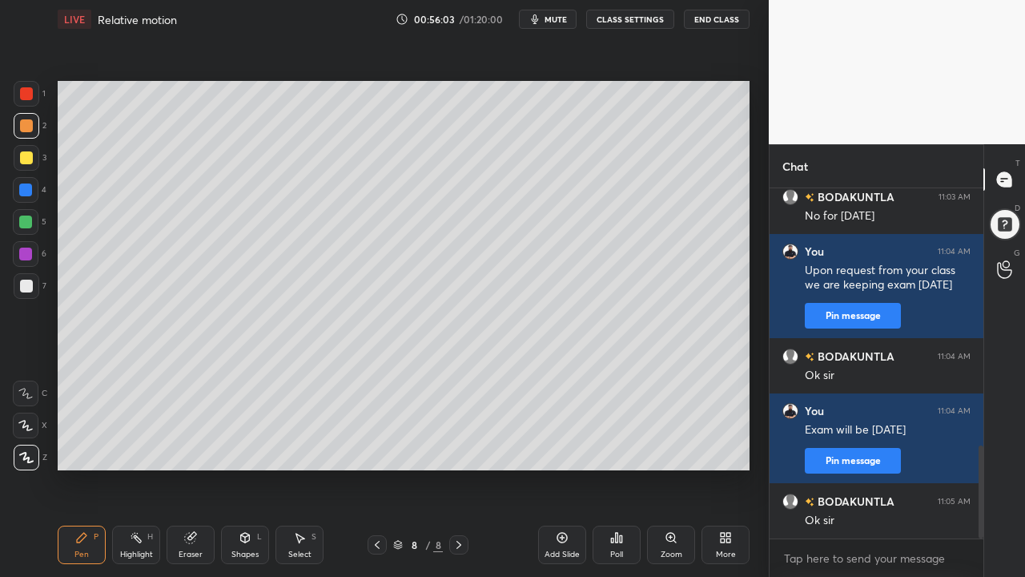
click at [181, 468] on div "Eraser" at bounding box center [191, 544] width 48 height 38
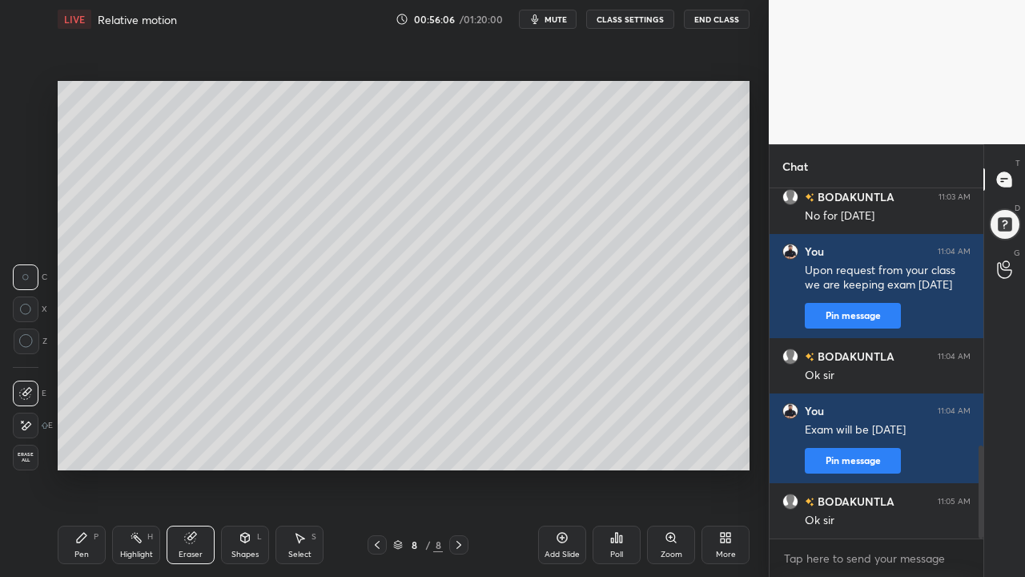
click at [86, 468] on div "Pen" at bounding box center [81, 554] width 14 height 8
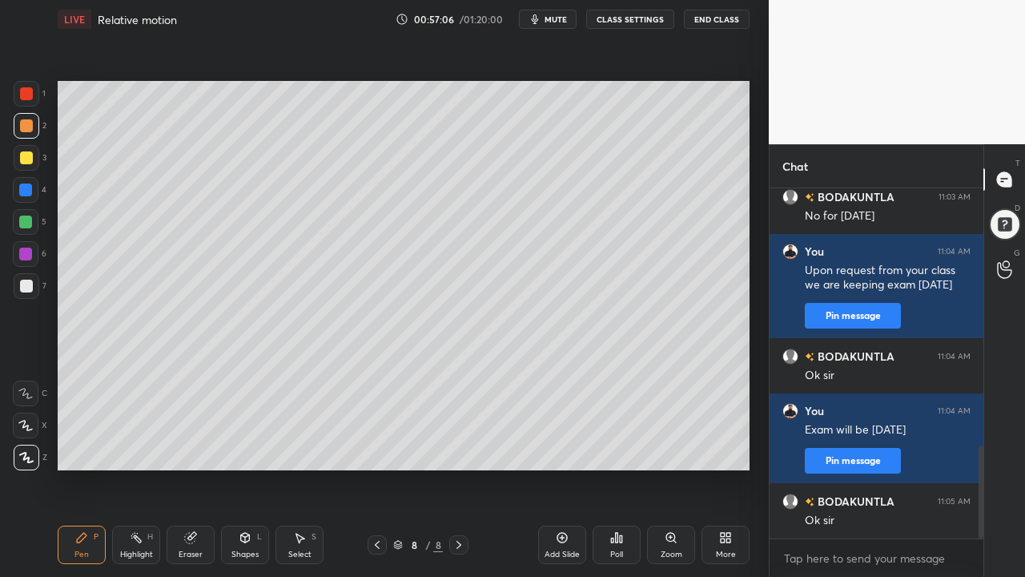
click at [569, 468] on div "Add Slide" at bounding box center [562, 554] width 35 height 8
click at [28, 158] on div at bounding box center [26, 157] width 13 height 13
click at [30, 283] on div at bounding box center [26, 286] width 13 height 13
click at [186, 468] on div "Eraser" at bounding box center [191, 554] width 24 height 8
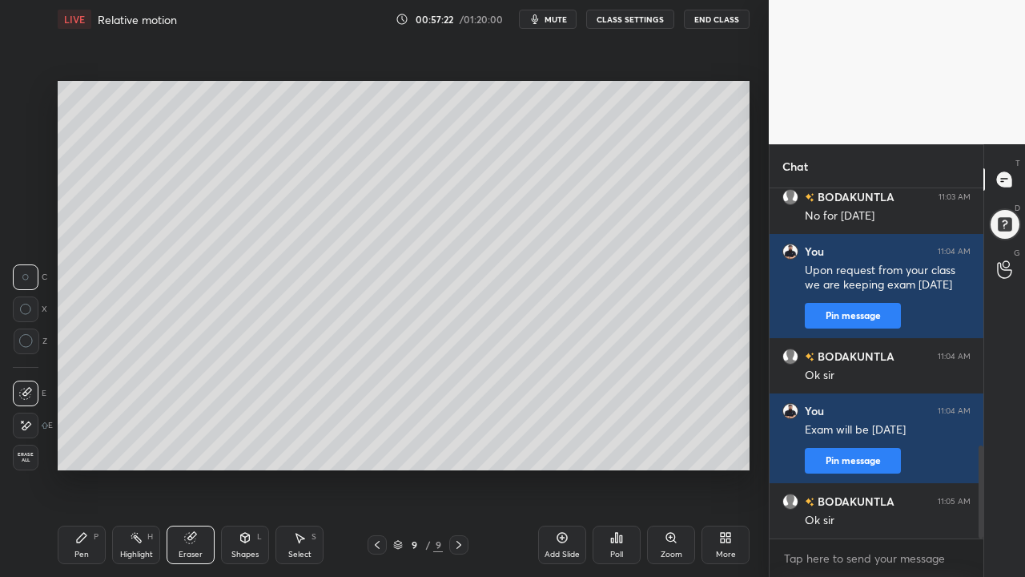
click at [86, 468] on div "Pen P" at bounding box center [82, 544] width 48 height 38
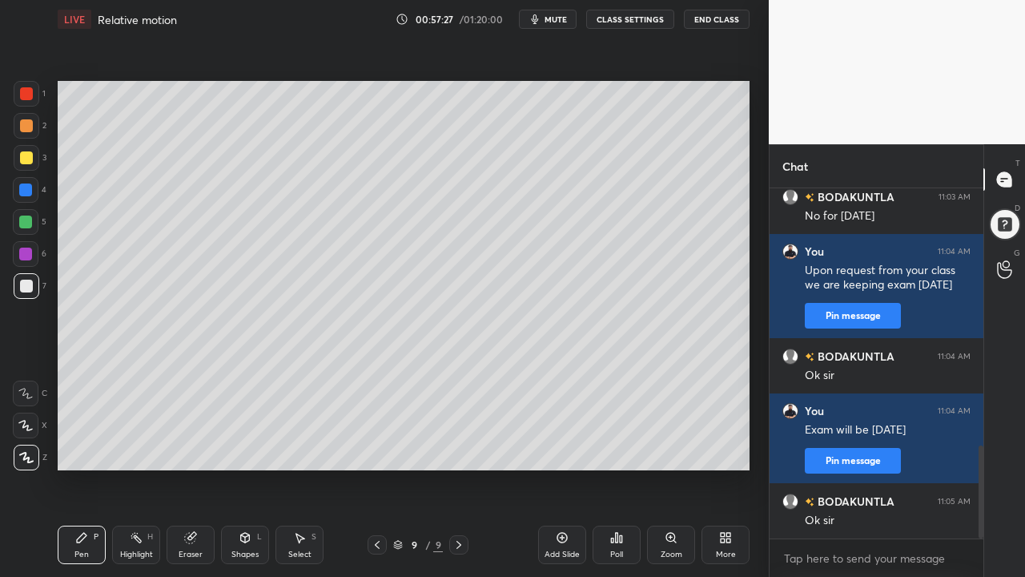
click at [22, 189] on div at bounding box center [25, 189] width 13 height 13
click at [30, 128] on div at bounding box center [26, 125] width 13 height 13
click at [30, 281] on div at bounding box center [26, 286] width 13 height 13
click at [26, 196] on div at bounding box center [26, 190] width 26 height 26
click at [556, 468] on div "Add Slide" at bounding box center [562, 554] width 35 height 8
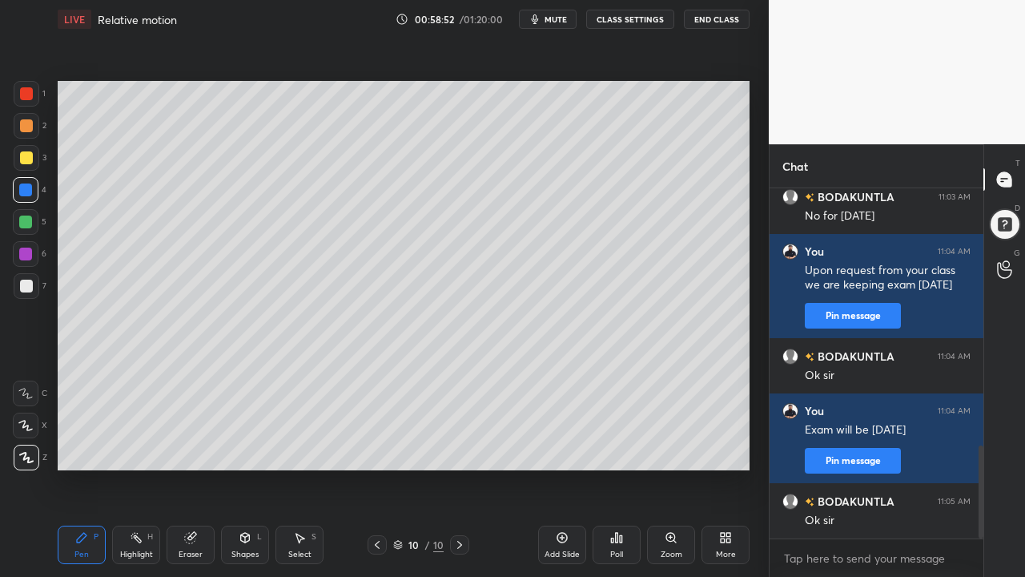
click at [27, 195] on div at bounding box center [25, 189] width 13 height 13
click at [29, 130] on div at bounding box center [26, 125] width 13 height 13
click at [29, 188] on div at bounding box center [25, 189] width 13 height 13
click at [34, 286] on div at bounding box center [27, 286] width 26 height 26
click at [30, 195] on div at bounding box center [26, 190] width 26 height 26
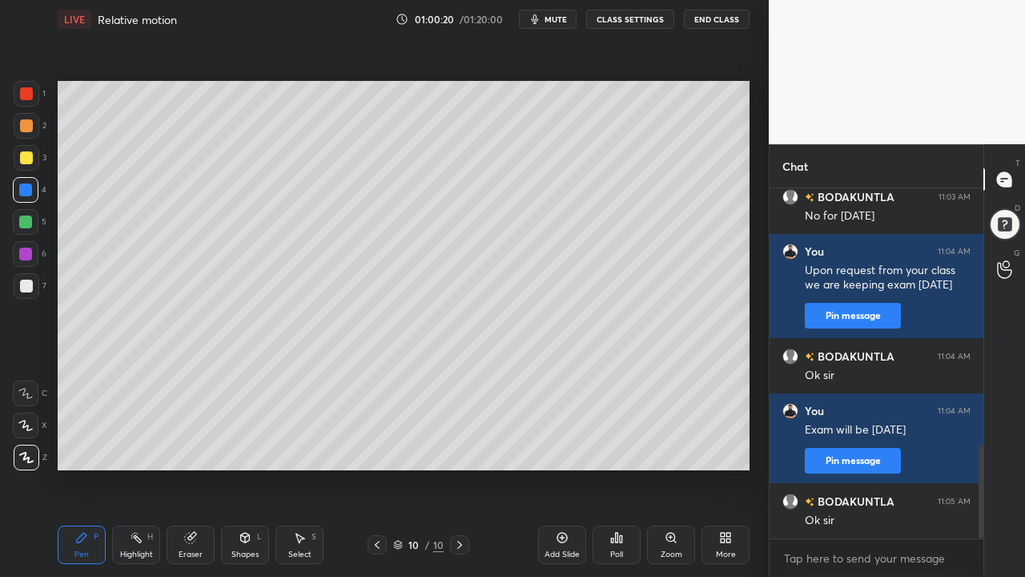
click at [185, 468] on div "Eraser" at bounding box center [191, 544] width 48 height 38
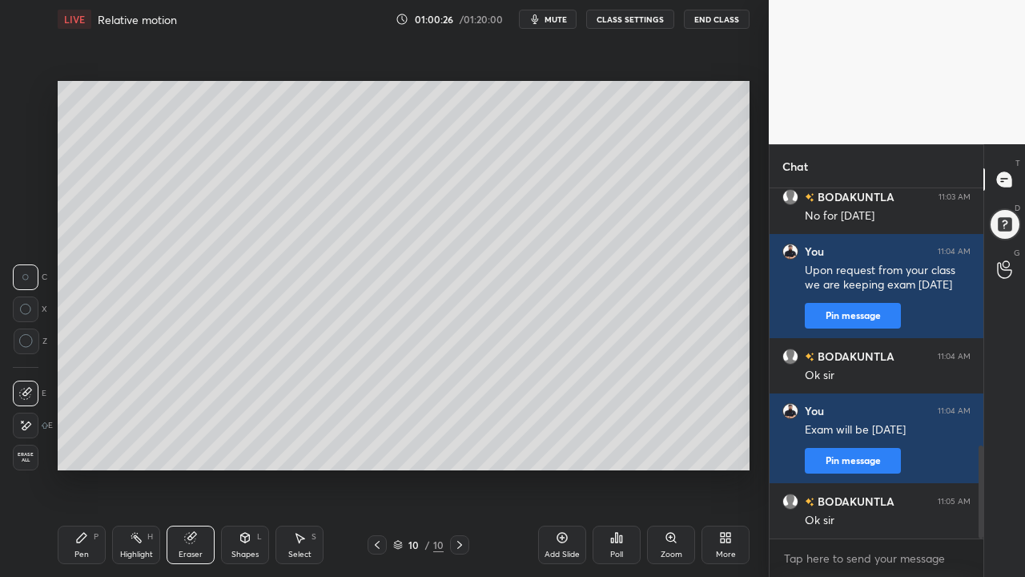
click at [93, 468] on div "Pen P" at bounding box center [82, 544] width 48 height 38
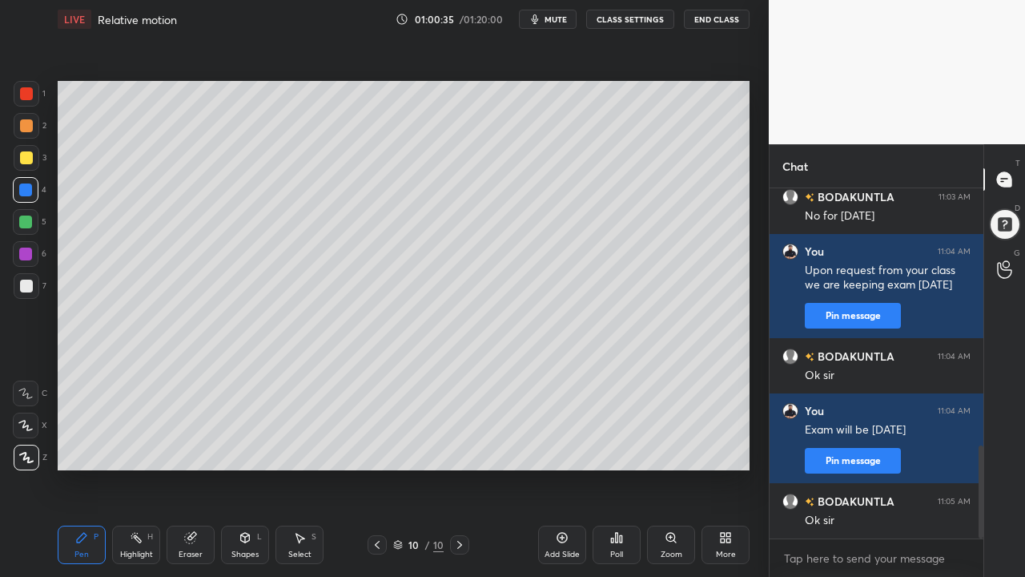
click at [29, 219] on div at bounding box center [25, 221] width 13 height 13
click at [32, 161] on div at bounding box center [27, 158] width 26 height 26
click at [30, 294] on div at bounding box center [27, 286] width 26 height 26
click at [30, 127] on div at bounding box center [26, 125] width 13 height 13
click at [30, 288] on div at bounding box center [26, 286] width 13 height 13
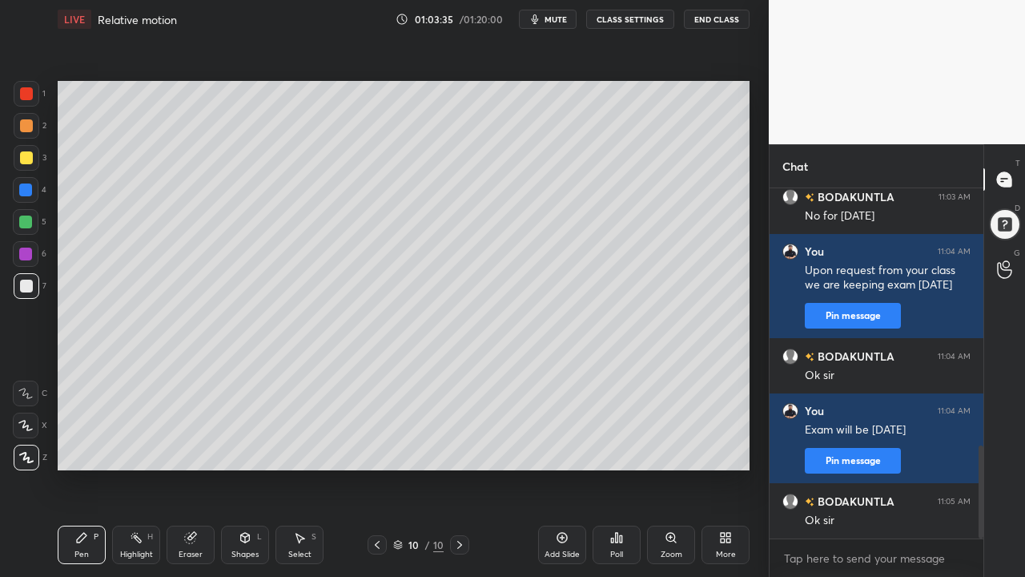
click at [16, 468] on div "1 2 3 4 5 6 7 C X Z C X Z E E Erase all H H LIVE Relative motion 01:03:35 / 01:…" at bounding box center [378, 288] width 756 height 577
click at [574, 468] on div "Add Slide" at bounding box center [562, 554] width 35 height 8
click at [30, 159] on div at bounding box center [26, 157] width 13 height 13
click at [26, 128] on div at bounding box center [26, 125] width 13 height 13
click at [29, 289] on div at bounding box center [26, 286] width 13 height 13
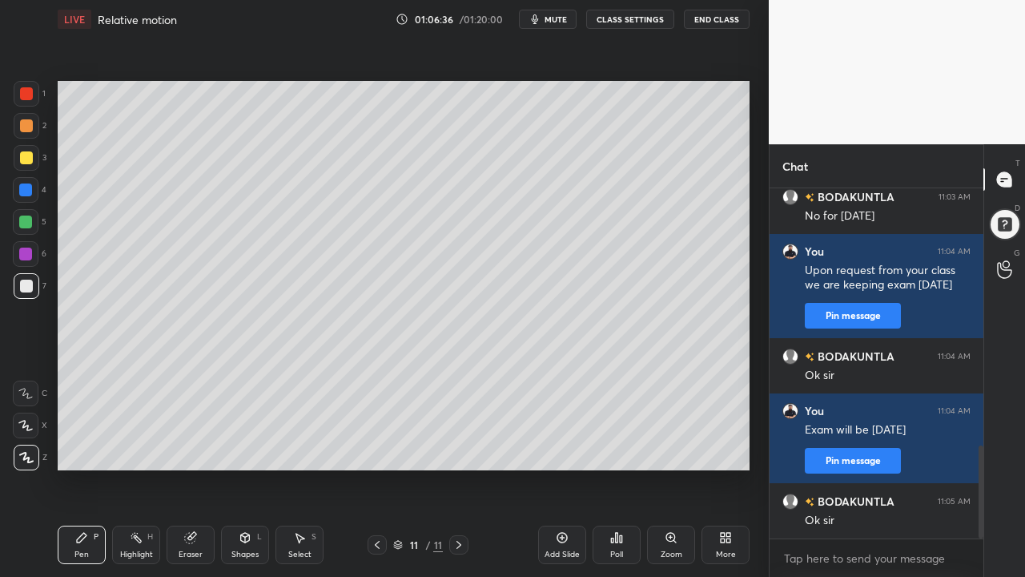
click at [34, 288] on div at bounding box center [27, 286] width 26 height 26
click at [22, 193] on div at bounding box center [25, 189] width 13 height 13
click at [16, 222] on div at bounding box center [26, 222] width 26 height 26
click at [30, 160] on div at bounding box center [26, 157] width 13 height 13
click at [21, 128] on div at bounding box center [26, 125] width 13 height 13
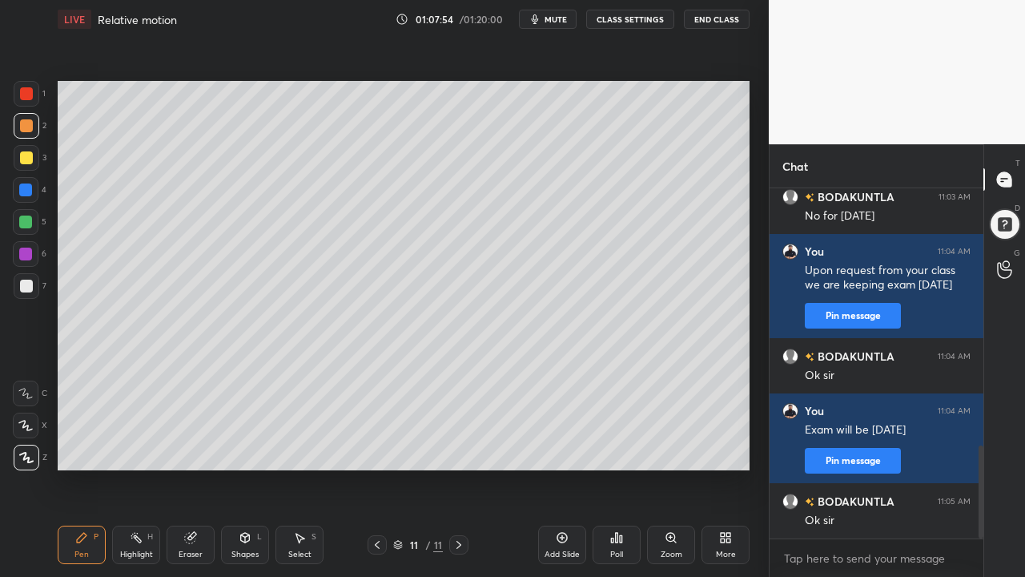
click at [21, 248] on div at bounding box center [25, 253] width 13 height 13
click at [31, 288] on div at bounding box center [26, 286] width 13 height 13
click at [23, 159] on div at bounding box center [26, 157] width 13 height 13
click at [34, 119] on div at bounding box center [27, 126] width 26 height 26
click at [19, 244] on div at bounding box center [26, 254] width 26 height 26
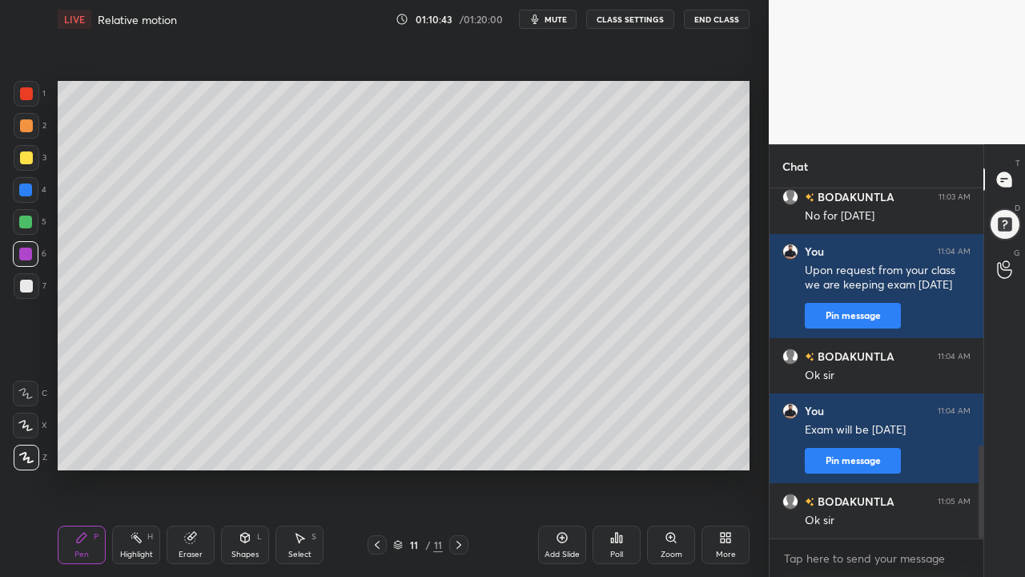
click at [26, 281] on div at bounding box center [26, 286] width 13 height 13
click at [377, 468] on icon at bounding box center [377, 545] width 5 height 8
click at [377, 468] on icon at bounding box center [377, 544] width 13 height 13
click at [459, 468] on icon at bounding box center [458, 544] width 13 height 13
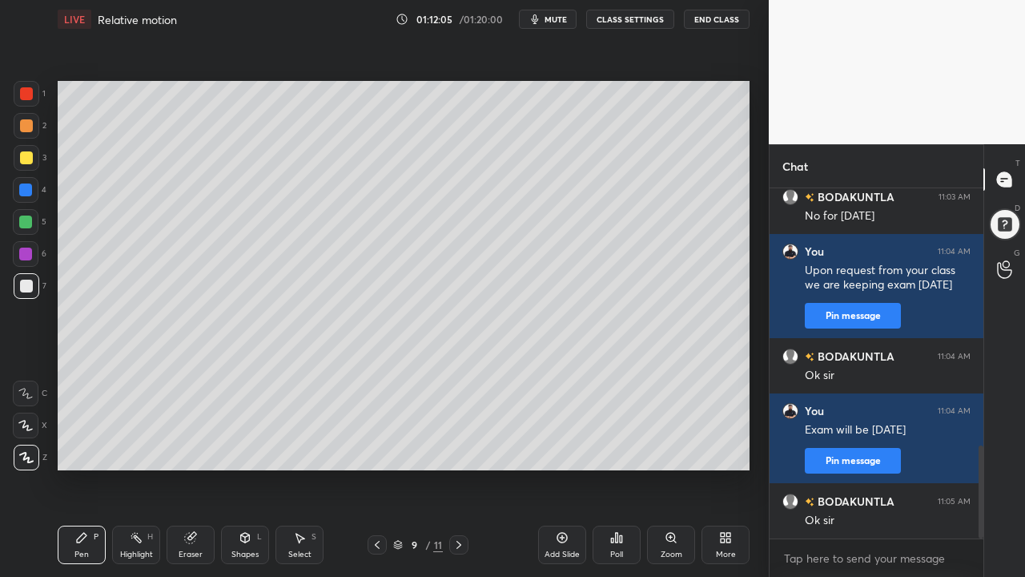
click at [459, 468] on icon at bounding box center [458, 544] width 13 height 13
click at [462, 468] on div at bounding box center [458, 544] width 19 height 19
click at [459, 468] on icon at bounding box center [458, 544] width 13 height 13
click at [719, 468] on div "More" at bounding box center [726, 554] width 20 height 8
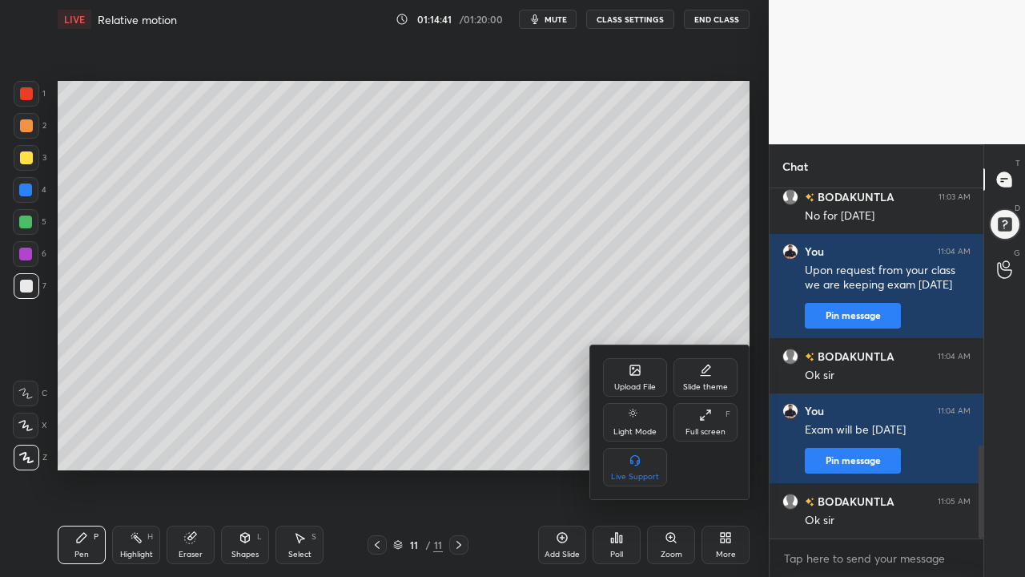
click at [689, 421] on div "Full screen F" at bounding box center [706, 422] width 64 height 38
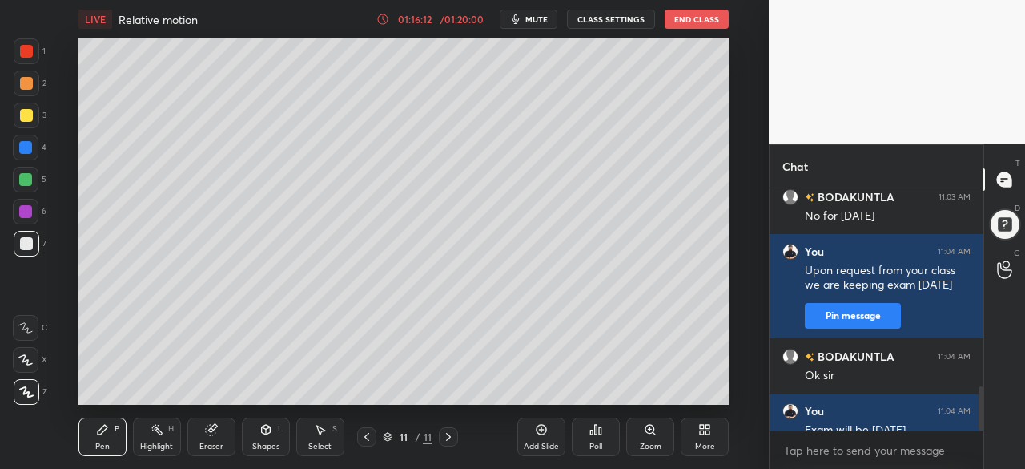
scroll to position [1079, 0]
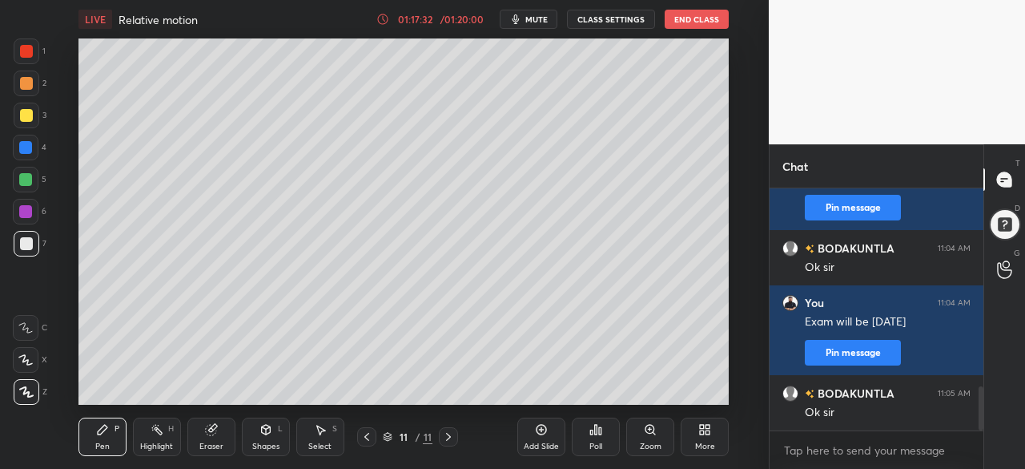
click at [698, 18] on button "End Class" at bounding box center [697, 19] width 64 height 19
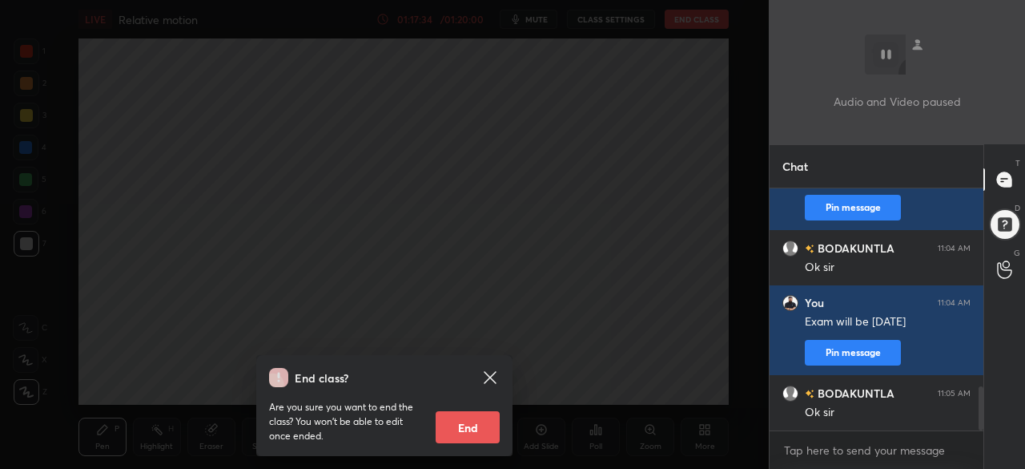
click at [557, 334] on div "End class? Are you sure you want to end the class? You won’t be able to edit on…" at bounding box center [384, 234] width 769 height 469
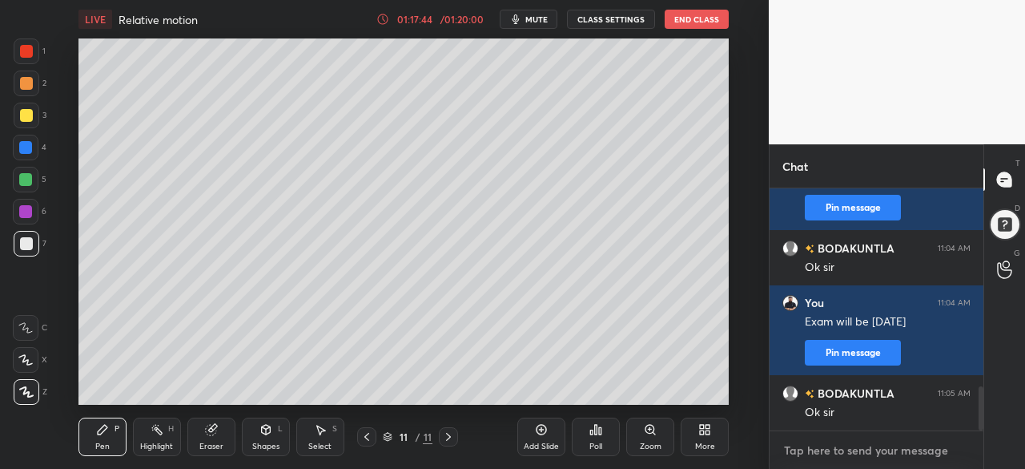
click at [847, 448] on textarea at bounding box center [876, 450] width 188 height 26
click at [957, 449] on icon at bounding box center [957, 449] width 13 height 13
click at [553, 440] on div "Add Slide" at bounding box center [541, 436] width 48 height 38
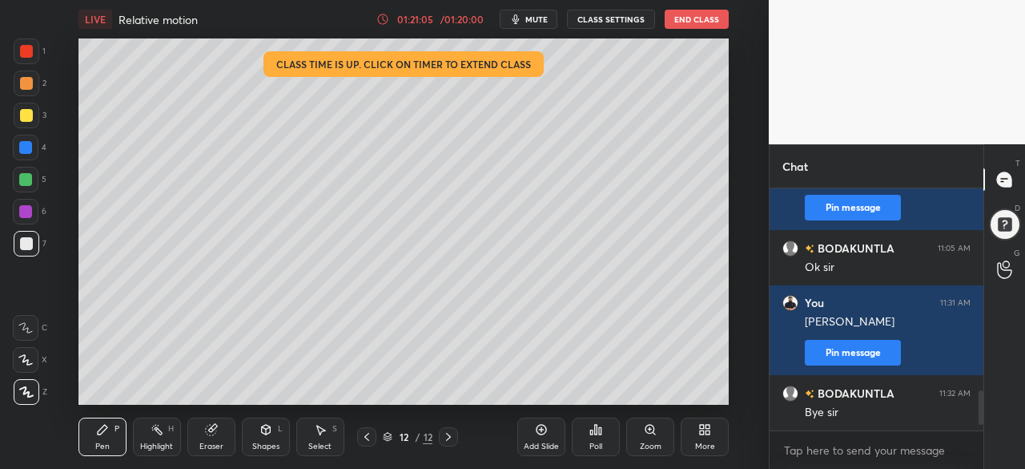
click at [31, 179] on div at bounding box center [25, 179] width 13 height 13
click at [702, 22] on button "End Class" at bounding box center [697, 19] width 64 height 19
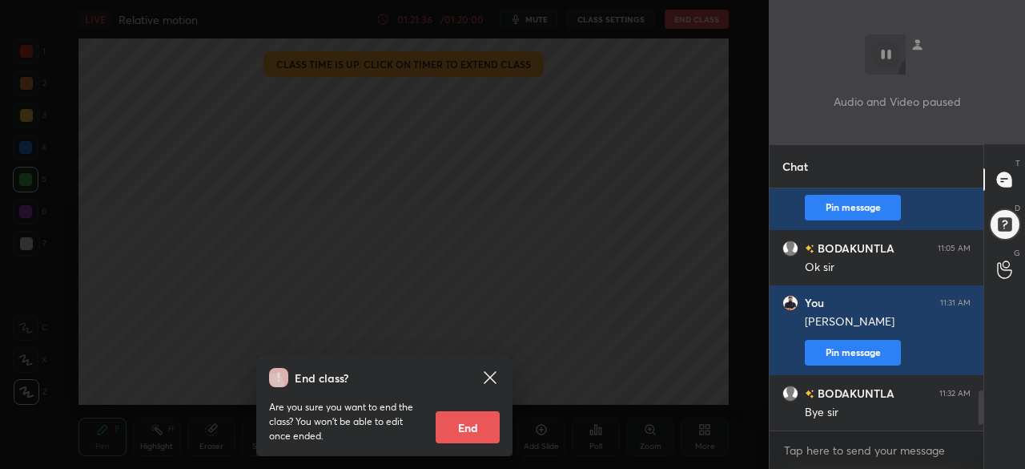
click at [473, 427] on button "End" at bounding box center [468, 427] width 64 height 32
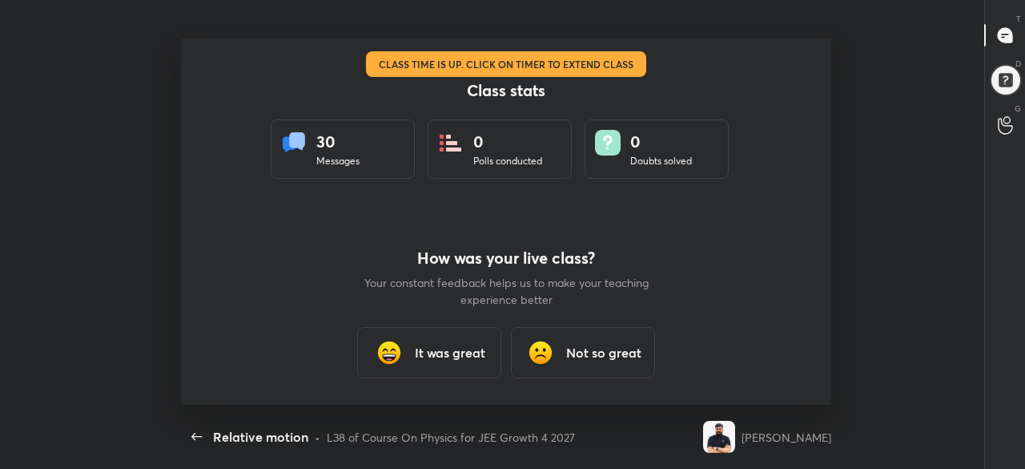
scroll to position [0, 0]
